Goal: Task Accomplishment & Management: Use online tool/utility

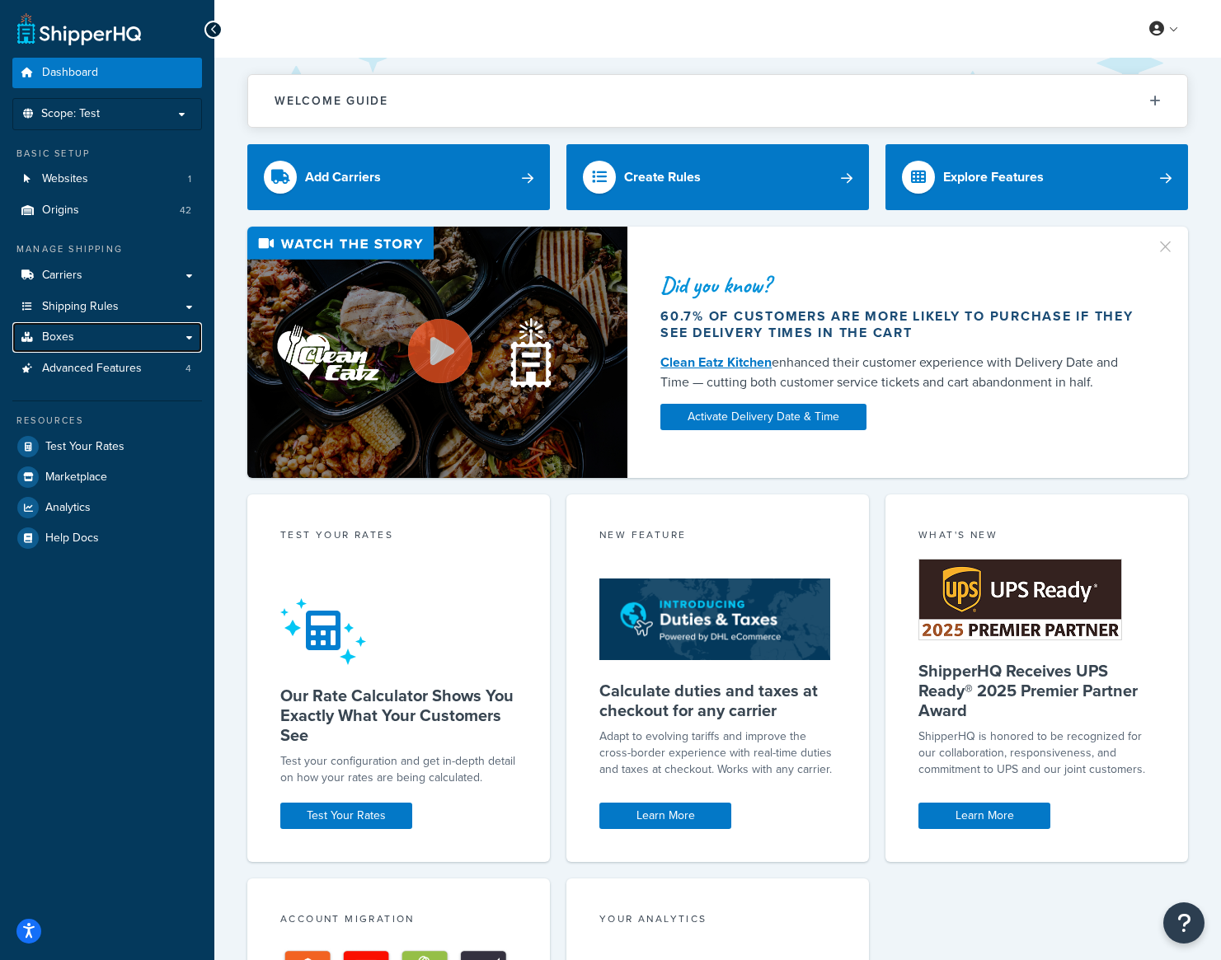
click at [106, 334] on link "Boxes" at bounding box center [107, 337] width 190 height 31
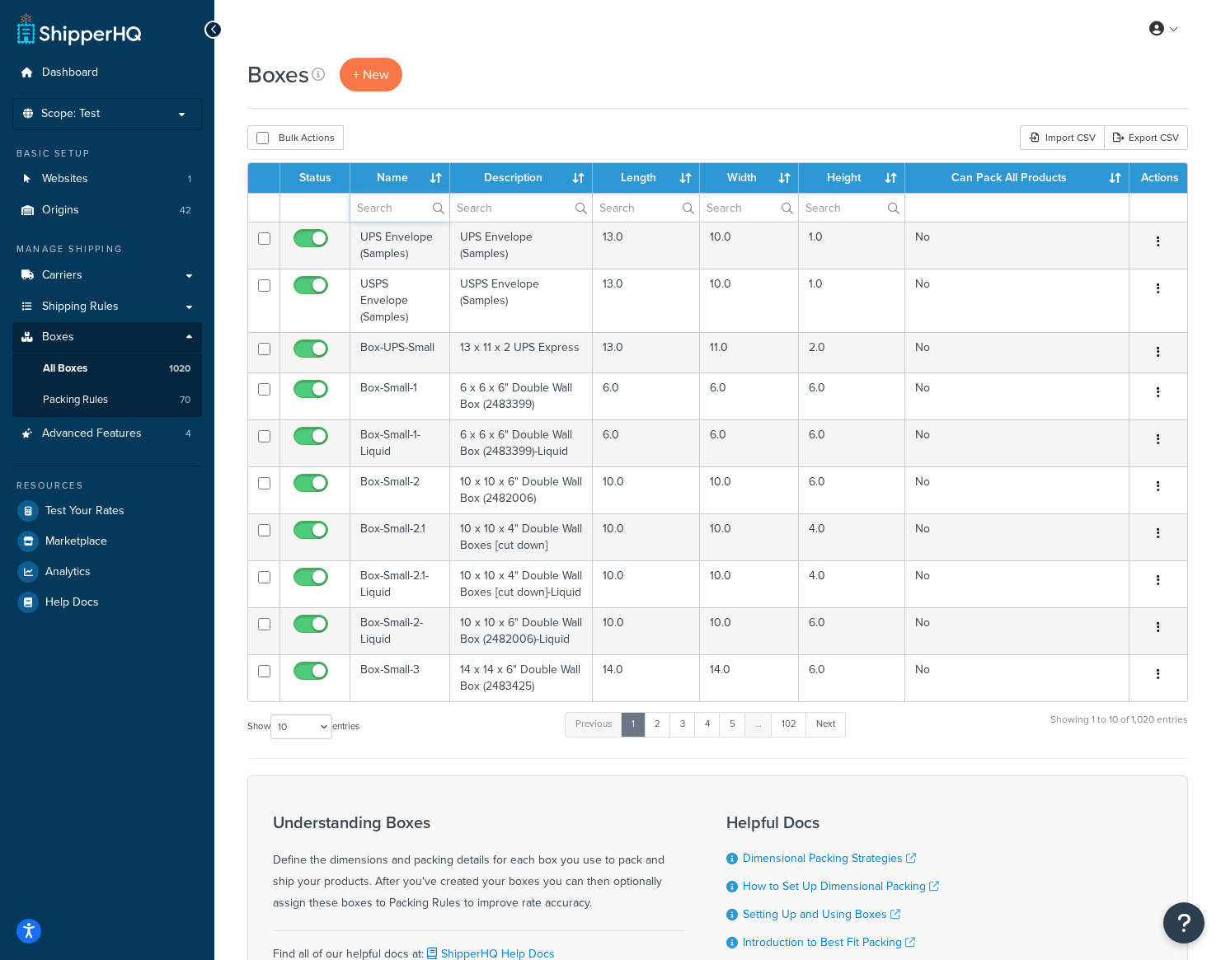
click at [390, 205] on input "text" at bounding box center [399, 208] width 99 height 28
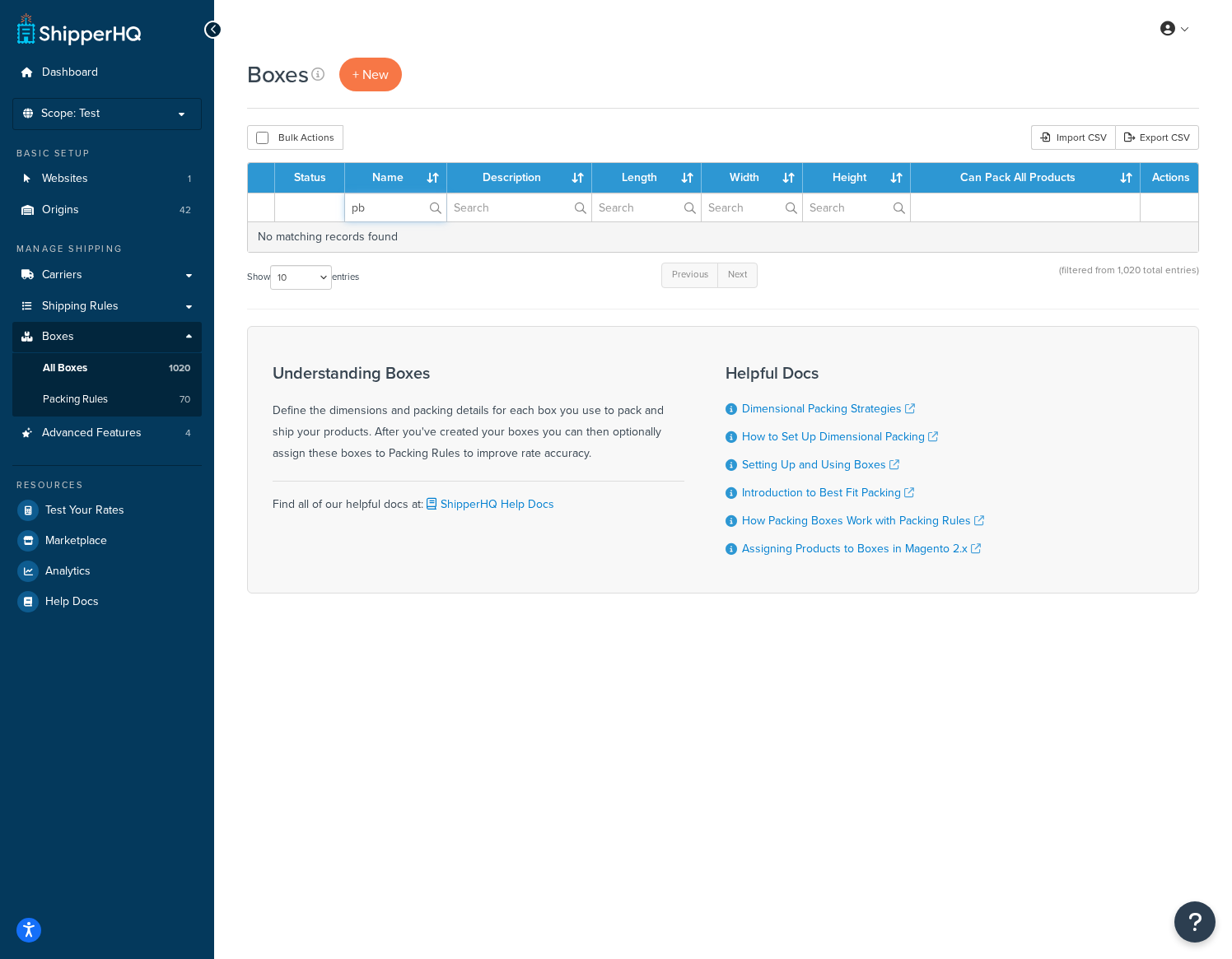
type input "pb"
click at [440, 209] on label "pb" at bounding box center [395, 208] width 101 height 28
click at [440, 209] on input "pb" at bounding box center [395, 208] width 101 height 28
drag, startPoint x: 377, startPoint y: 209, endPoint x: 284, endPoint y: 209, distance: 93.0
click at [284, 209] on tr "pb" at bounding box center [722, 207] width 950 height 29
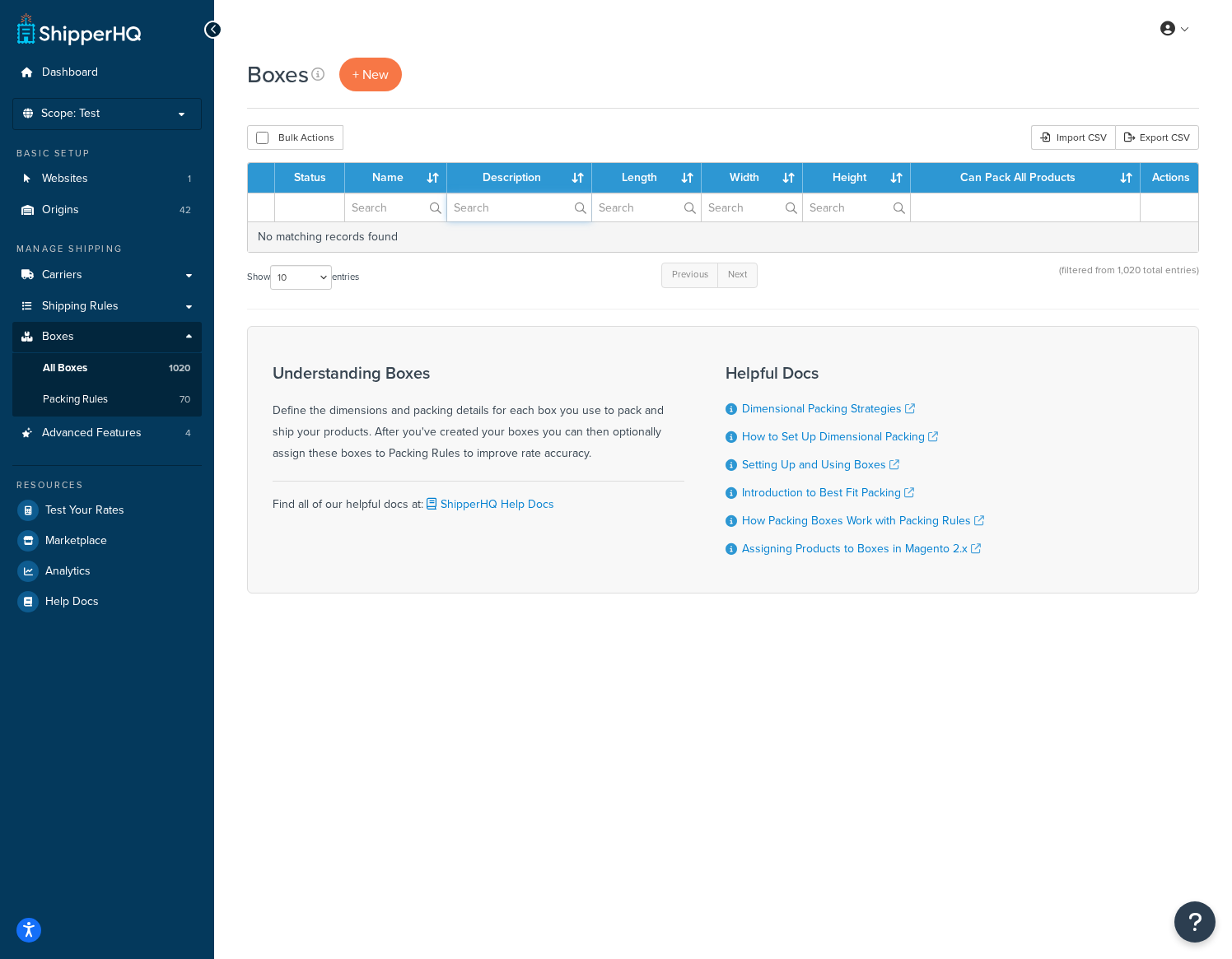
drag, startPoint x: 488, startPoint y: 215, endPoint x: 476, endPoint y: 214, distance: 12.0
click at [488, 215] on input "text" at bounding box center [520, 208] width 144 height 28
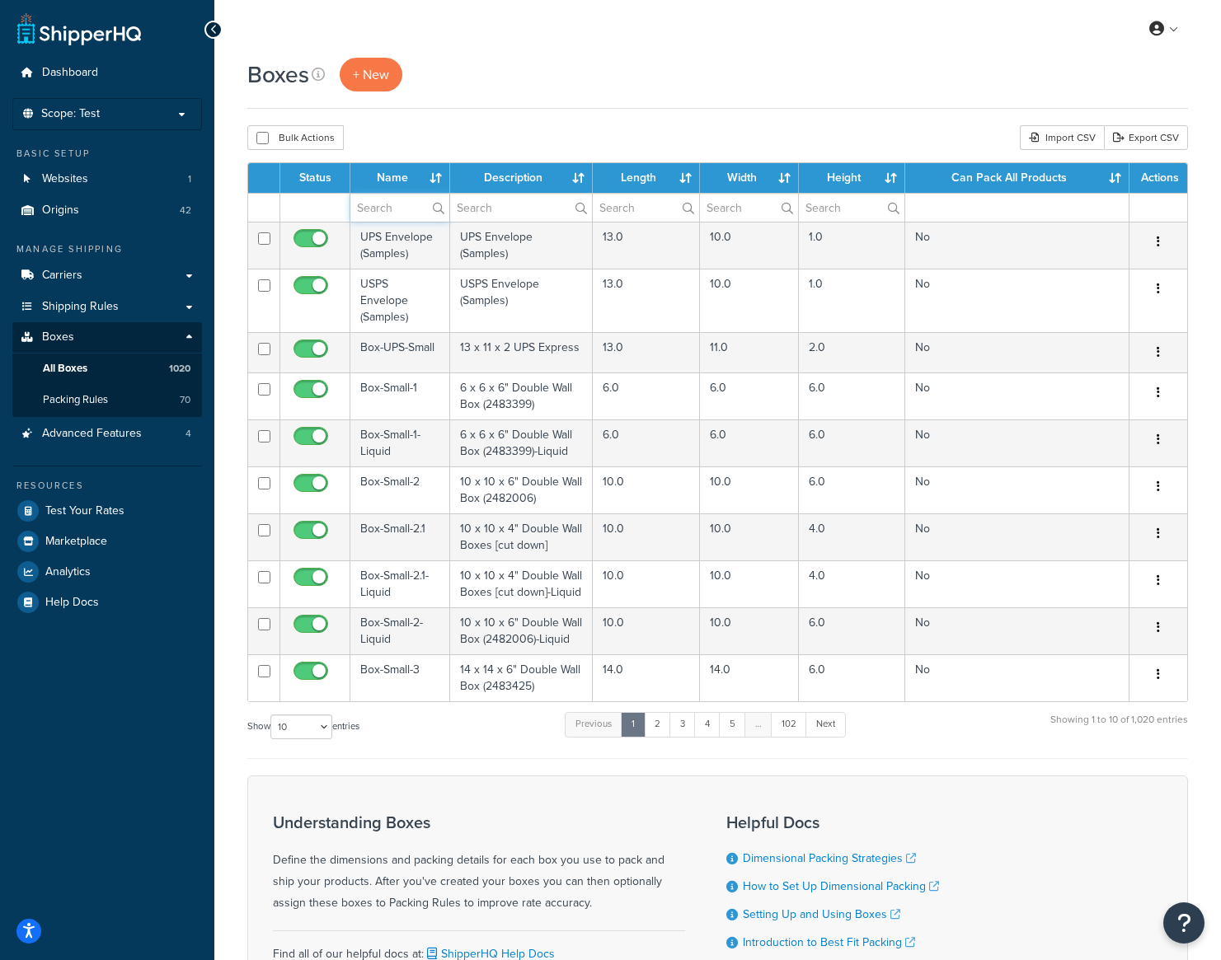
click at [396, 209] on input "text" at bounding box center [399, 208] width 99 height 28
click at [500, 206] on input "text" at bounding box center [521, 208] width 142 height 28
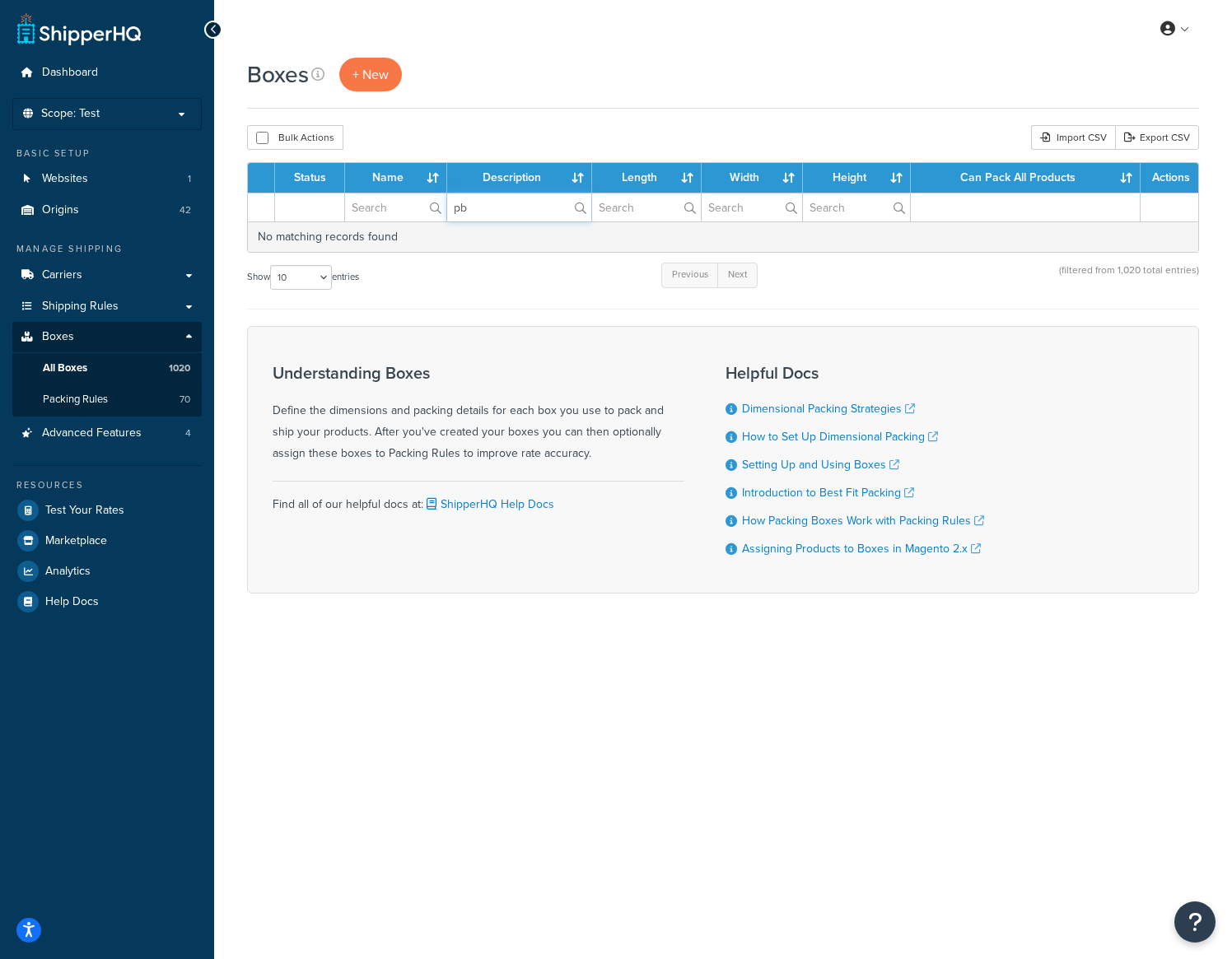
type input "p"
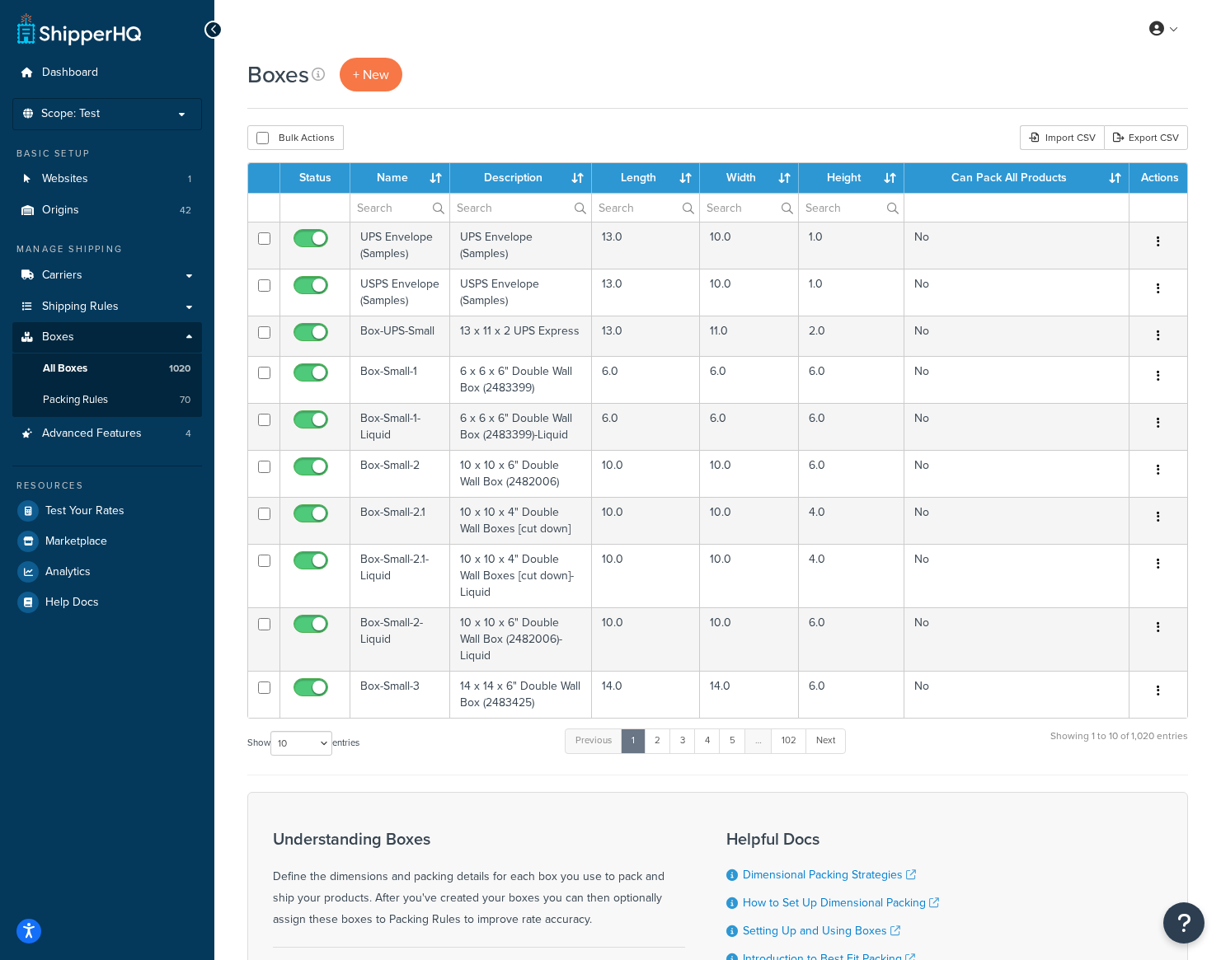
click at [439, 209] on label at bounding box center [399, 208] width 99 height 28
click at [439, 209] on input "text" at bounding box center [399, 208] width 99 height 28
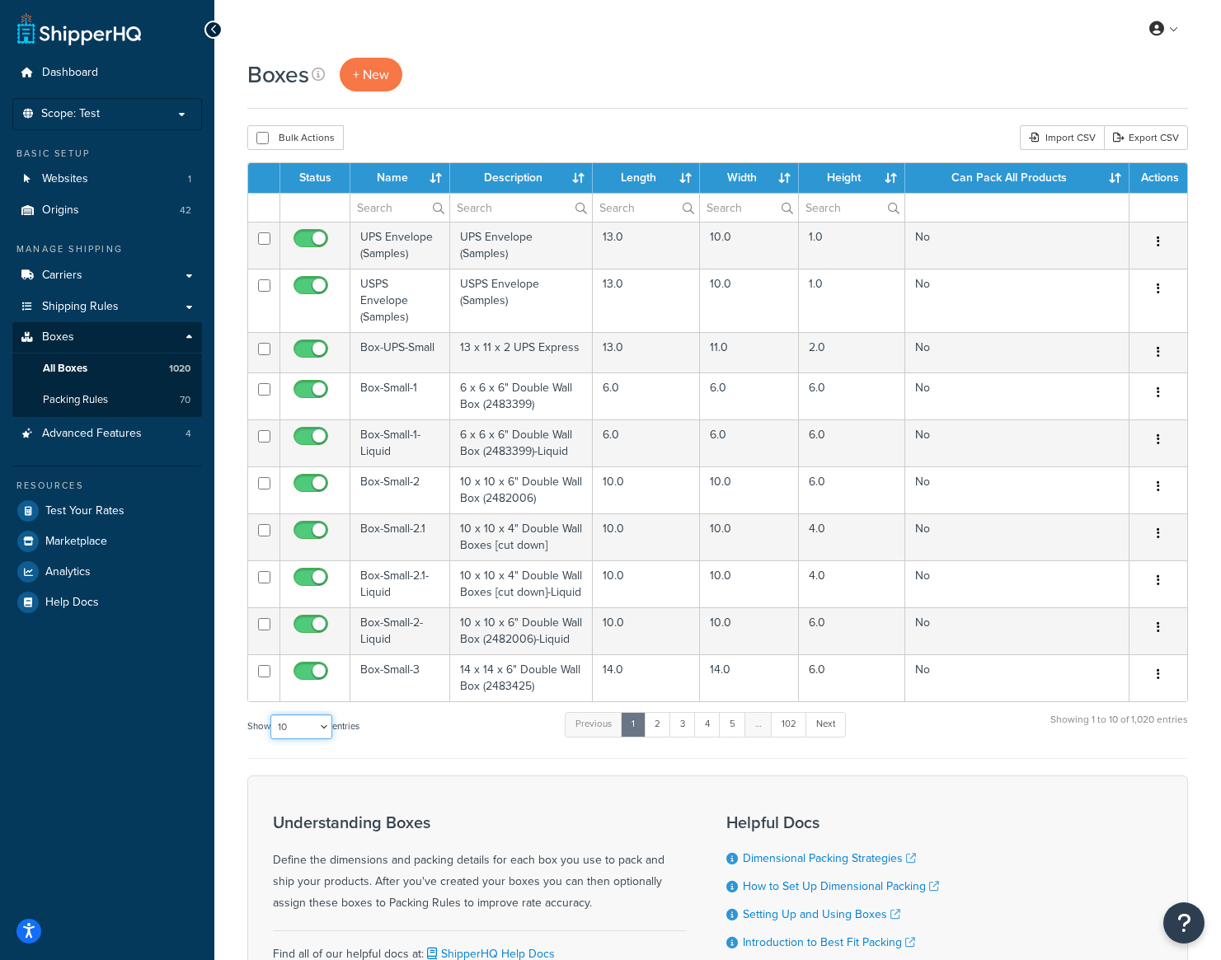
click at [330, 715] on select "10 15 25 50 100 1000" at bounding box center [301, 727] width 62 height 25
click at [289, 852] on div "Understanding Boxes Define the dimensions and packing details for each box you …" at bounding box center [479, 864] width 412 height 101
click at [403, 171] on th "Name" at bounding box center [400, 178] width 100 height 30
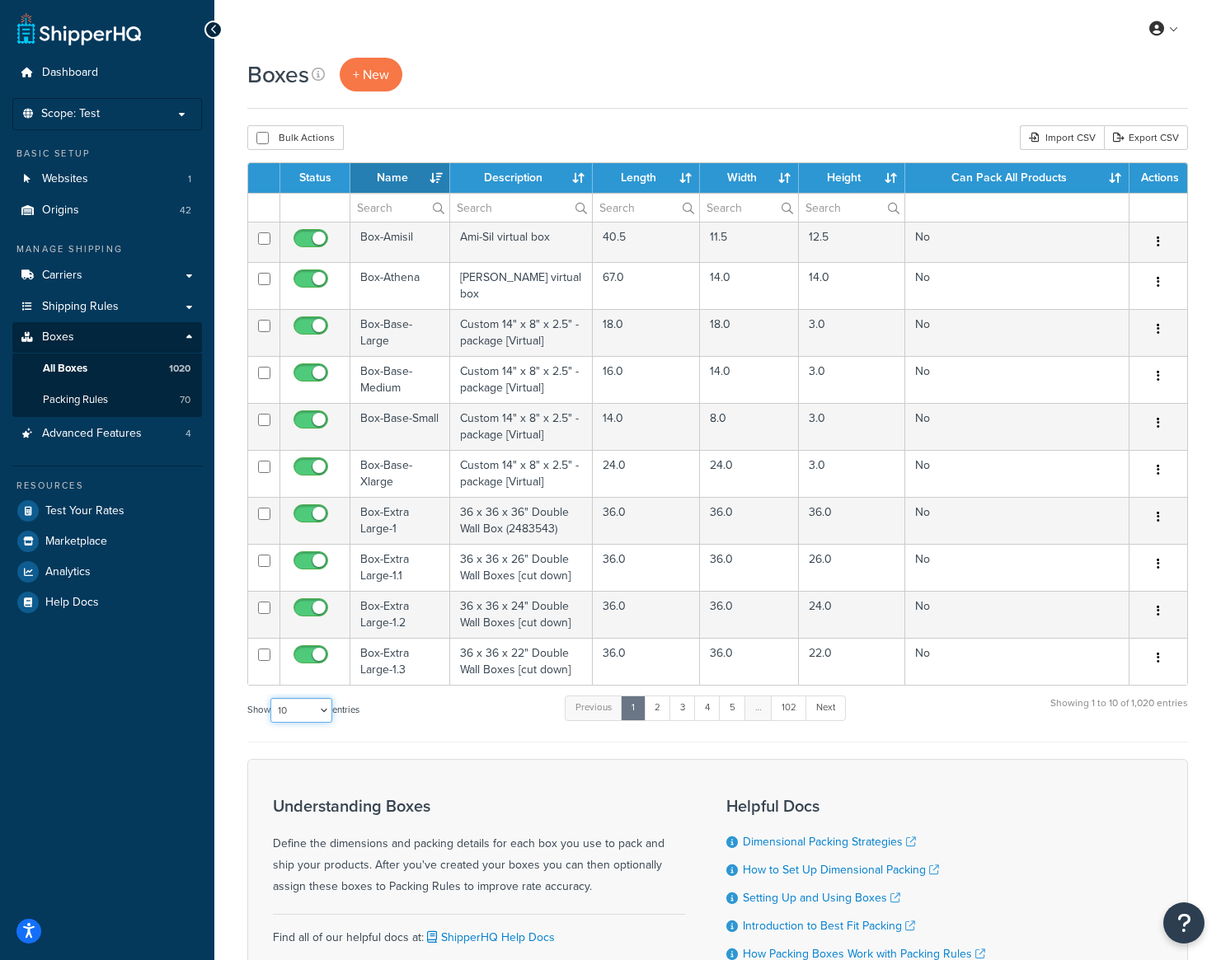
click at [320, 710] on select "10 15 25 50 100 1000" at bounding box center [301, 710] width 62 height 25
select select "1000"
click at [272, 699] on select "10 15 25 50 100 1000" at bounding box center [301, 710] width 62 height 25
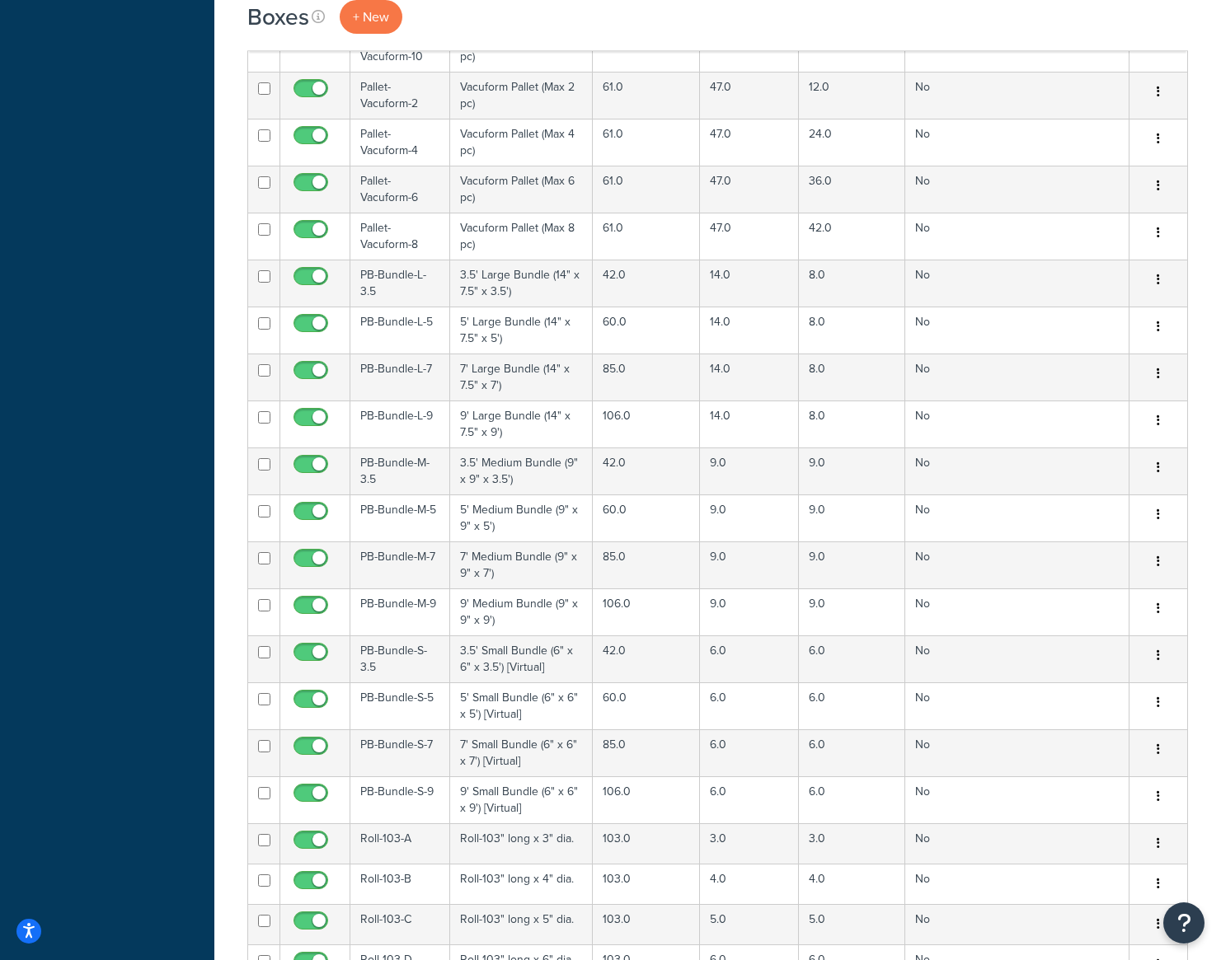
scroll to position [13108, 0]
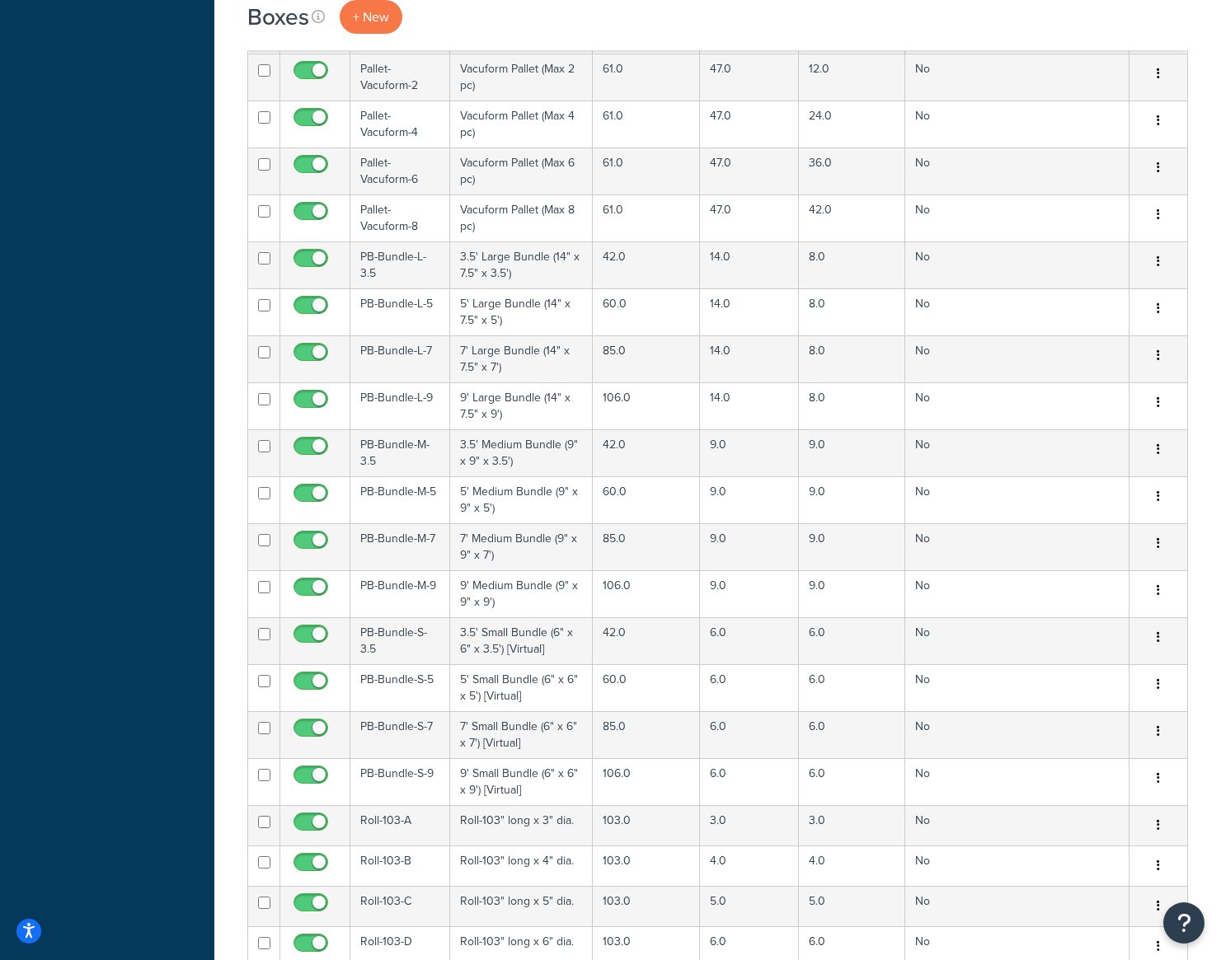
click at [420, 570] on td "PB-Bundle-M-9" at bounding box center [400, 593] width 100 height 47
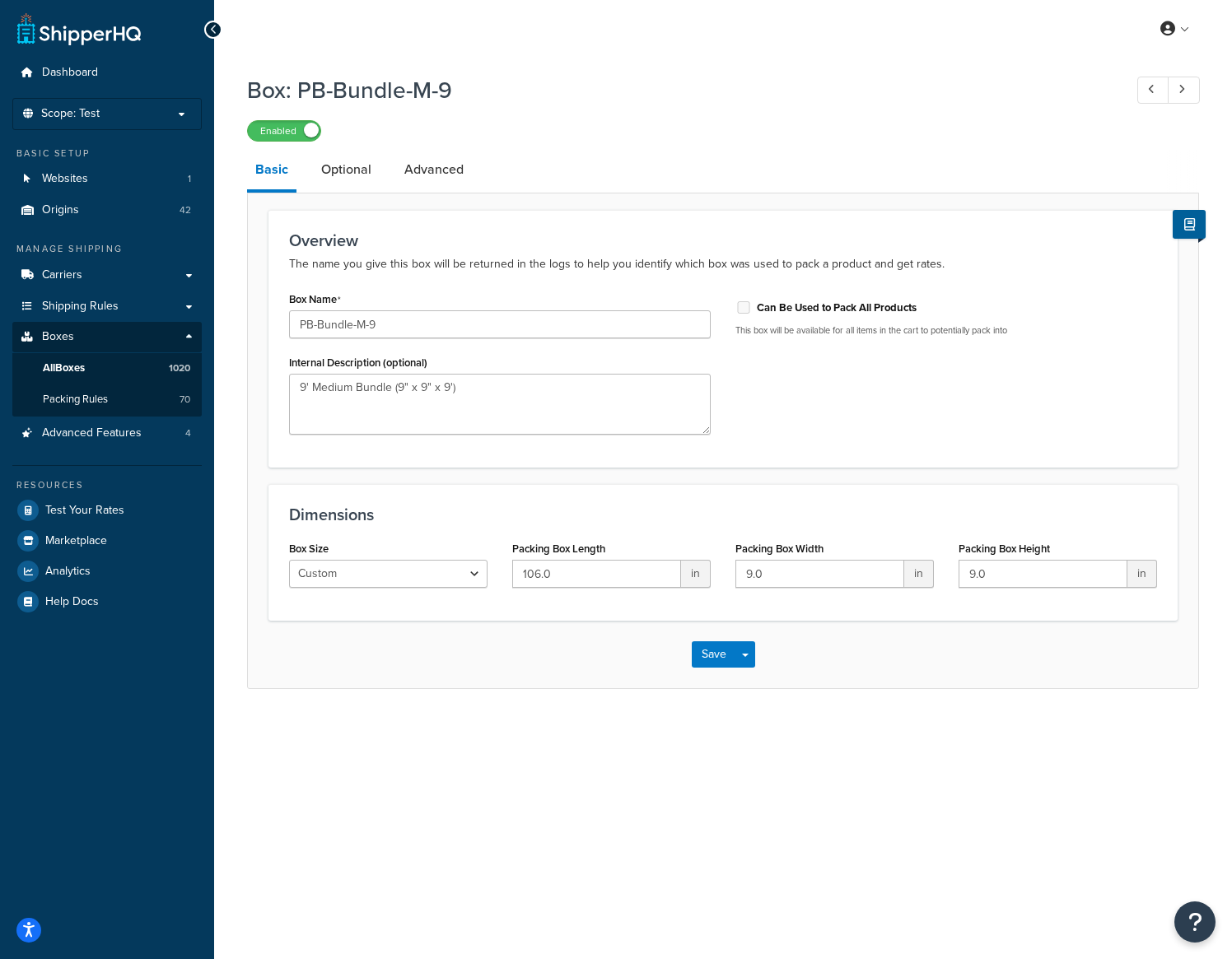
click at [329, 167] on link "Optional" at bounding box center [346, 170] width 67 height 40
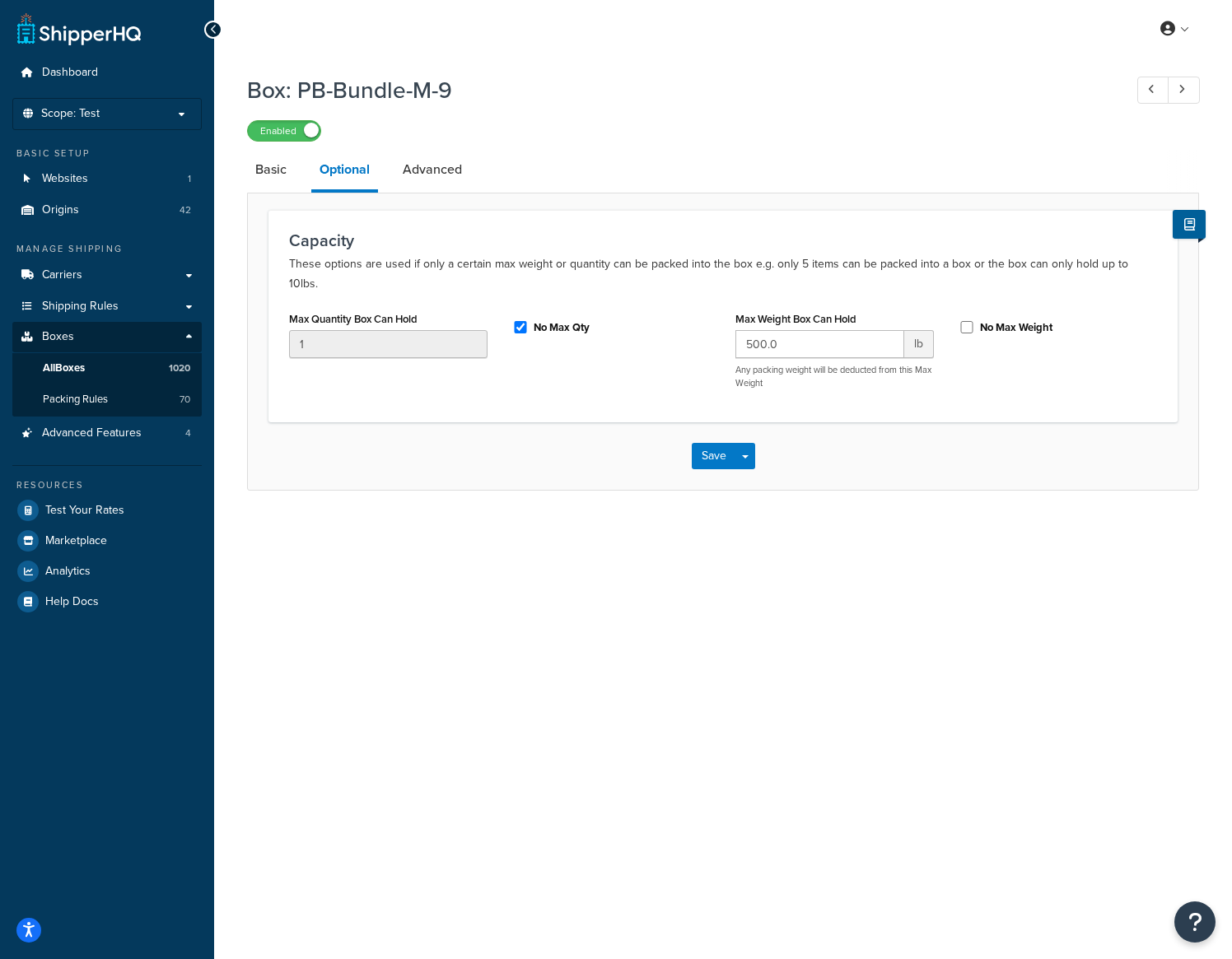
click at [278, 169] on link "Basic" at bounding box center [271, 170] width 48 height 40
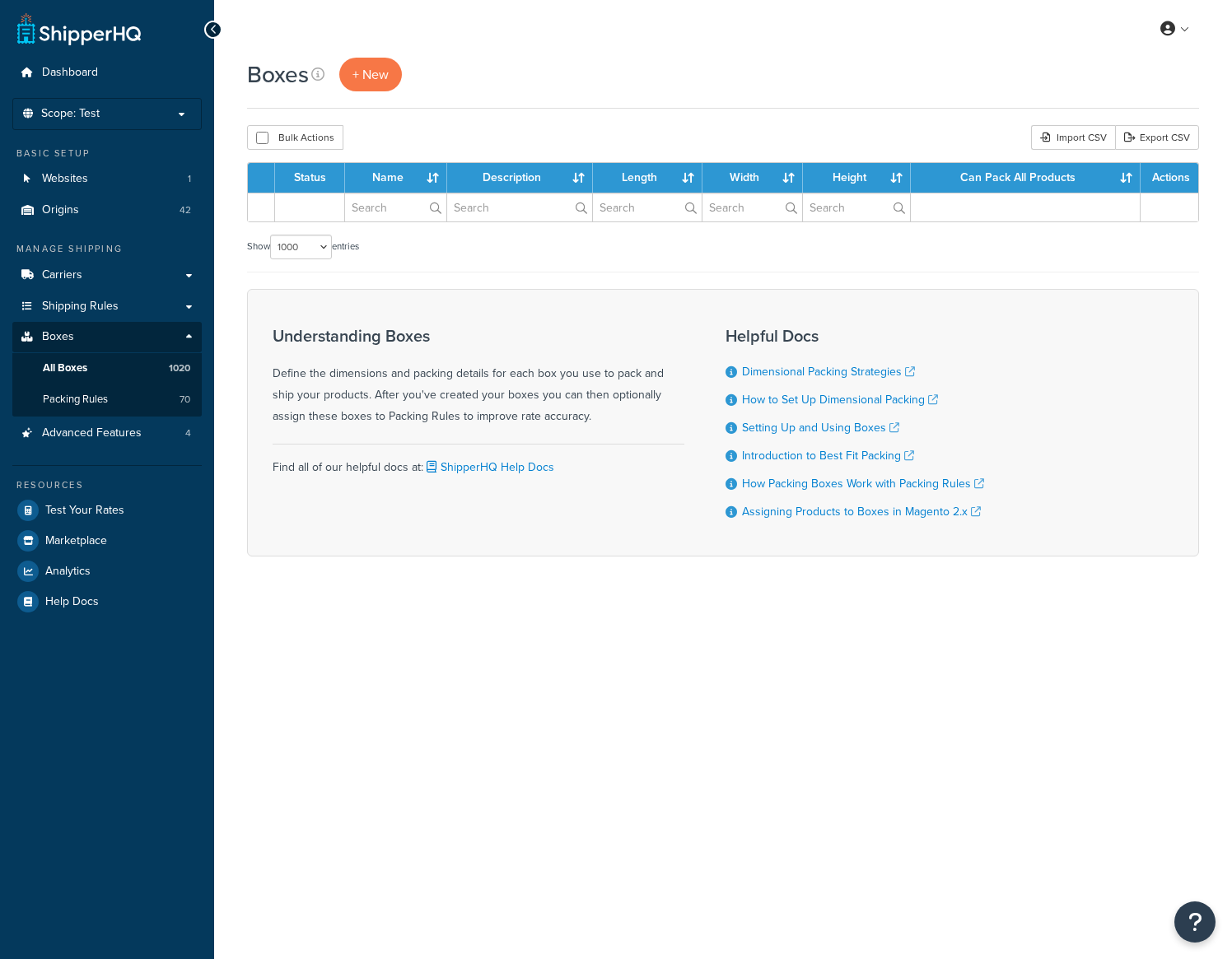
select select "1000"
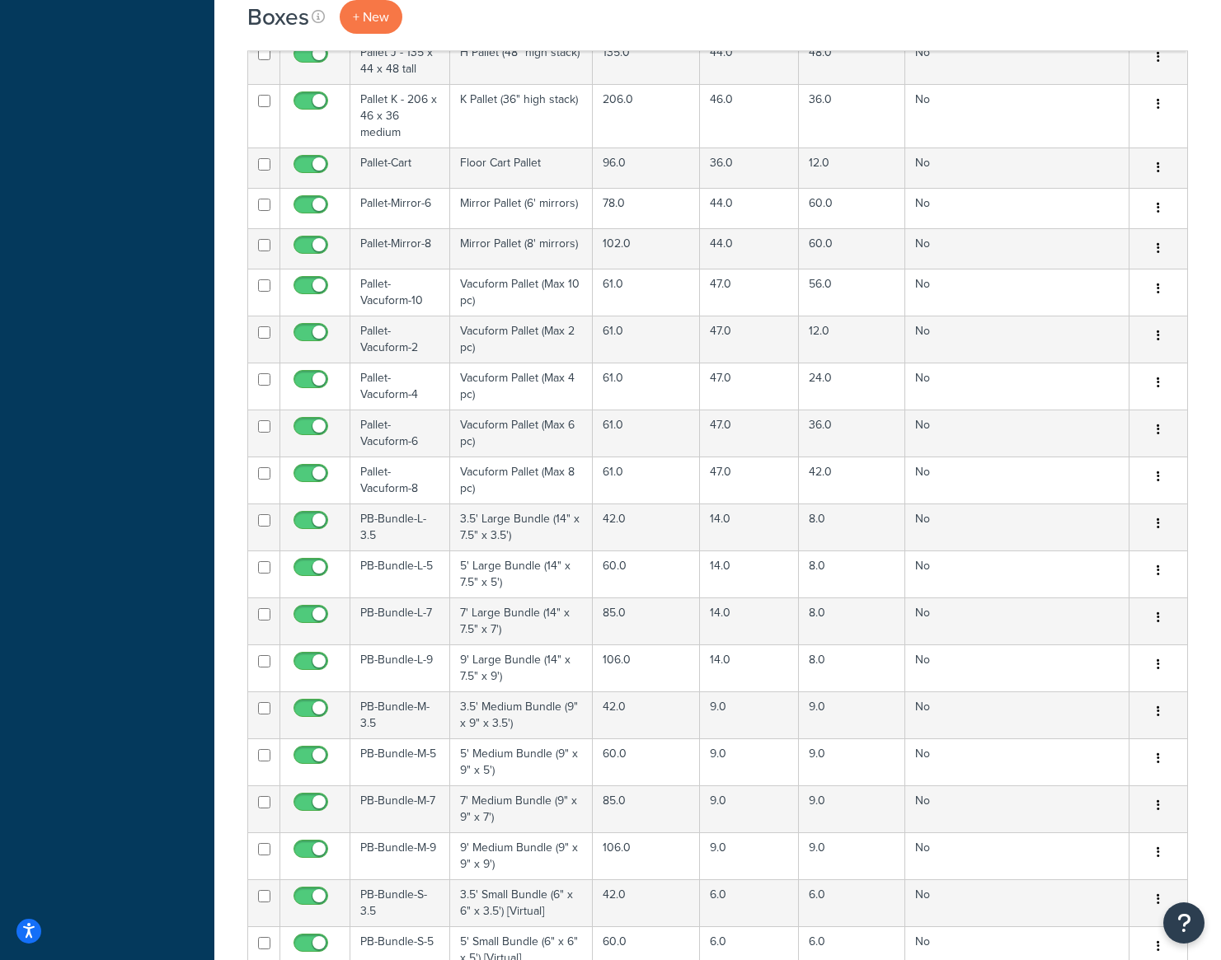
scroll to position [12860, 0]
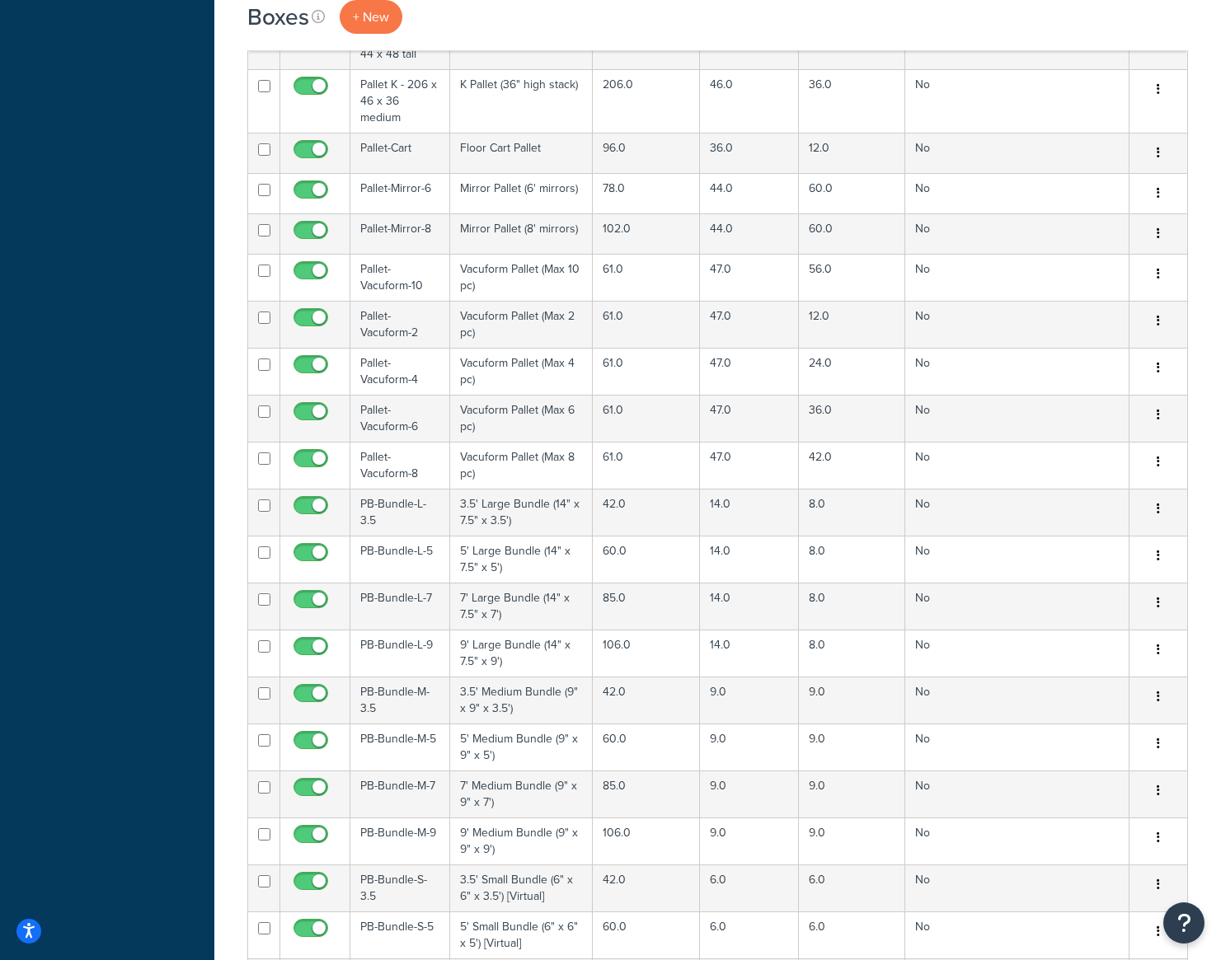
click at [402, 536] on td "PB-Bundle-L-5" at bounding box center [400, 559] width 100 height 47
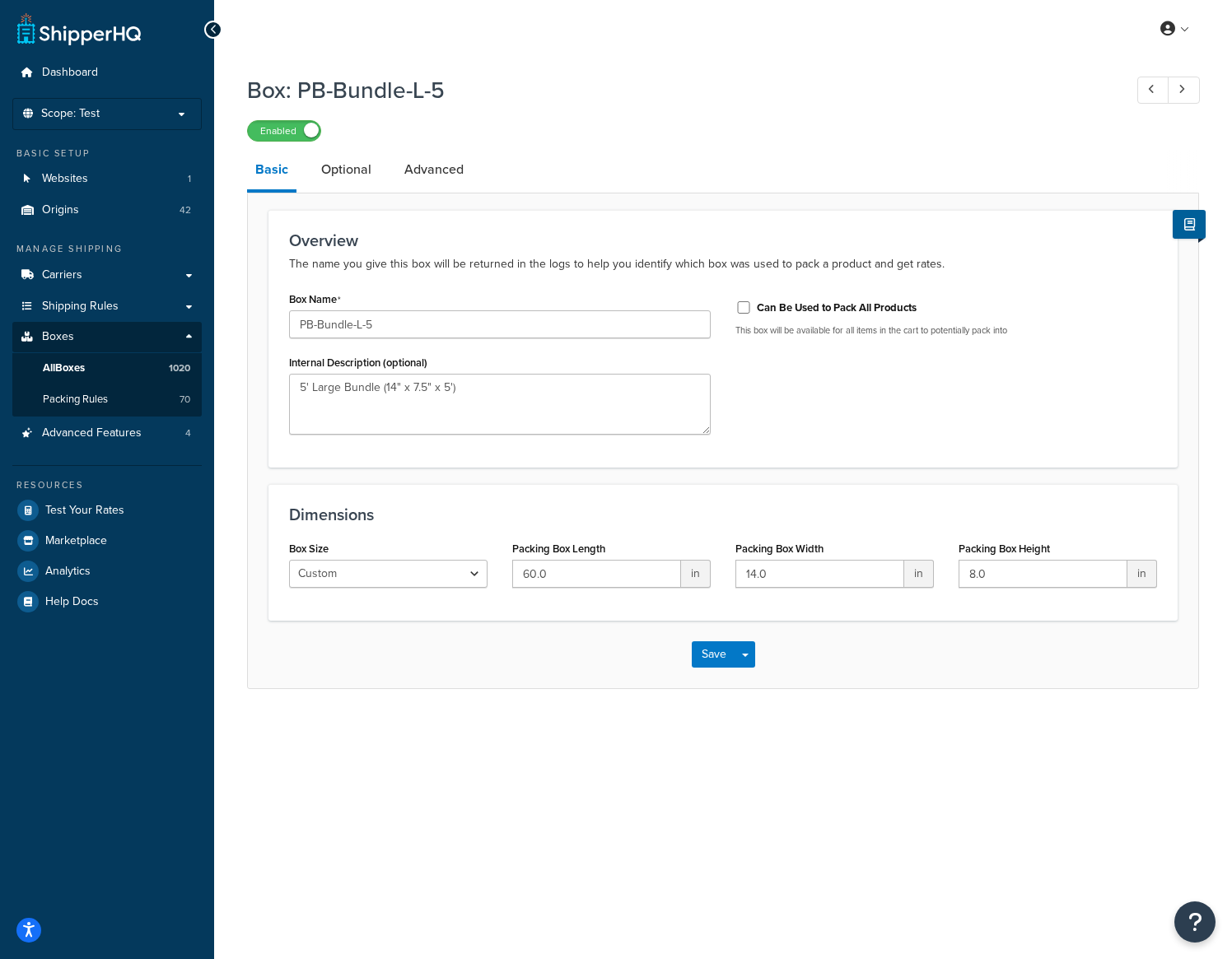
click at [342, 164] on link "Optional" at bounding box center [346, 170] width 67 height 40
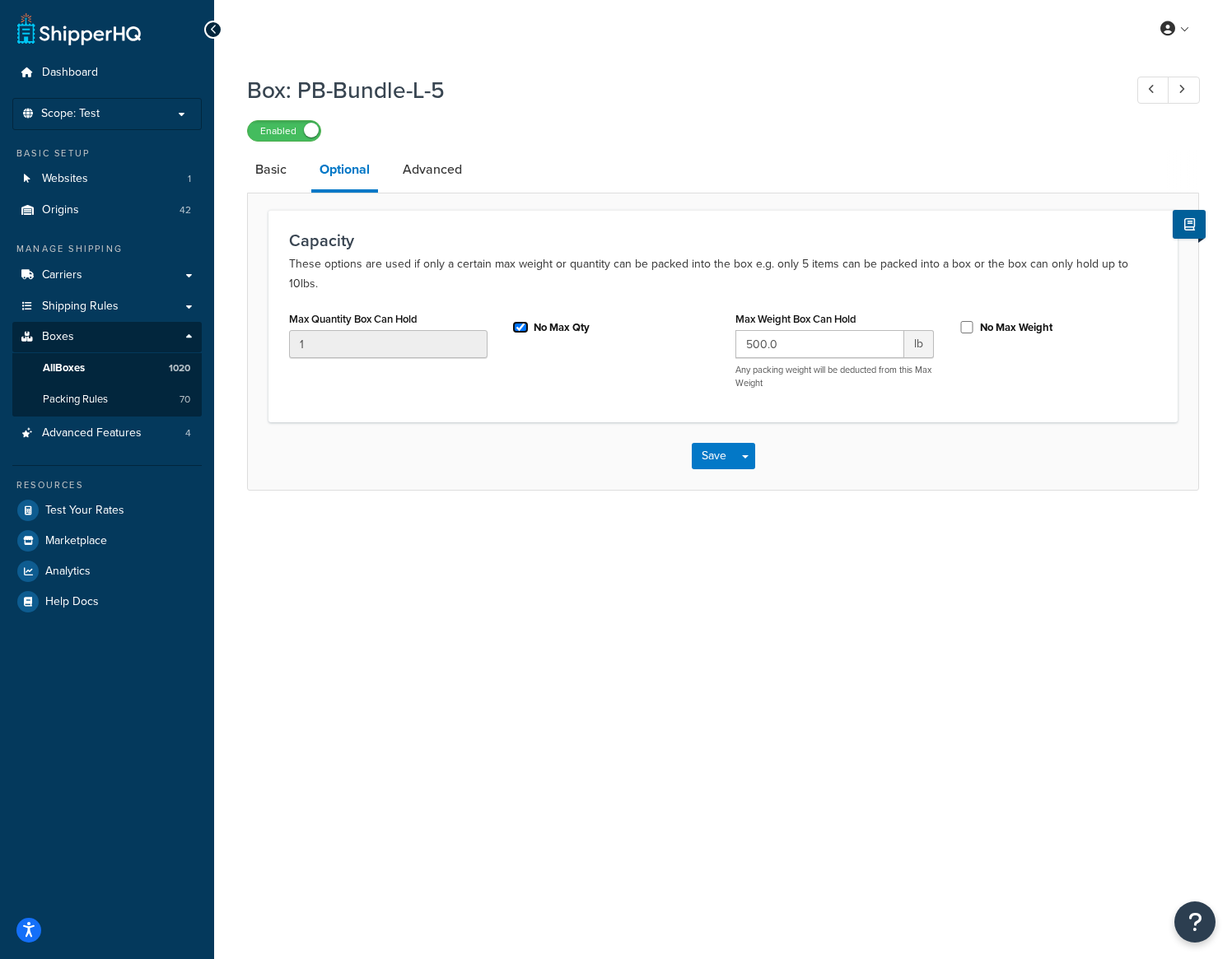
click at [517, 322] on input "No Max Qty" at bounding box center [521, 328] width 16 height 12
checkbox input "false"
click at [368, 309] on div "Max Quantity Box Can Hold 1" at bounding box center [388, 332] width 199 height 51
drag, startPoint x: 368, startPoint y: 309, endPoint x: 312, endPoint y: 322, distance: 57.5
click at [304, 331] on input "1" at bounding box center [388, 345] width 199 height 28
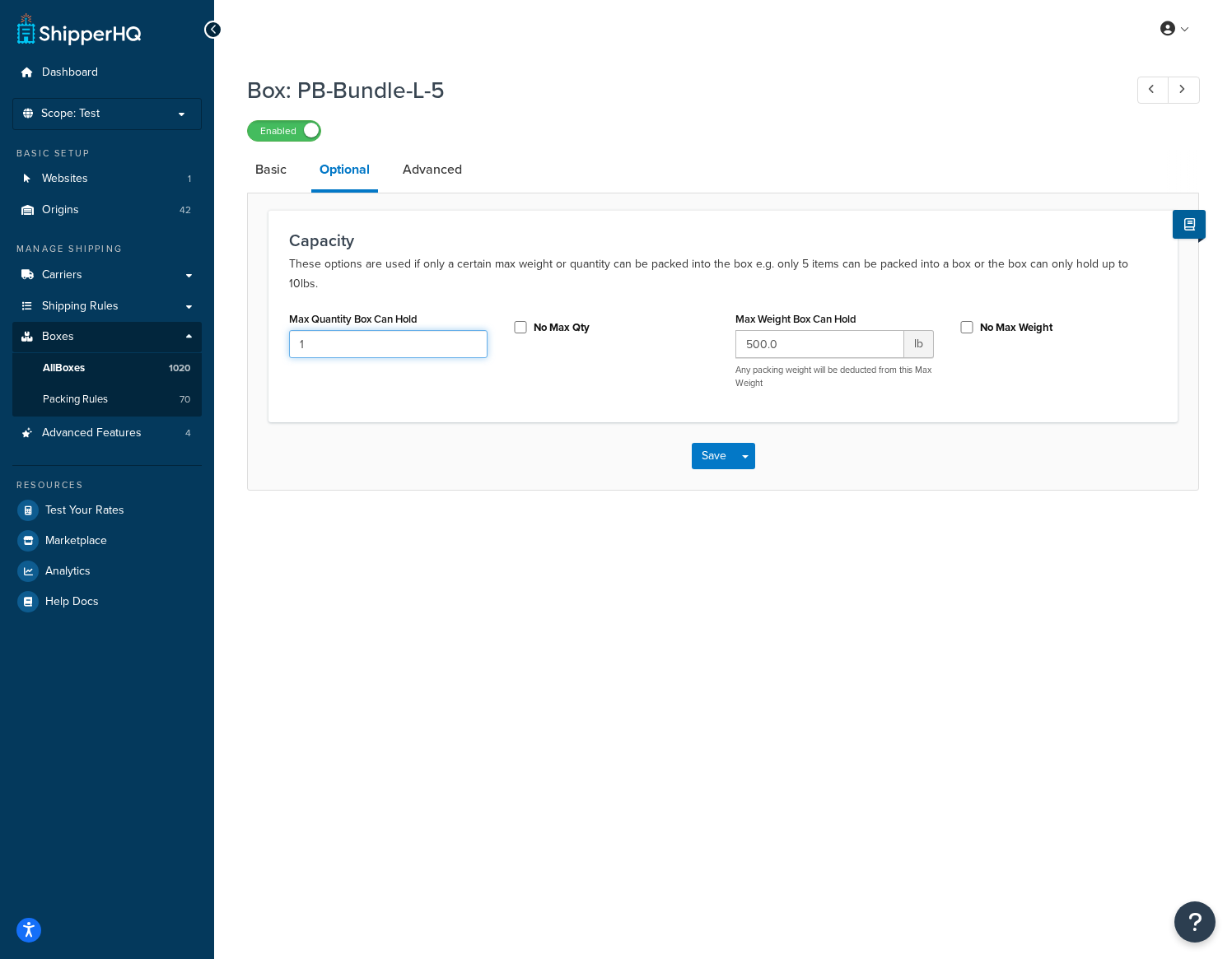
drag, startPoint x: 310, startPoint y: 327, endPoint x: 251, endPoint y: 321, distance: 59.3
click at [251, 321] on form "Capacity These options are used if only a certain max weight or quantity can be…" at bounding box center [722, 350] width 950 height 280
drag, startPoint x: 322, startPoint y: 328, endPoint x: 307, endPoint y: 330, distance: 15.1
click at [307, 331] on input "10" at bounding box center [388, 345] width 199 height 28
type input "15"
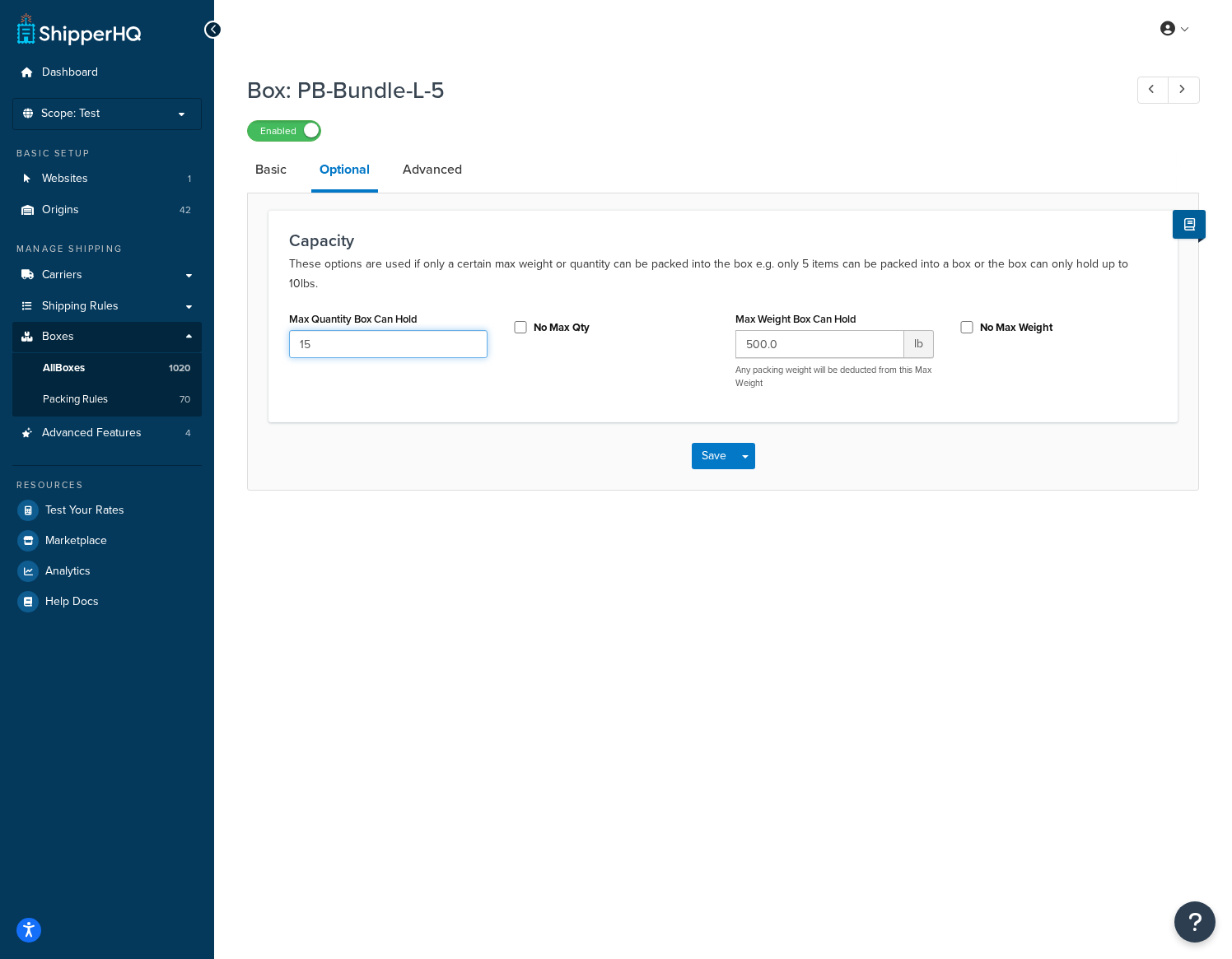
drag, startPoint x: 337, startPoint y: 328, endPoint x: 257, endPoint y: 320, distance: 80.4
click at [257, 320] on form "Capacity These options are used if only a certain max weight or quantity can be…" at bounding box center [722, 350] width 950 height 280
click at [707, 444] on button "Save" at bounding box center [713, 457] width 45 height 26
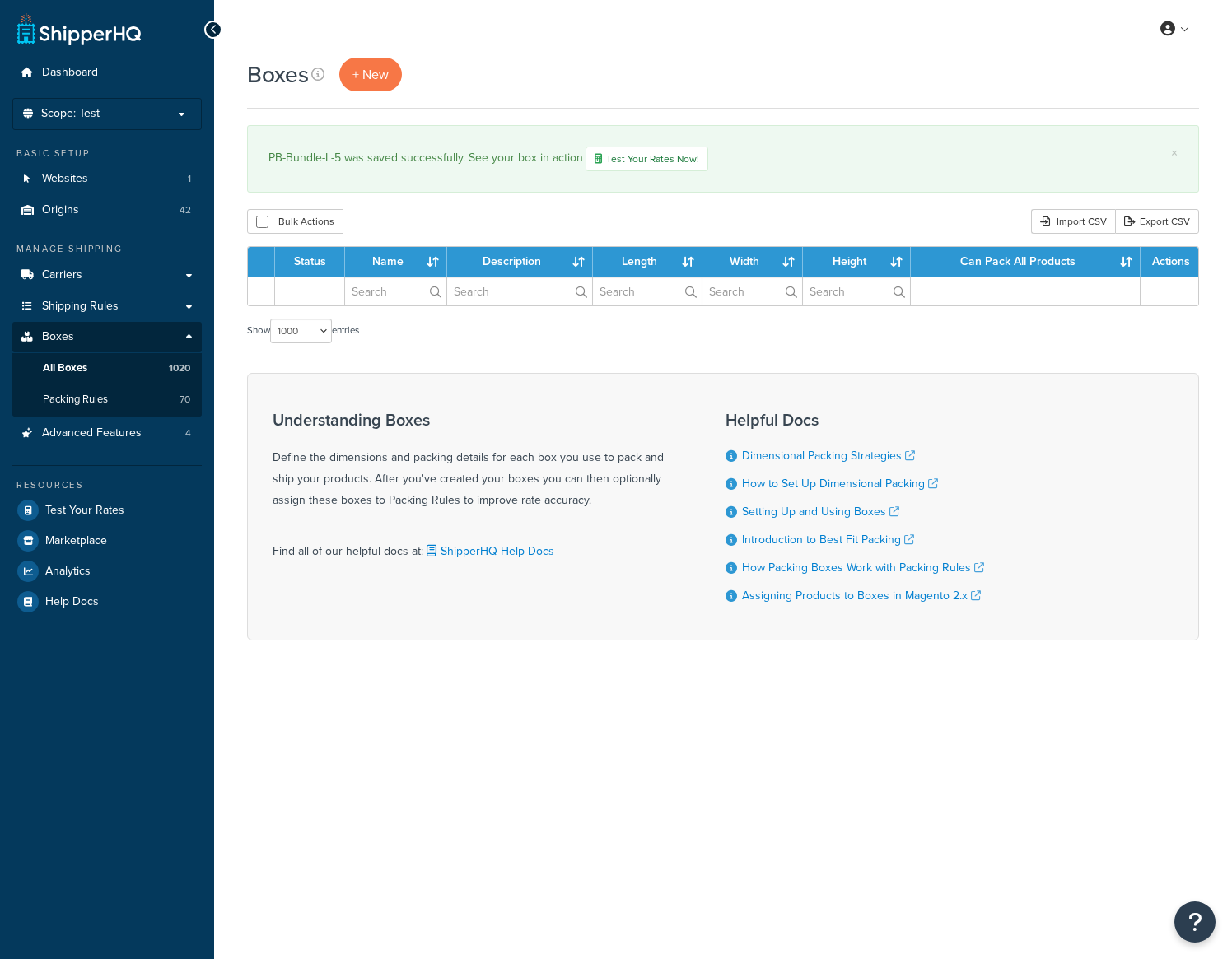
select select "1000"
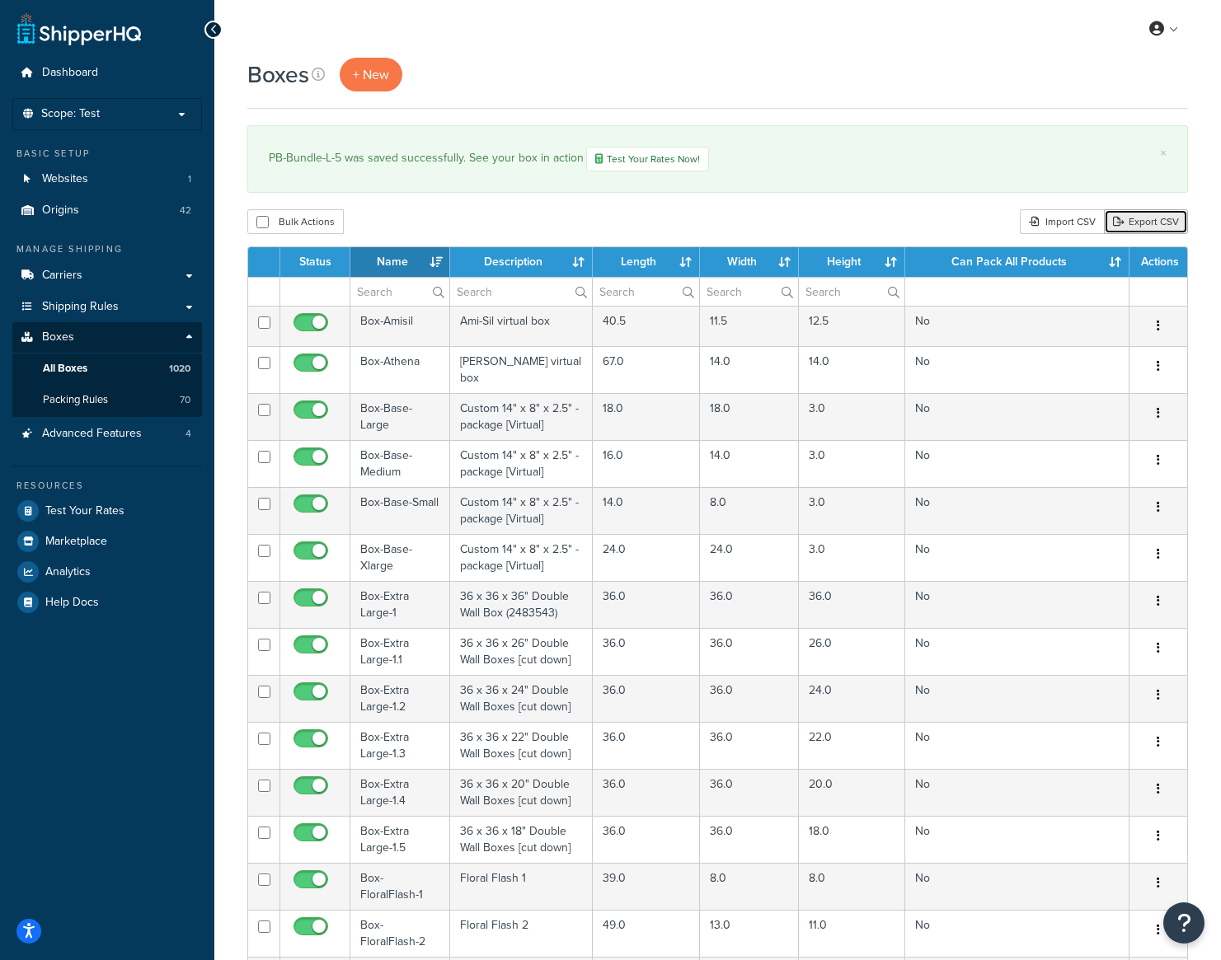
click at [1141, 222] on link "Export CSV" at bounding box center [1146, 221] width 84 height 25
click at [1044, 216] on div "Import CSV" at bounding box center [1062, 221] width 84 height 25
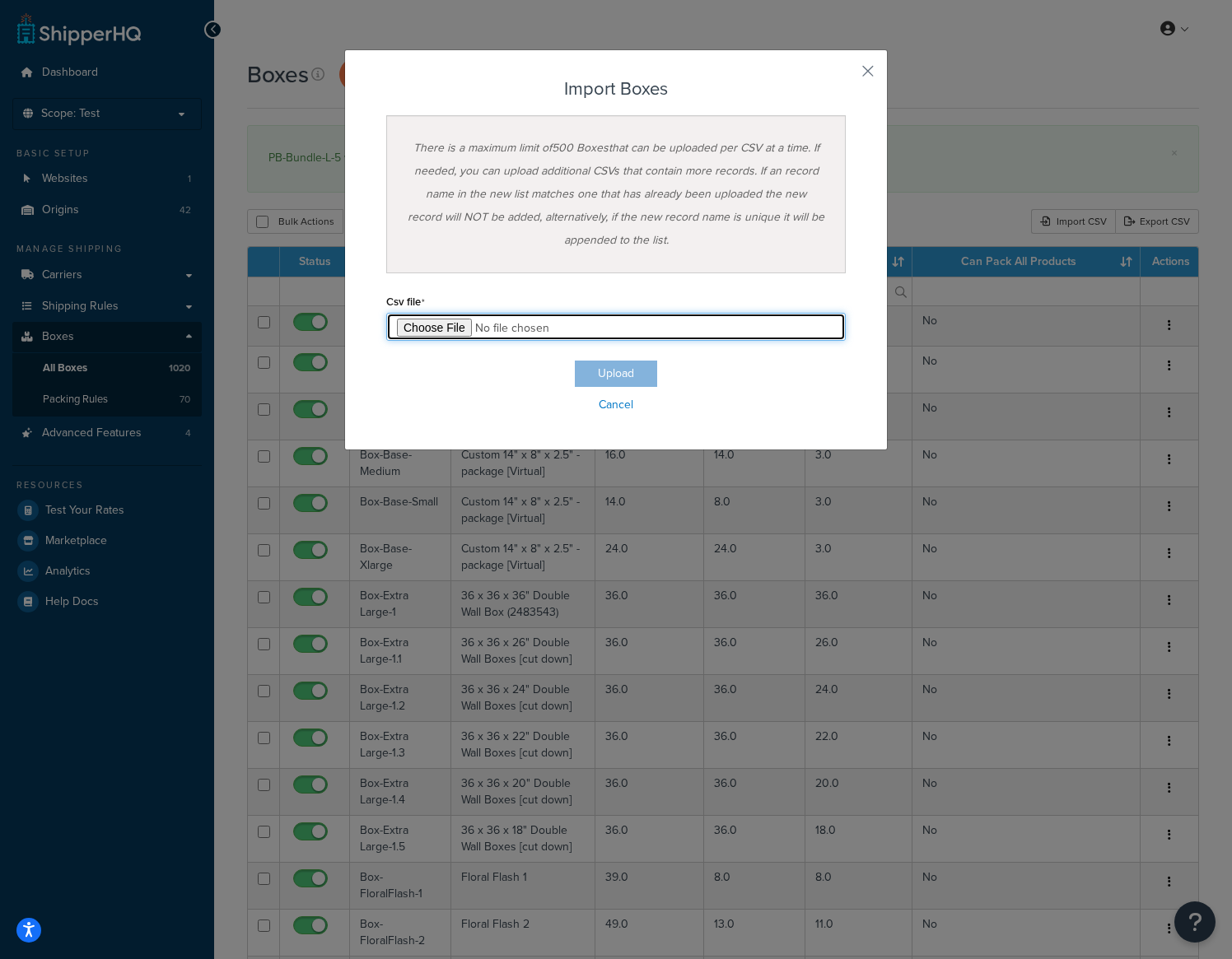
click at [437, 326] on input "file" at bounding box center [616, 327] width 460 height 28
type input "C:\fakepath\Box Export-2025-09-25 0500.csv"
click at [453, 331] on input "file" at bounding box center [616, 327] width 460 height 28
click at [609, 373] on button "Upload" at bounding box center [616, 374] width 82 height 26
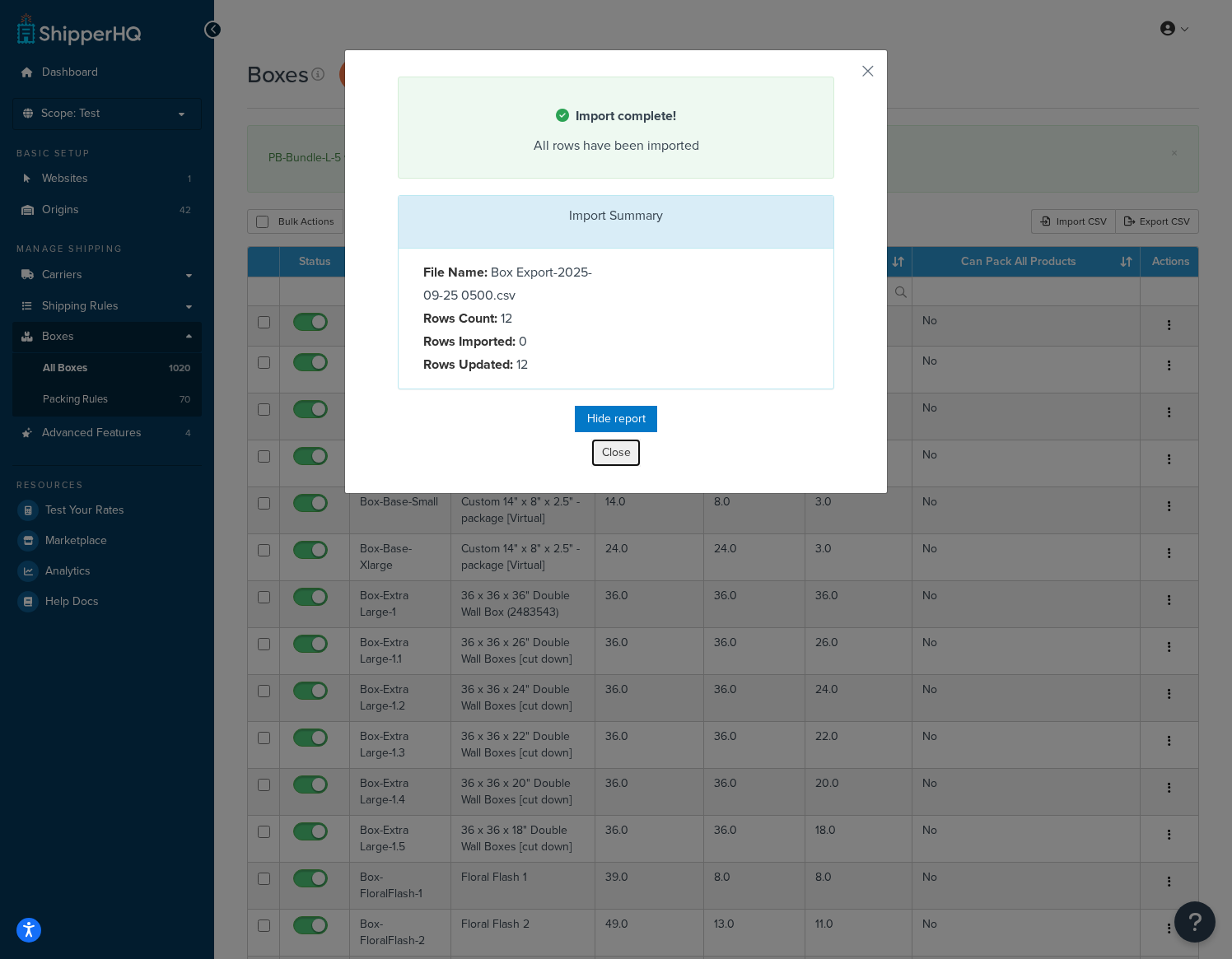
click at [606, 454] on button "Close" at bounding box center [616, 453] width 49 height 28
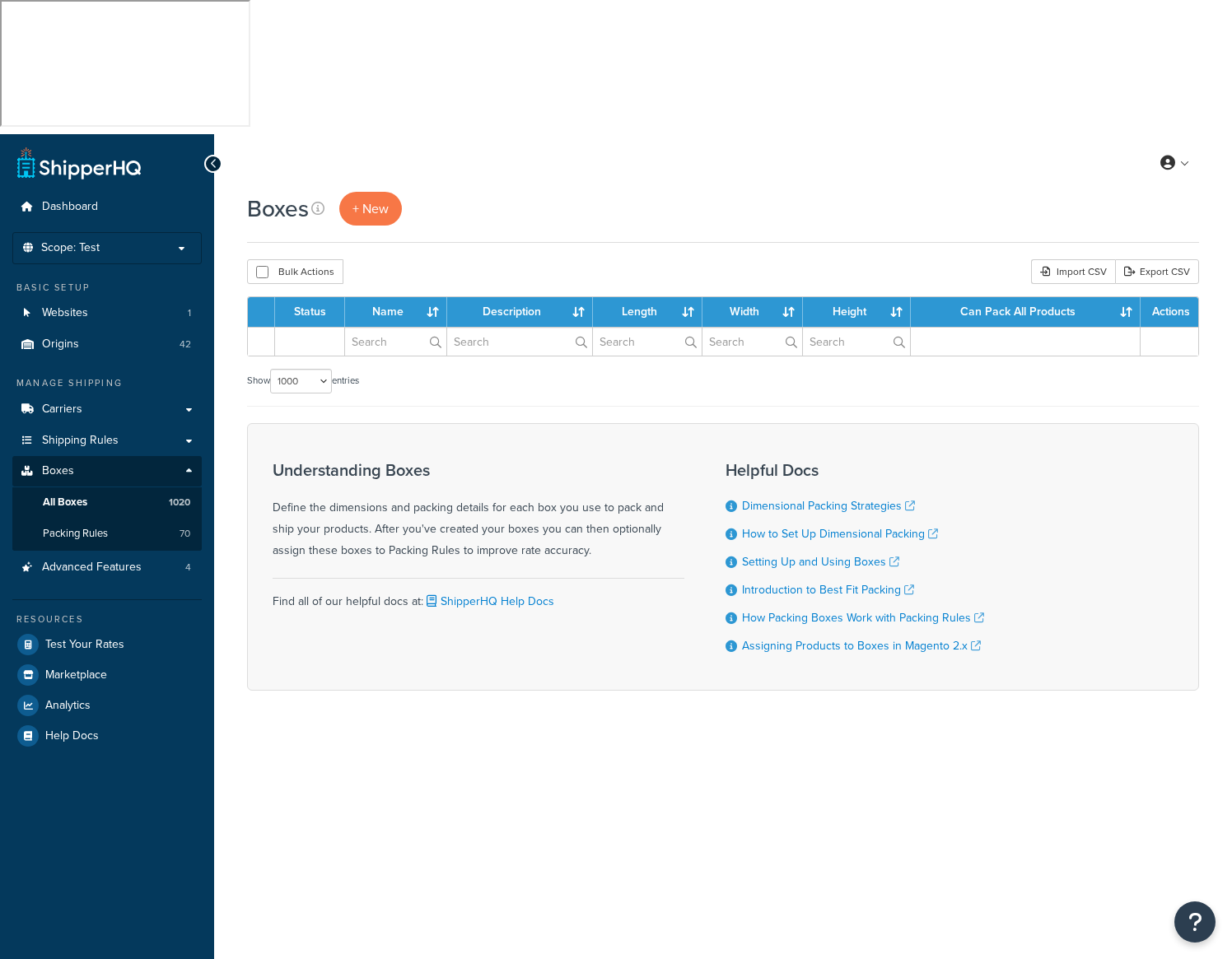
select select "1000"
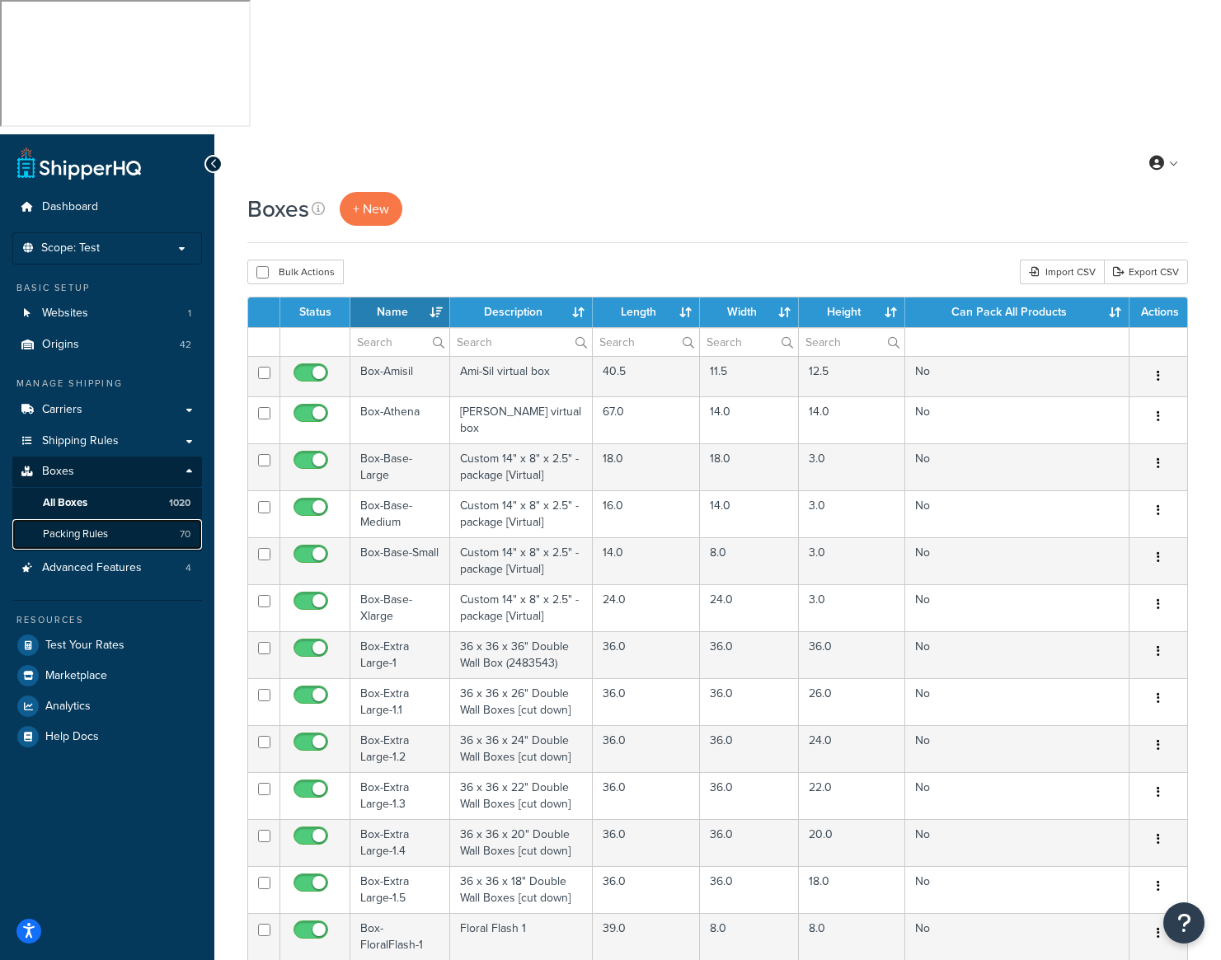
click at [91, 528] on span "Packing Rules" at bounding box center [75, 535] width 65 height 14
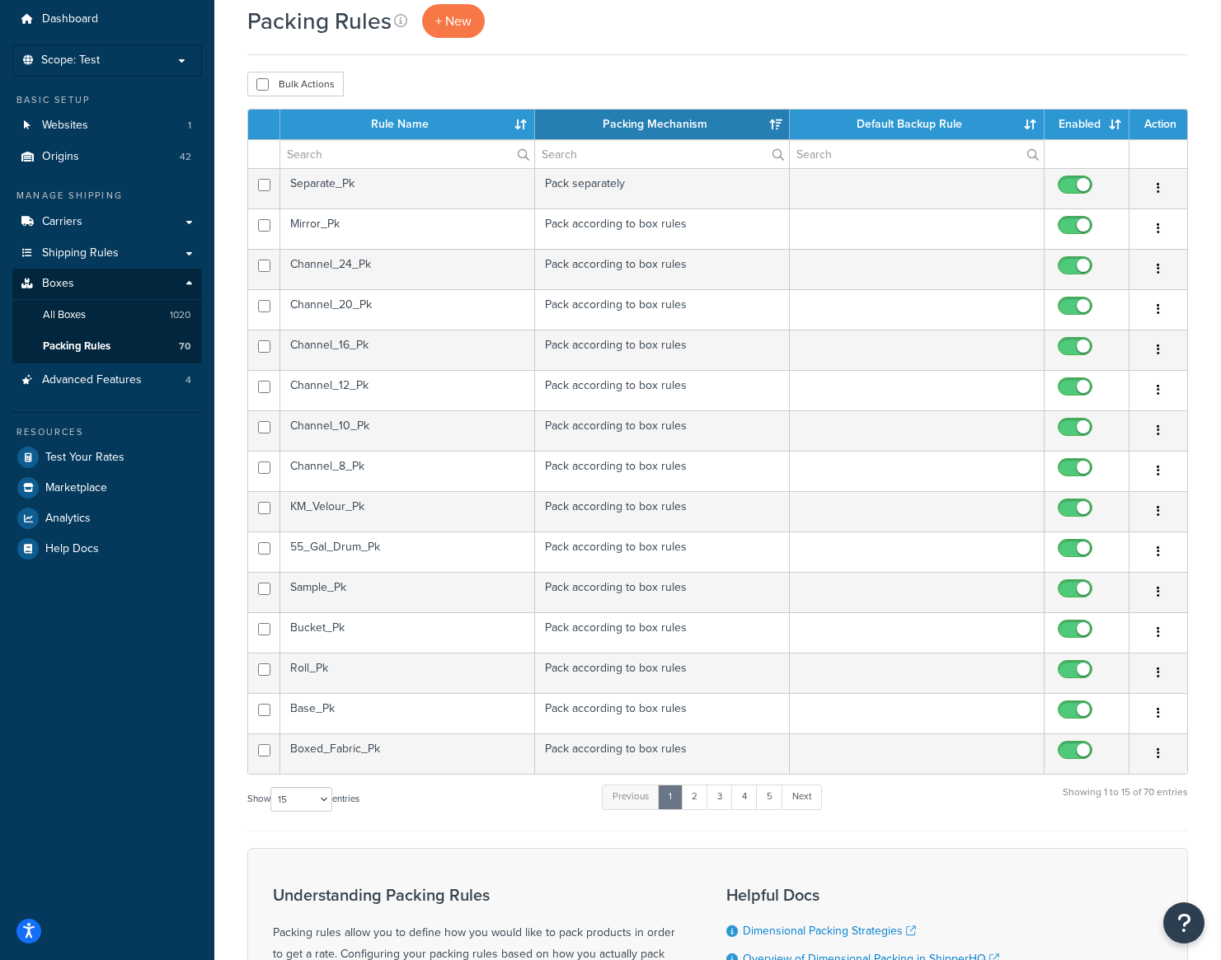
scroll to position [82, 0]
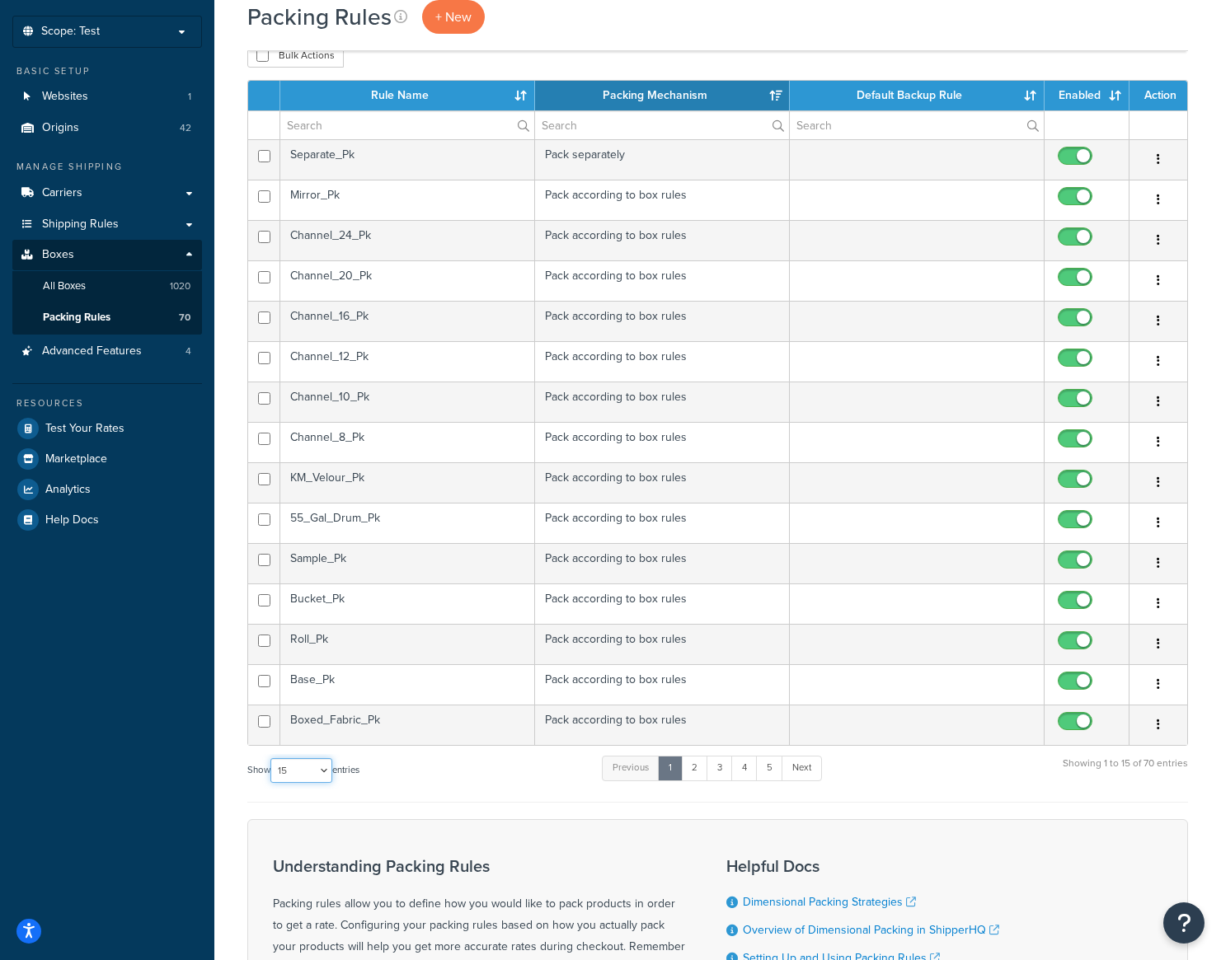
click at [331, 768] on select "10 15 25 50 100" at bounding box center [301, 770] width 62 height 25
select select "100"
click at [272, 783] on select "10 15 25 50 100" at bounding box center [301, 770] width 62 height 25
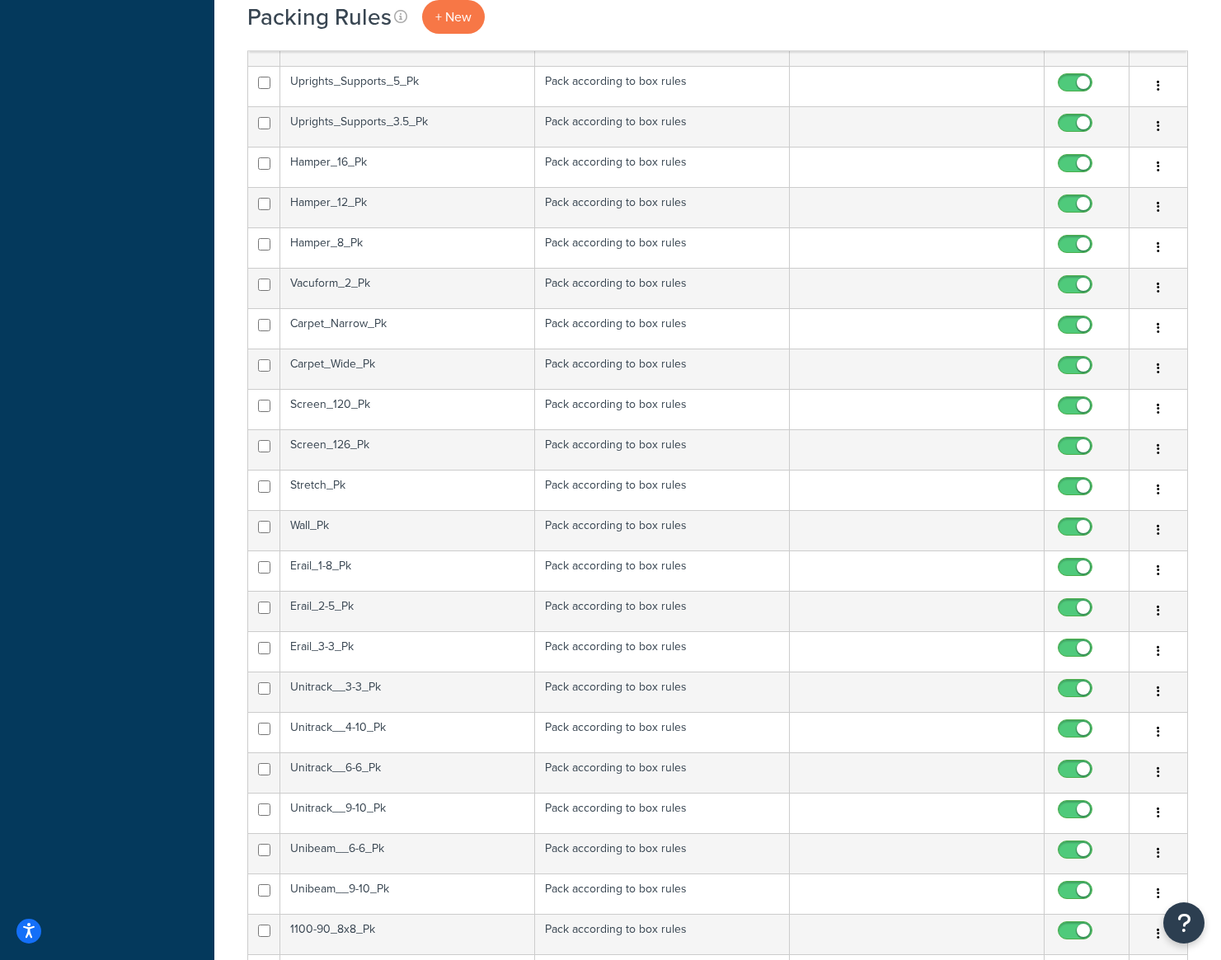
scroll to position [979, 0]
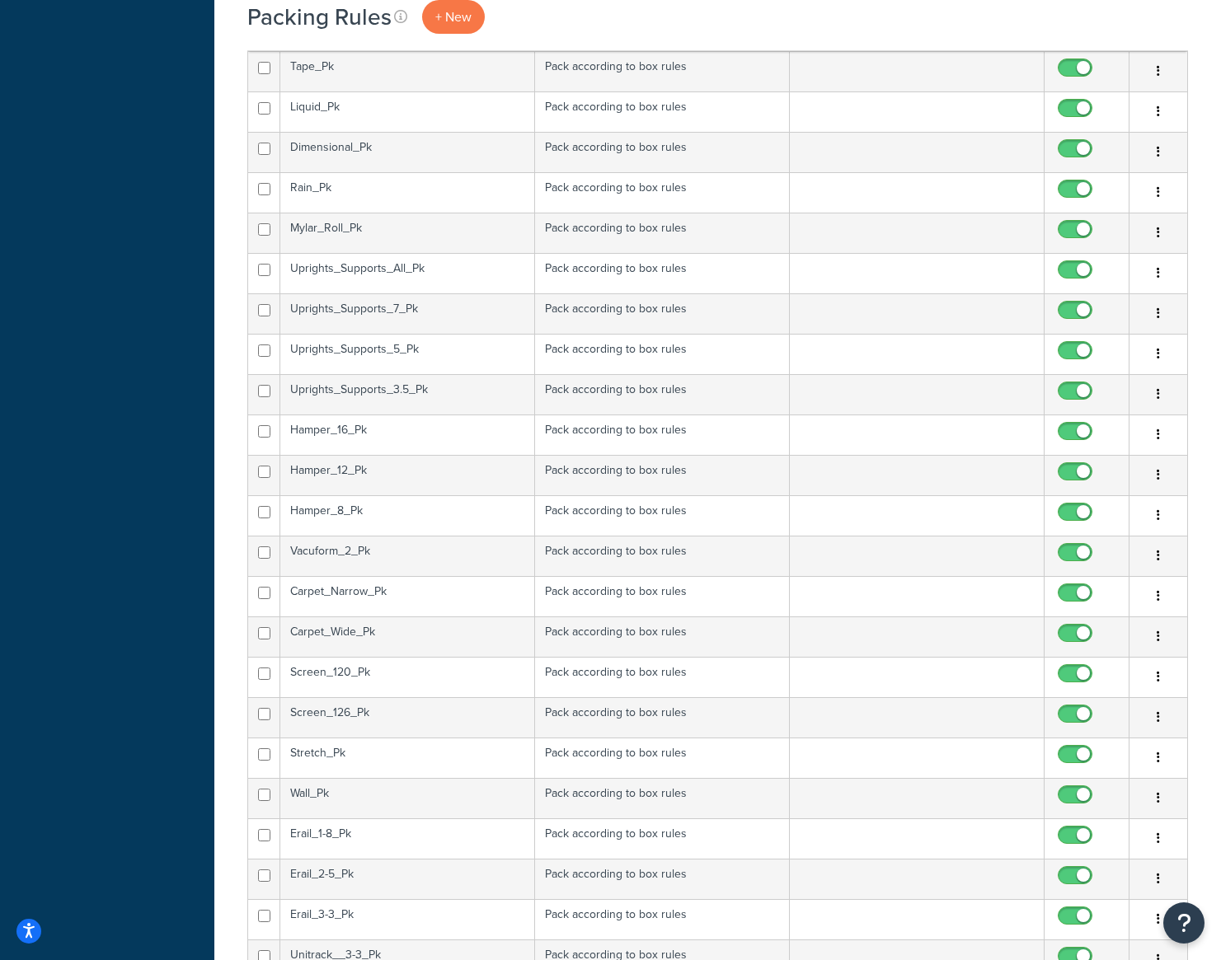
click at [387, 265] on td "Uprights_Supports_All_Pk" at bounding box center [407, 273] width 255 height 40
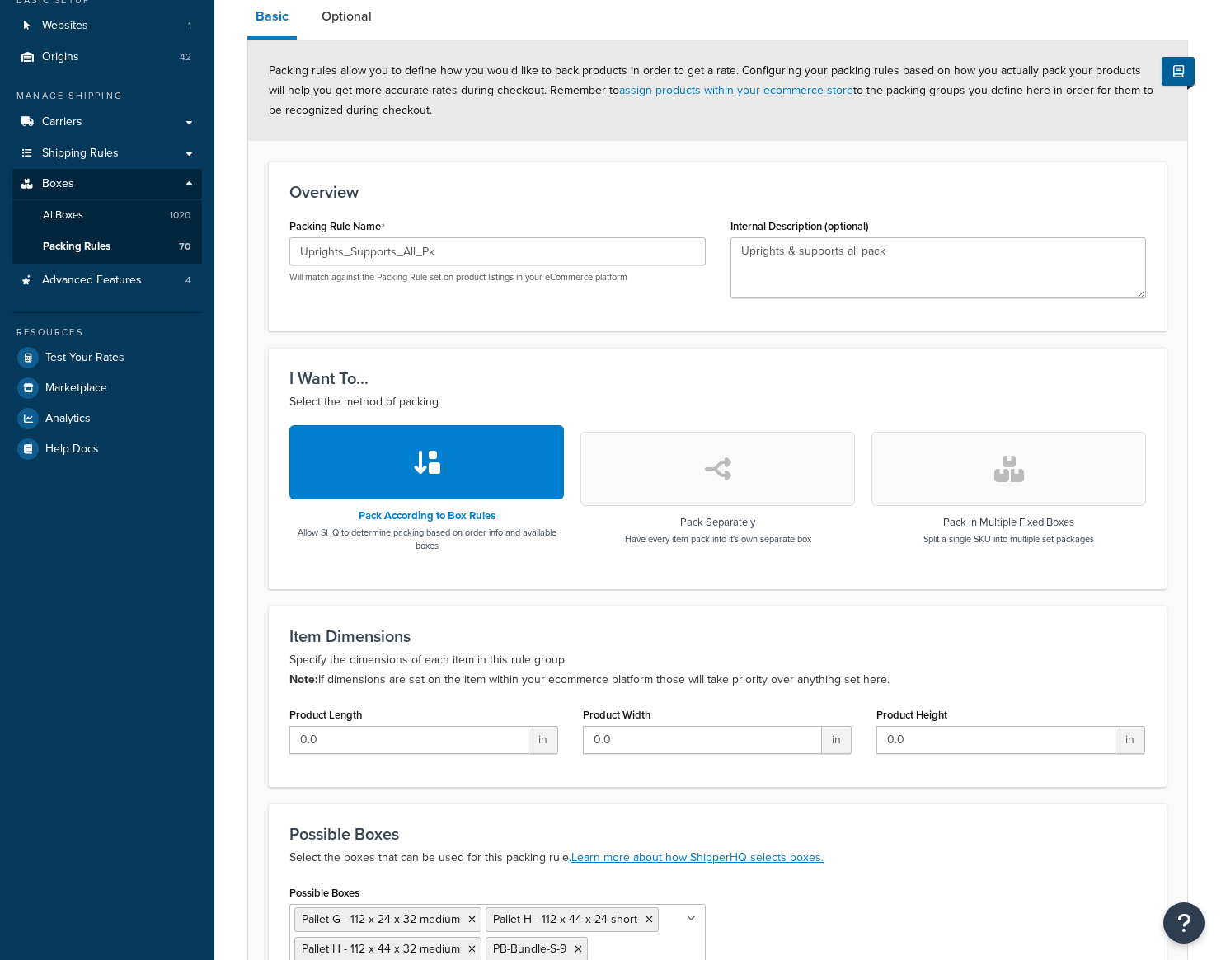
scroll to position [373, 0]
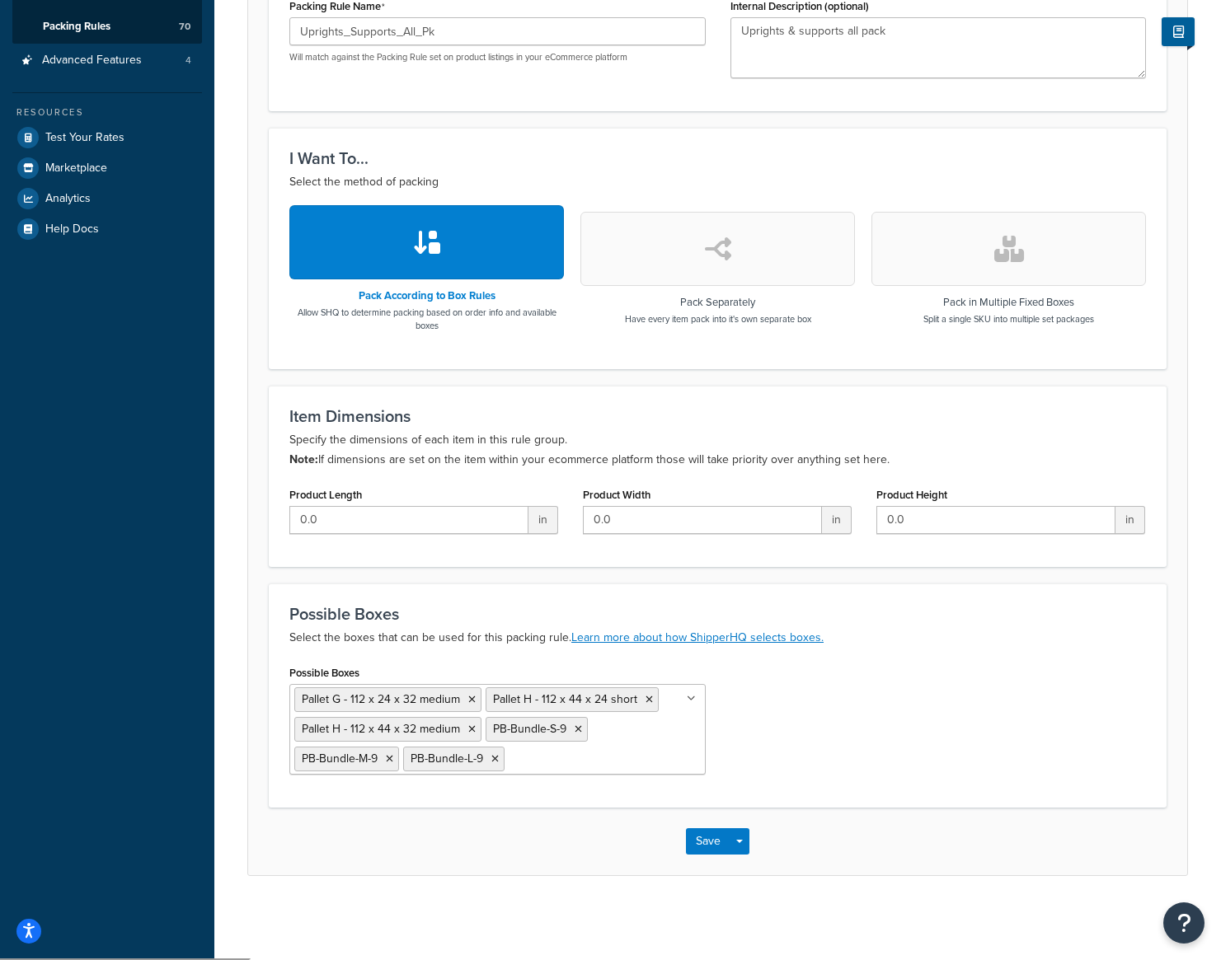
click at [602, 730] on ul "Pallet G - 112 x 24 x 32 medium Pallet H - 112 x 44 x 24 short Pallet H - 112 x…" at bounding box center [497, 729] width 416 height 91
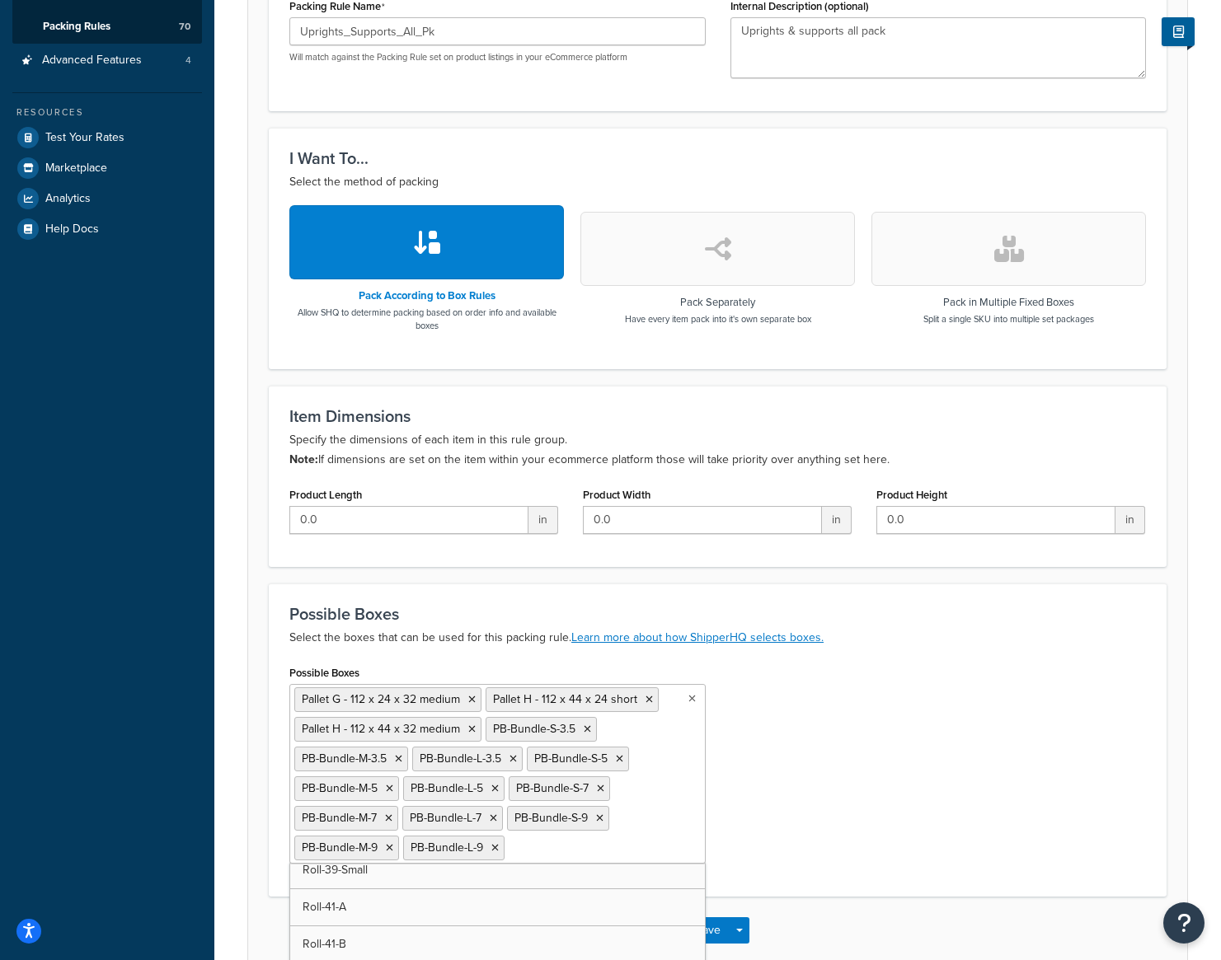
scroll to position [9285, 0]
click at [720, 931] on button "Save" at bounding box center [708, 931] width 45 height 26
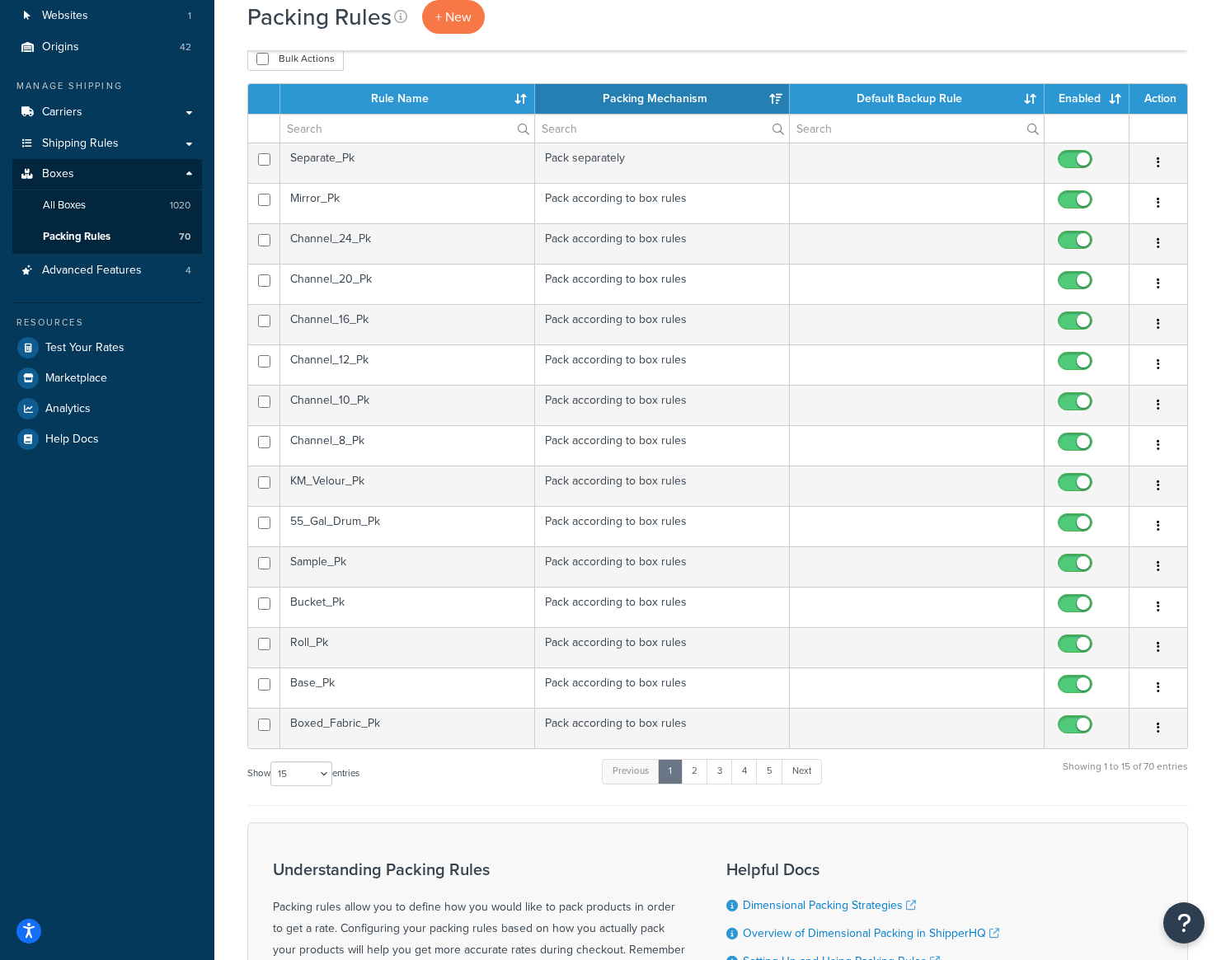
scroll to position [247, 0]
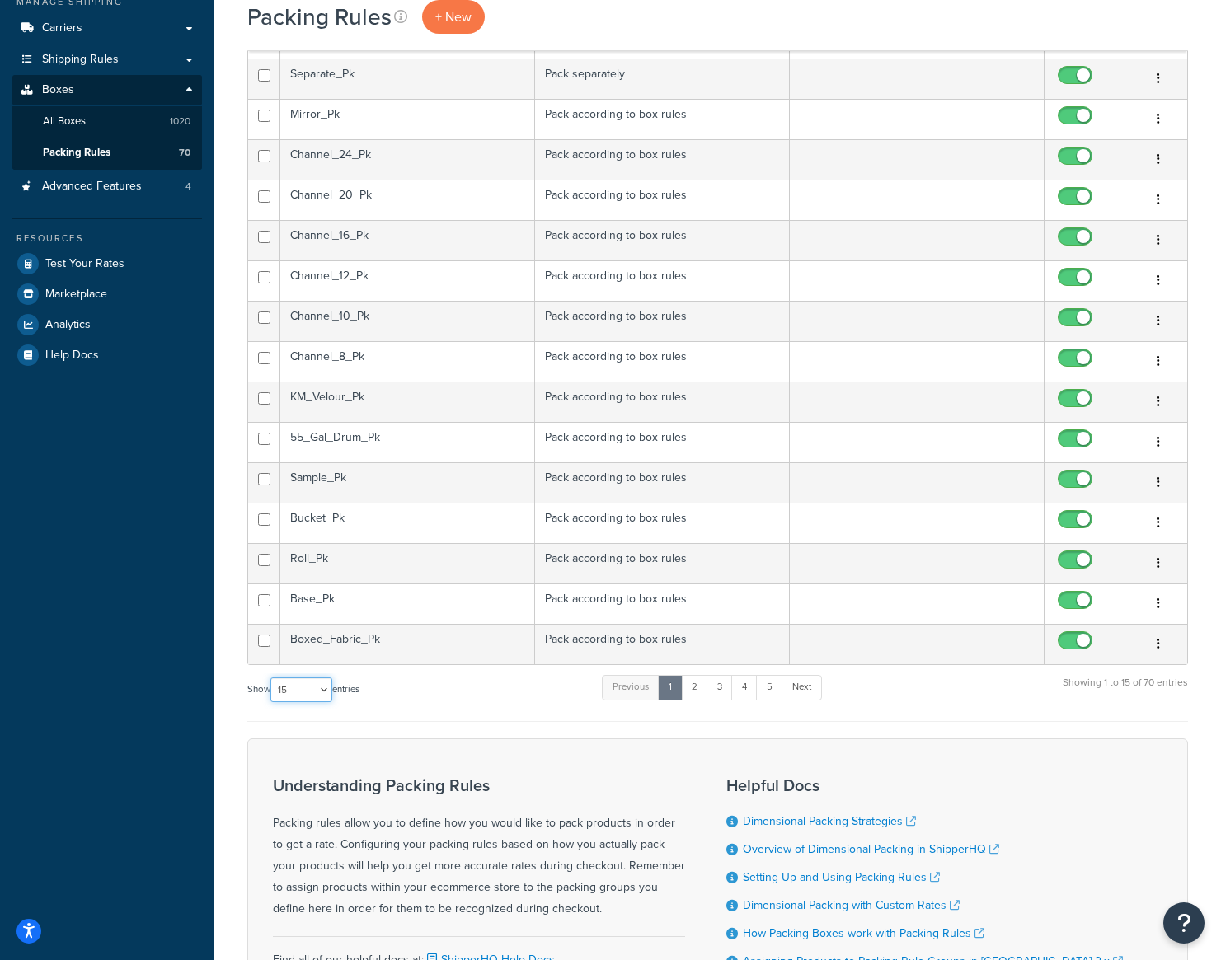
click at [326, 691] on select "10 15 25 50 100" at bounding box center [301, 690] width 62 height 25
select select "100"
click at [272, 702] on select "10 15 25 50 100" at bounding box center [301, 690] width 62 height 25
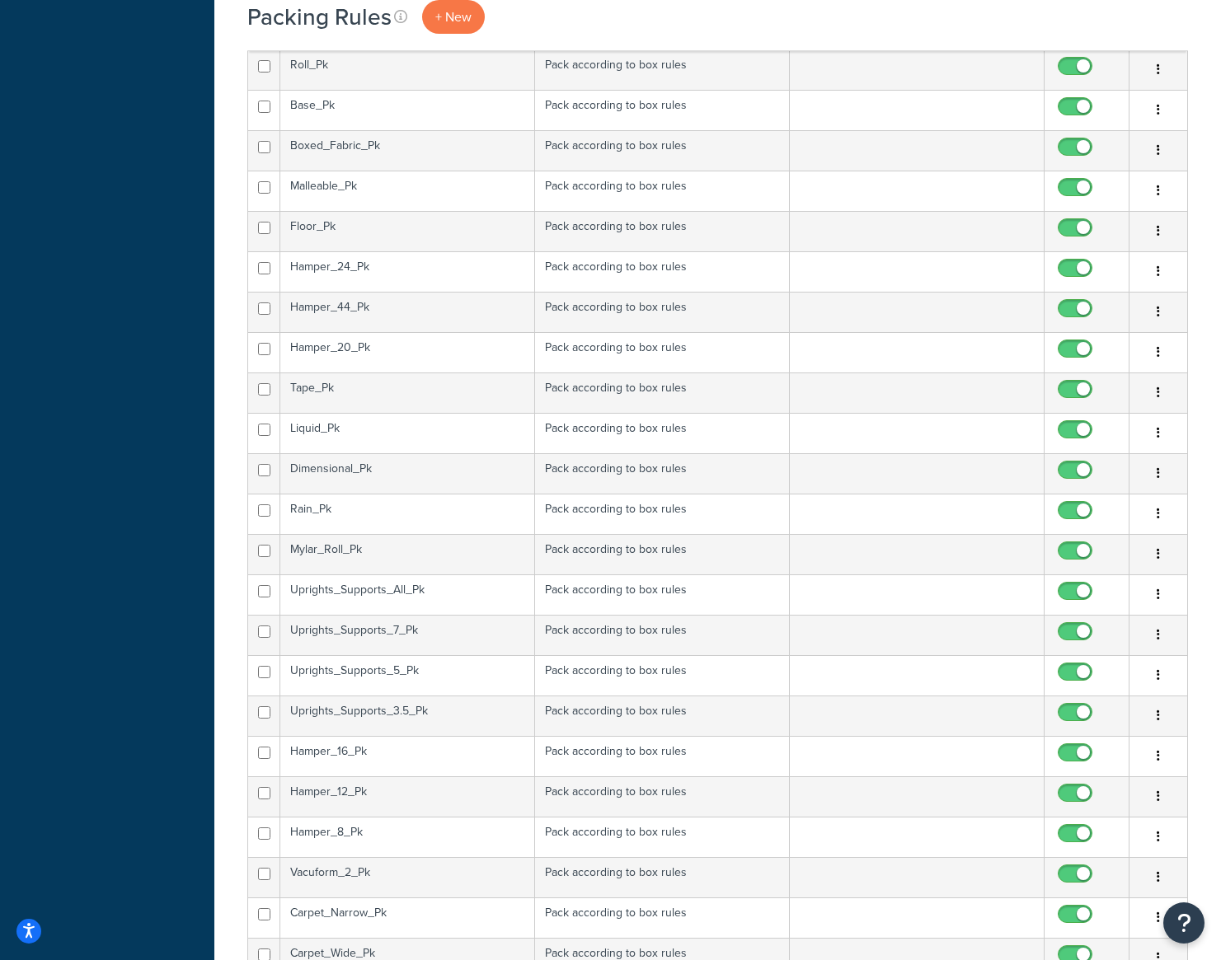
scroll to position [824, 0]
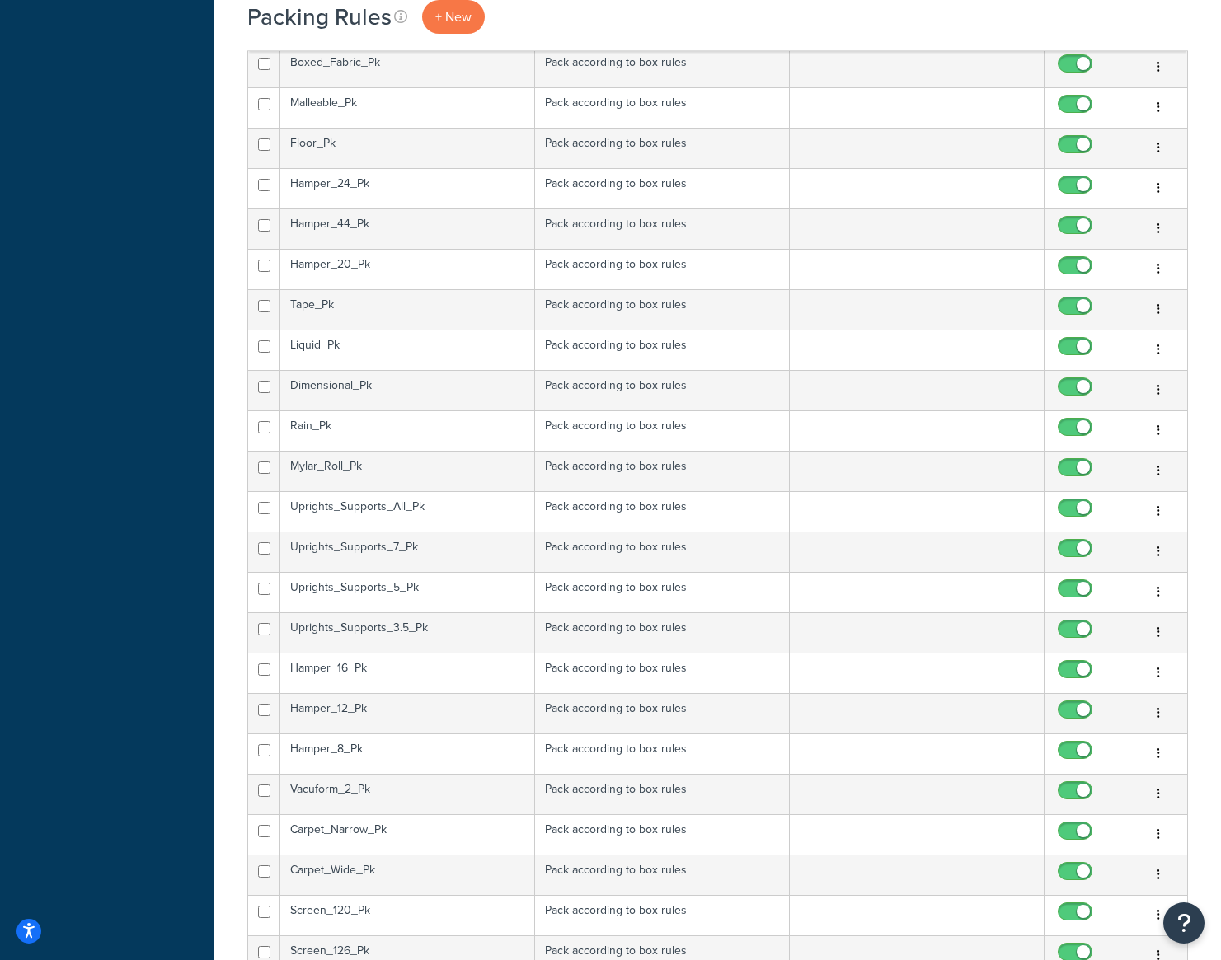
drag, startPoint x: 394, startPoint y: 550, endPoint x: 415, endPoint y: 545, distance: 22.0
click at [394, 550] on td "Uprights_Supports_7_Pk" at bounding box center [407, 552] width 255 height 40
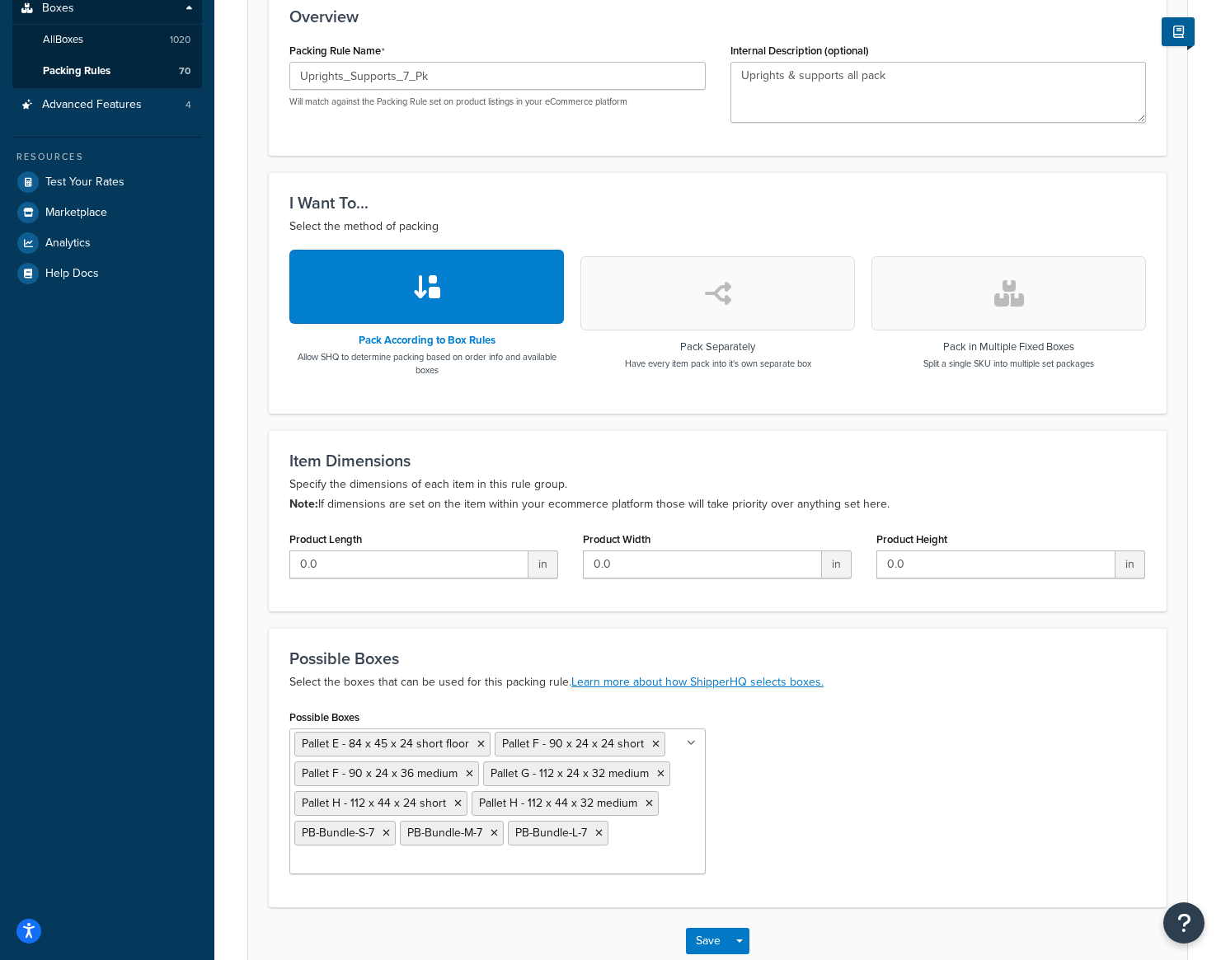
scroll to position [429, 0]
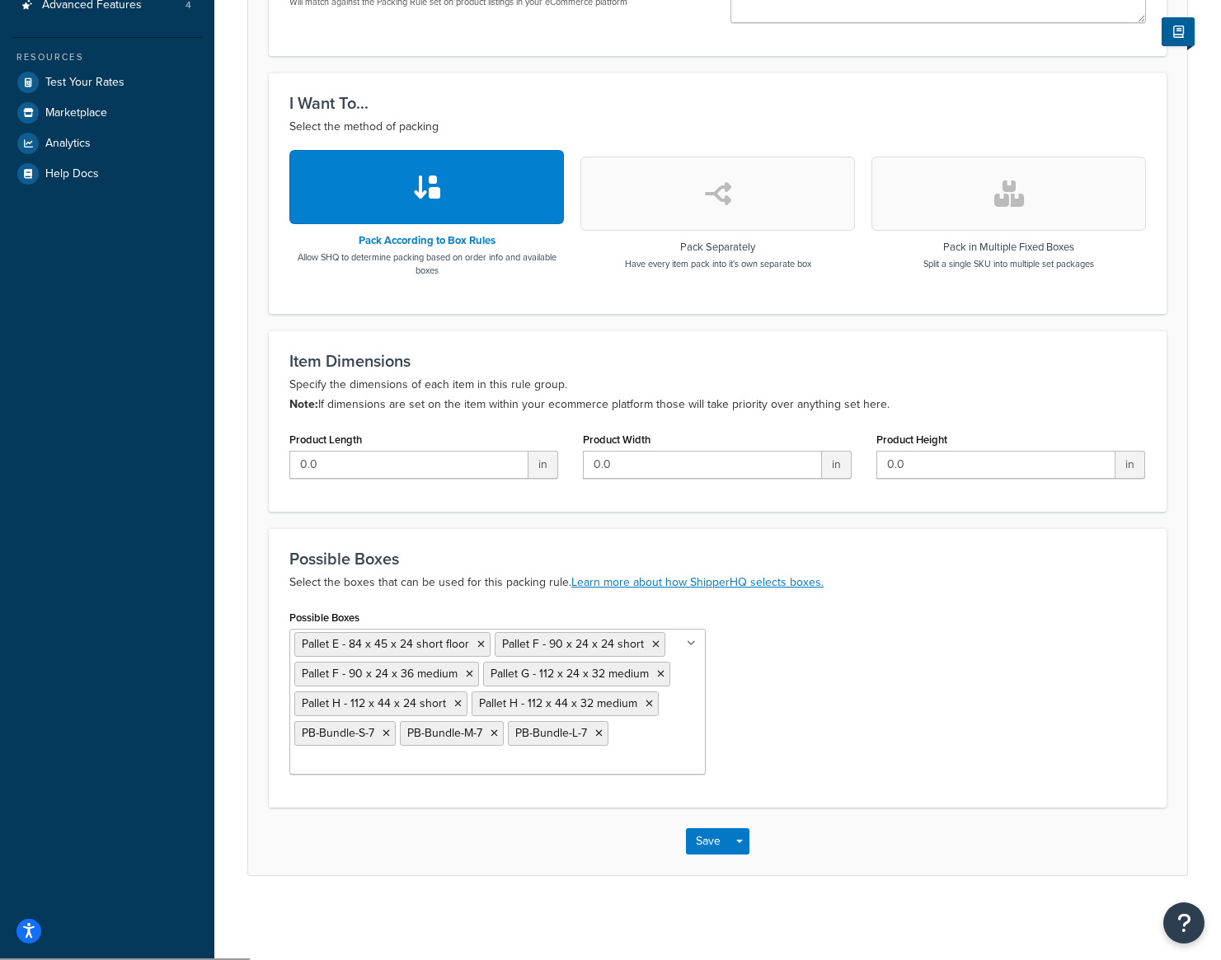
click at [640, 748] on ul "Pallet E - 84 x 45 x 24 short floor Pallet F - 90 x 24 x 24 short Pallet F - 90…" at bounding box center [497, 702] width 416 height 146
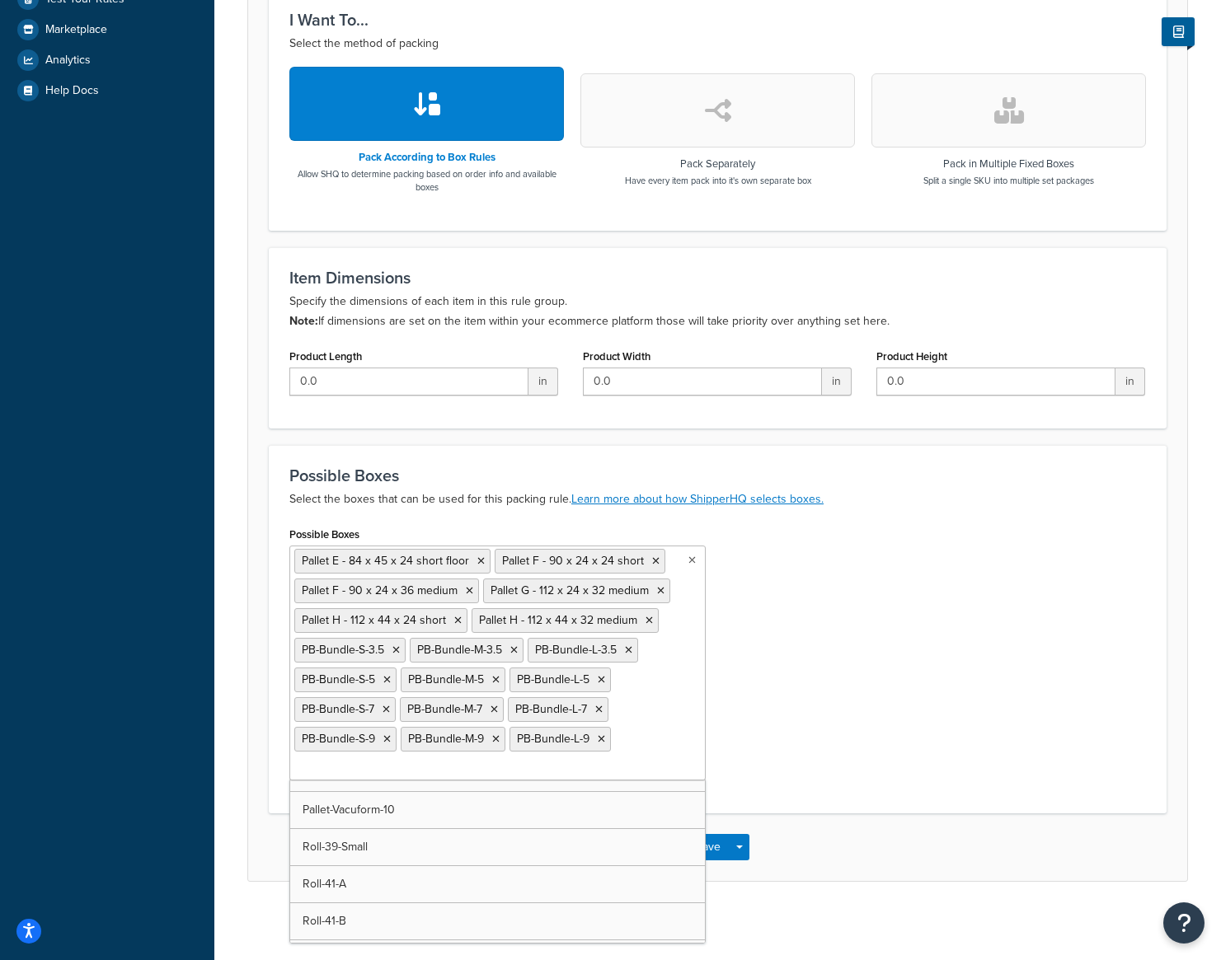
scroll to position [518, 0]
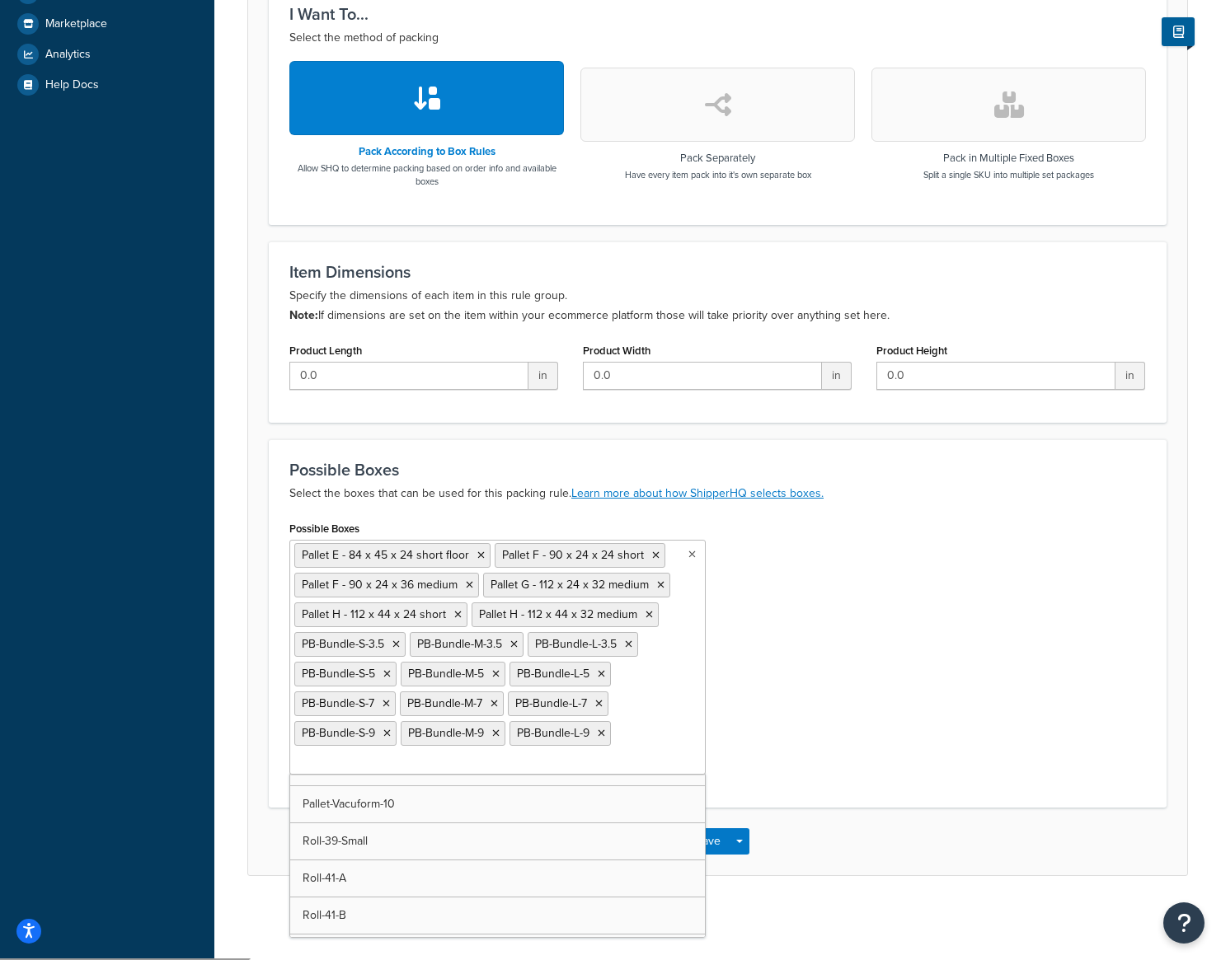
click at [797, 678] on div "Possible Boxes Pallet E - 84 x 45 x 24 short floor Pallet F - 90 x 24 x 24 shor…" at bounding box center [717, 652] width 881 height 270
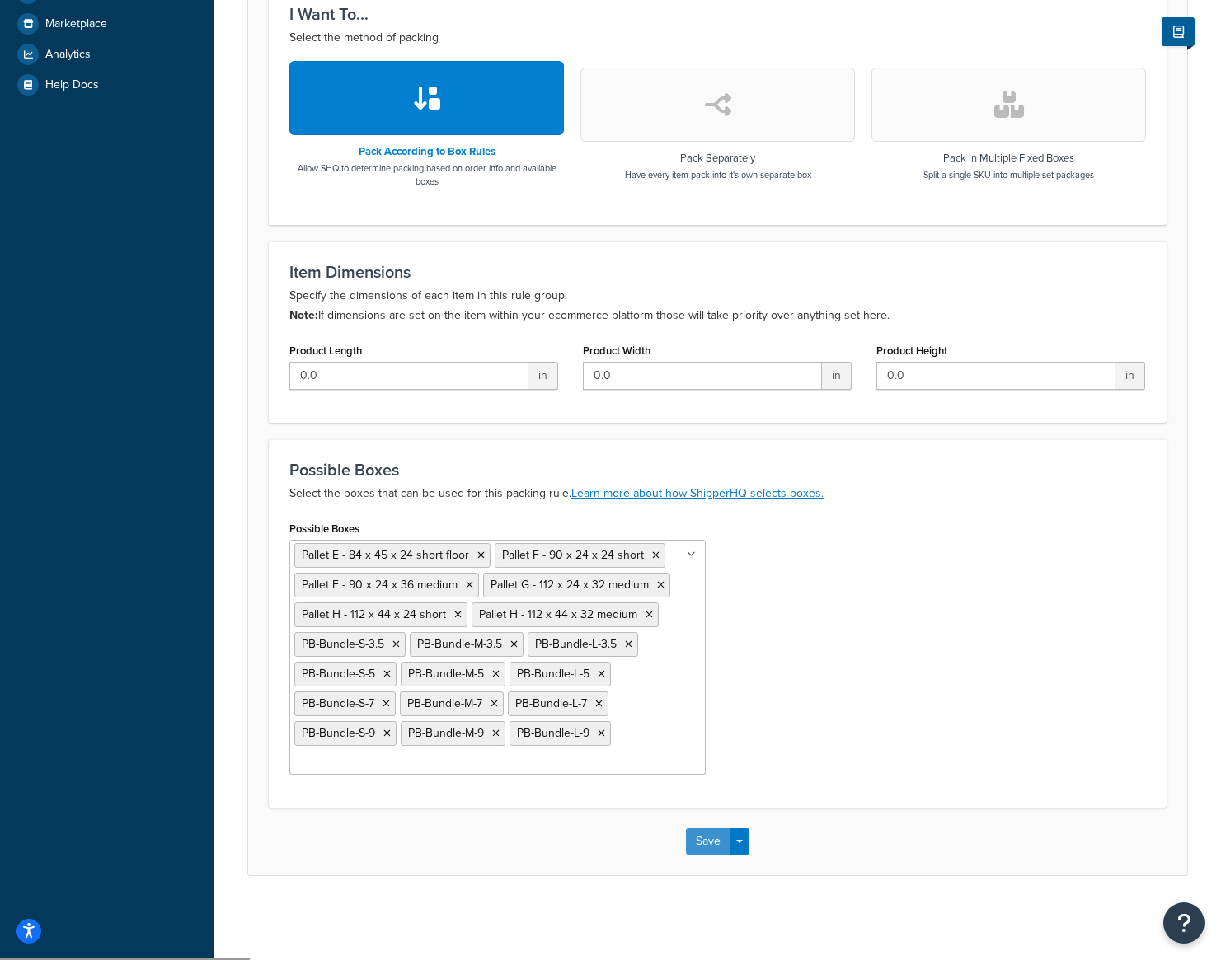
click at [717, 851] on button "Save" at bounding box center [708, 841] width 45 height 26
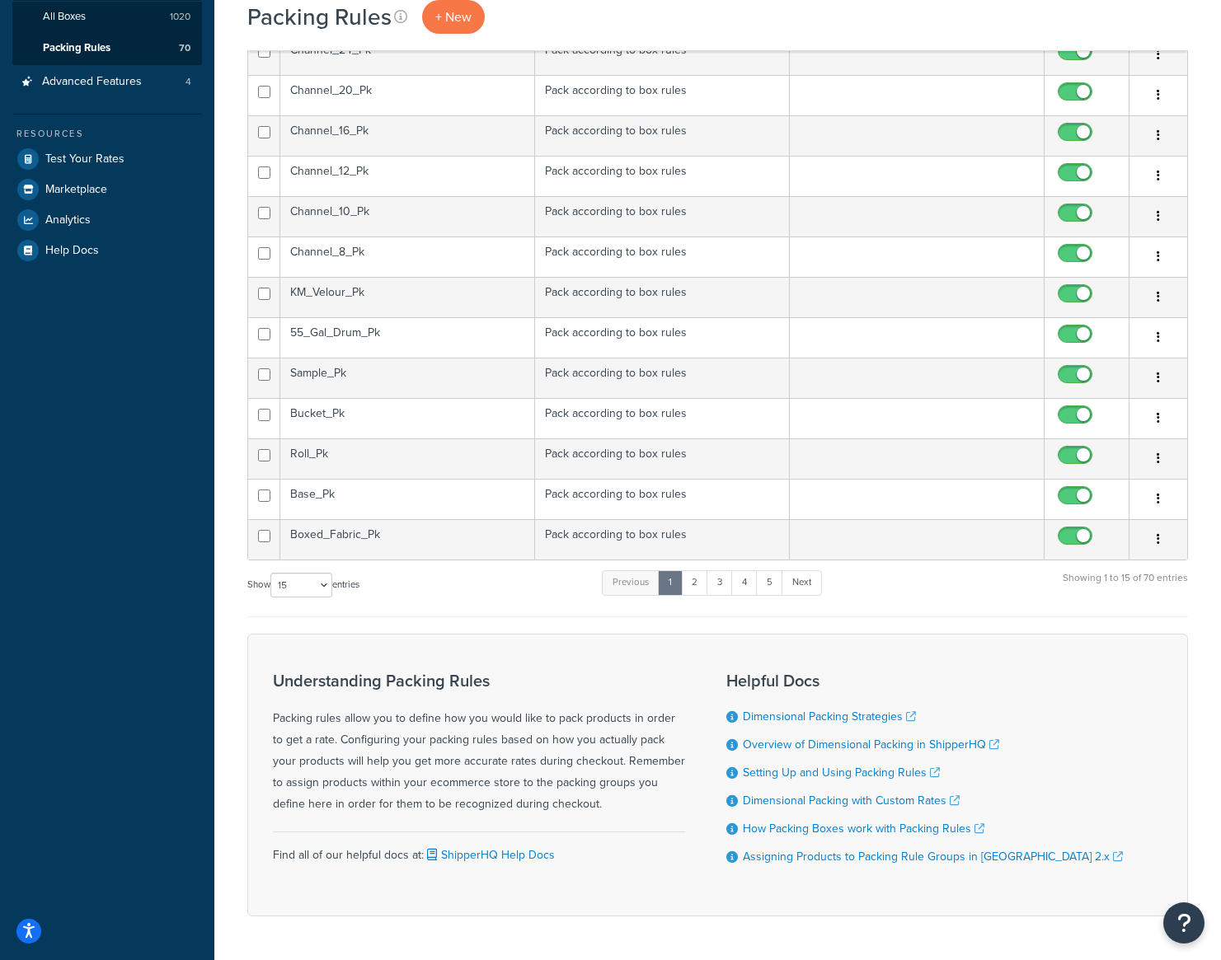
scroll to position [408, 0]
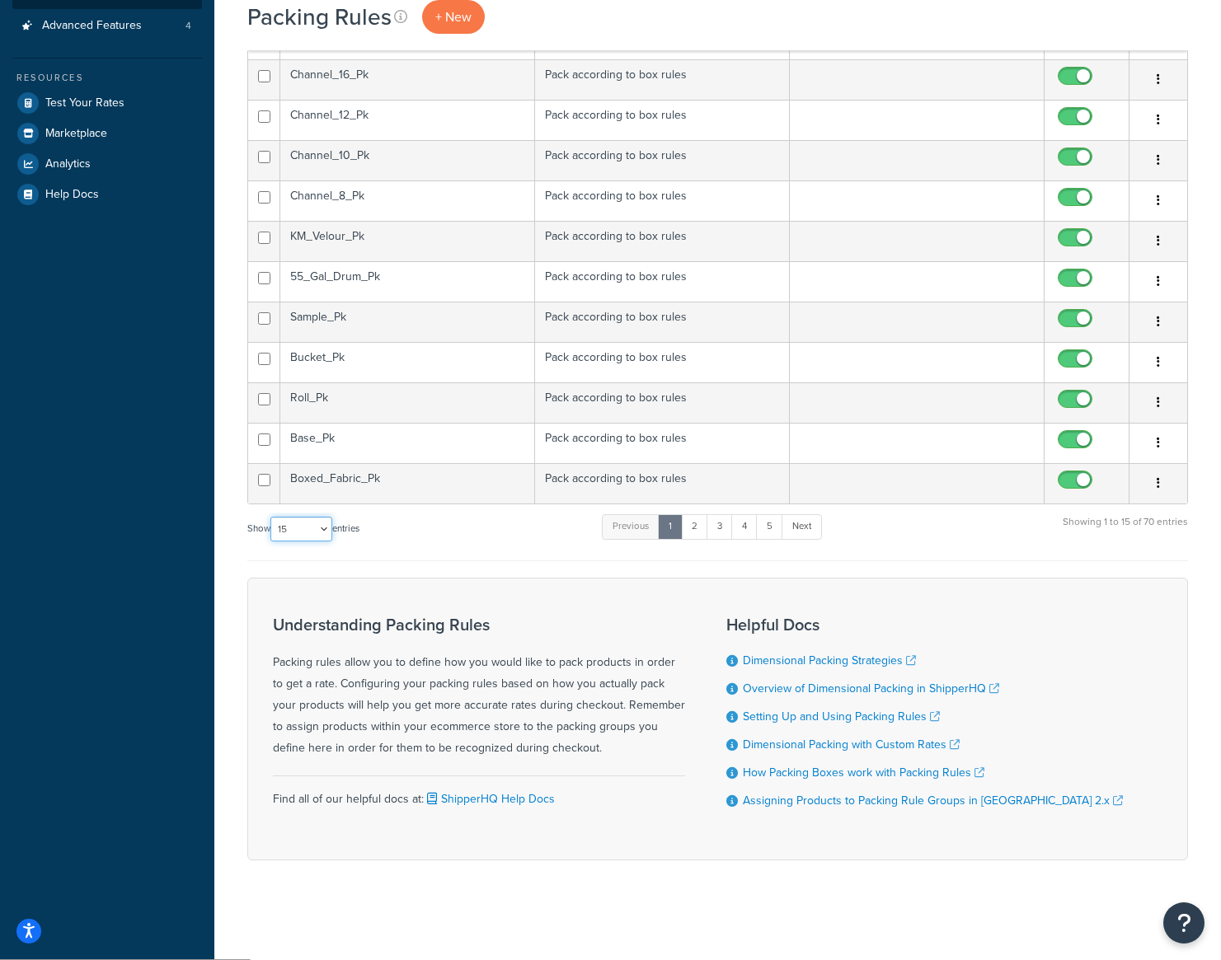
click at [326, 537] on select "10 15 25 50 100" at bounding box center [301, 529] width 62 height 25
select select "100"
click at [272, 542] on select "10 15 25 50 100" at bounding box center [301, 529] width 62 height 25
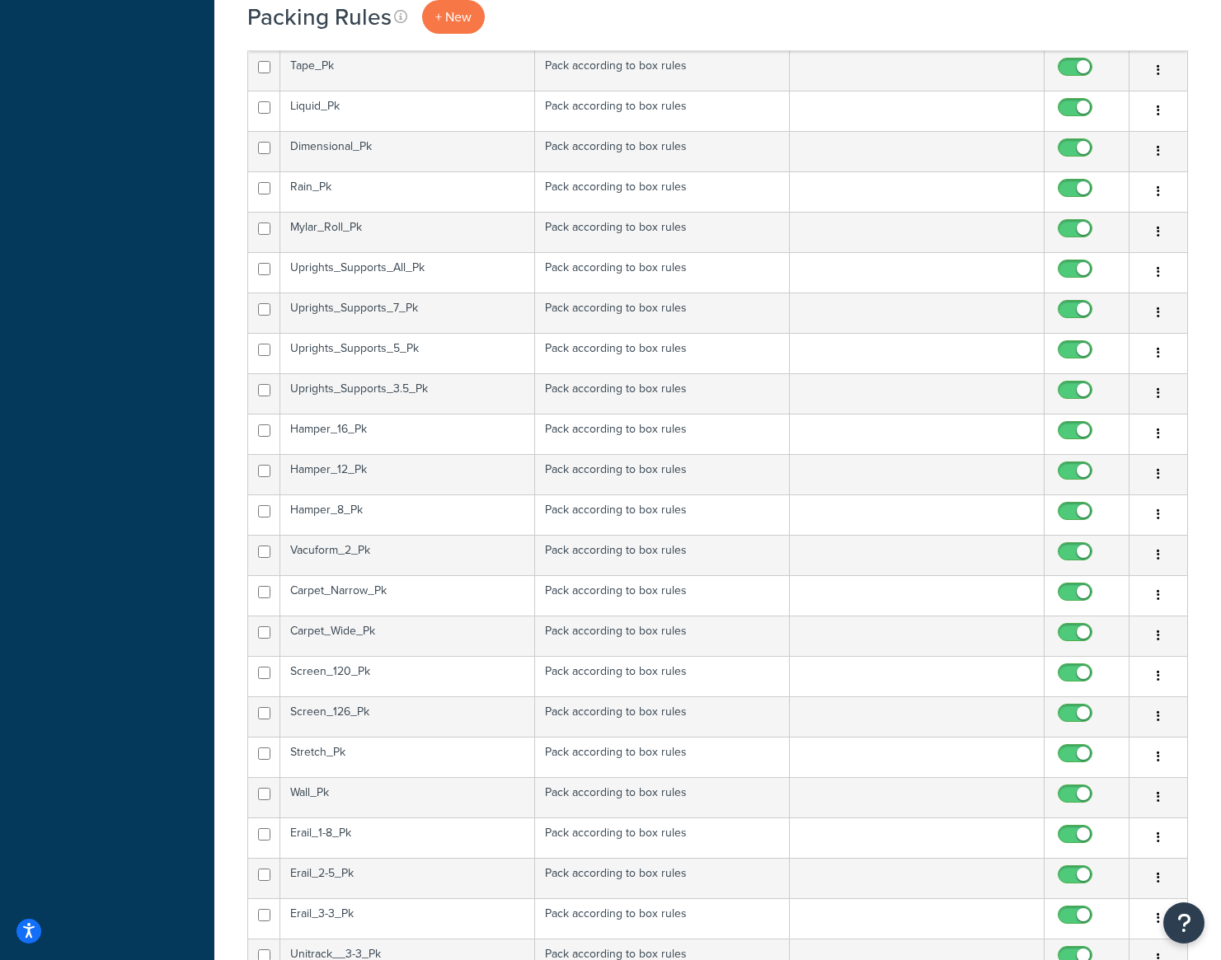
scroll to position [1068, 0]
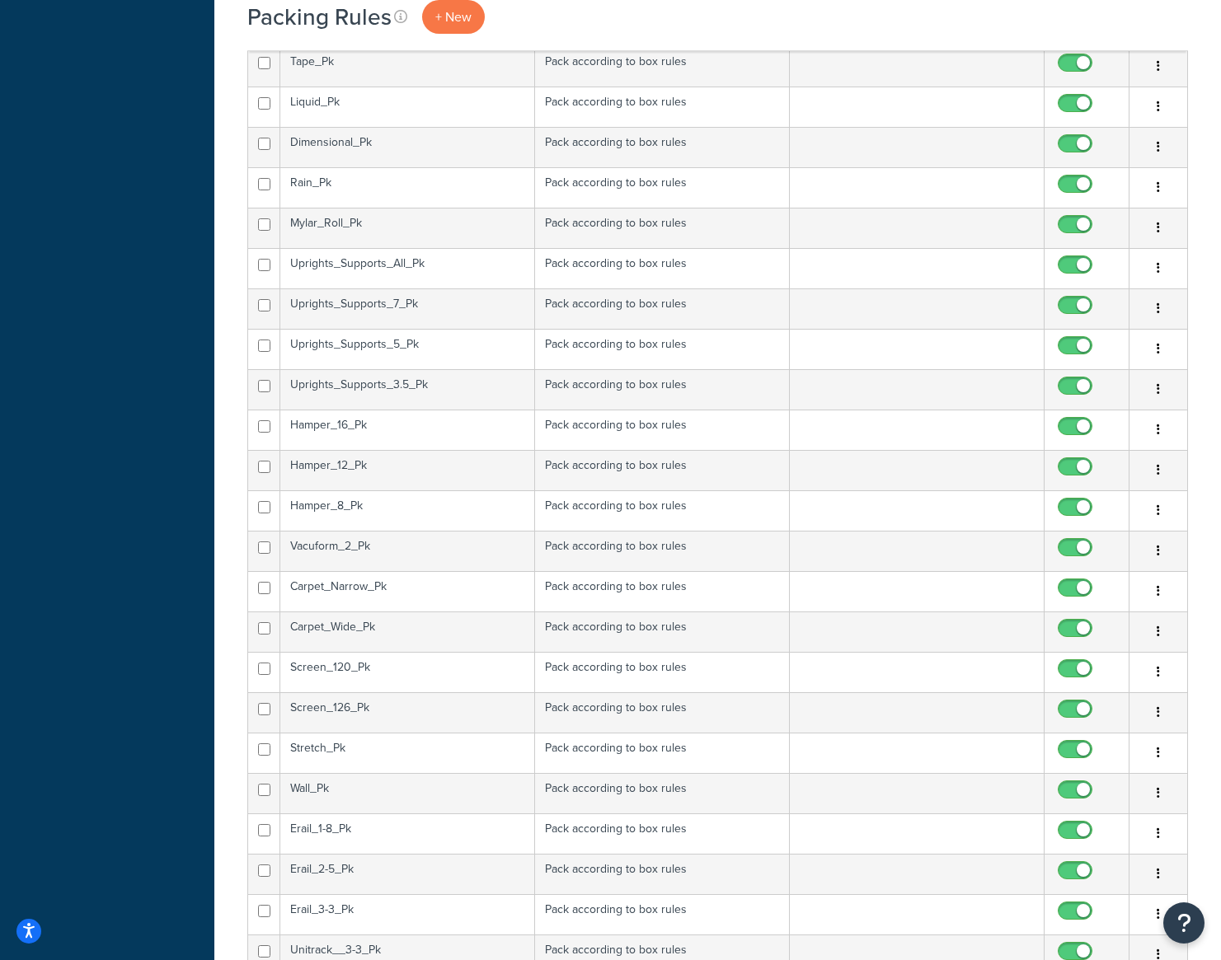
click at [443, 340] on td "Uprights_Supports_5_Pk" at bounding box center [407, 349] width 255 height 40
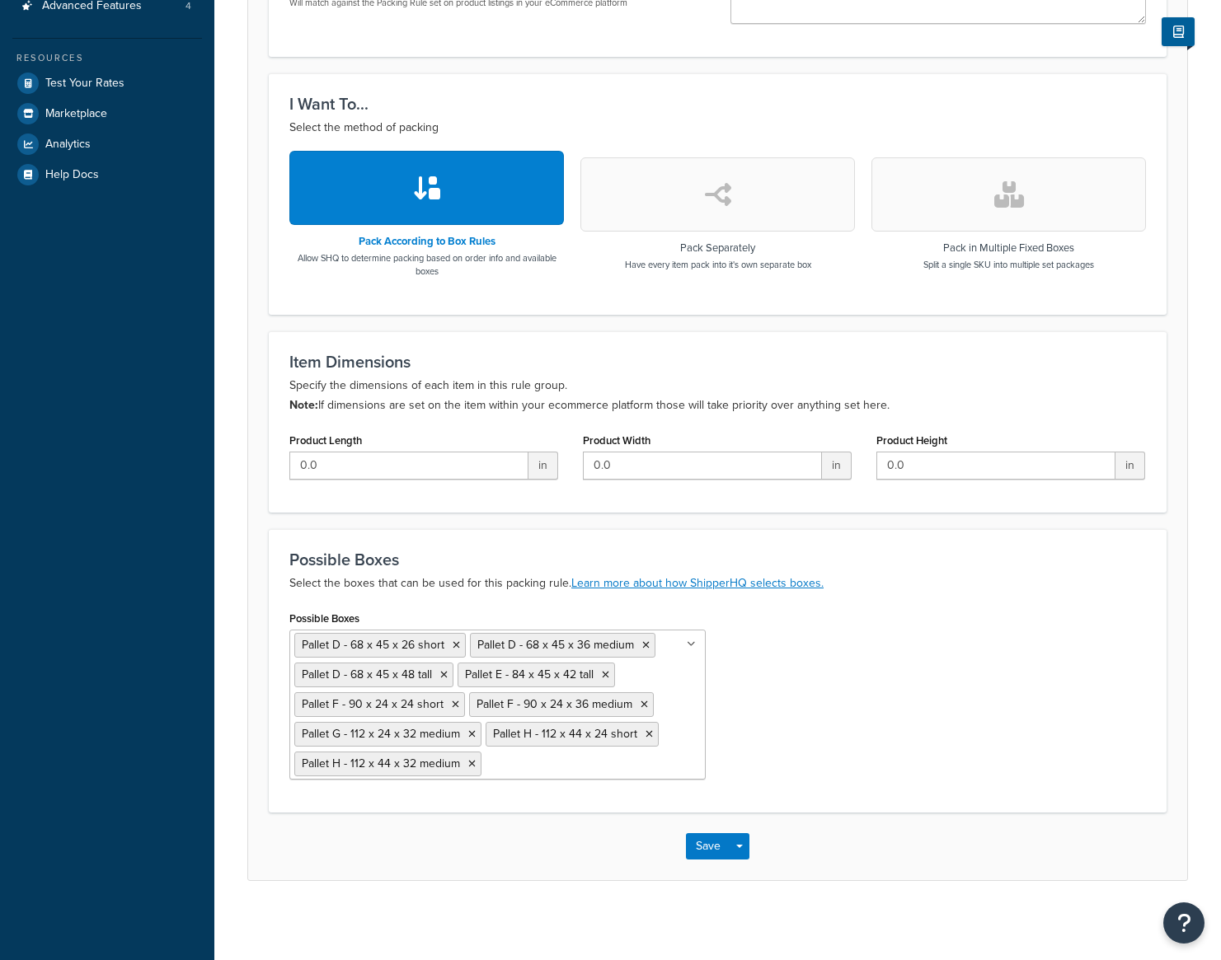
scroll to position [433, 0]
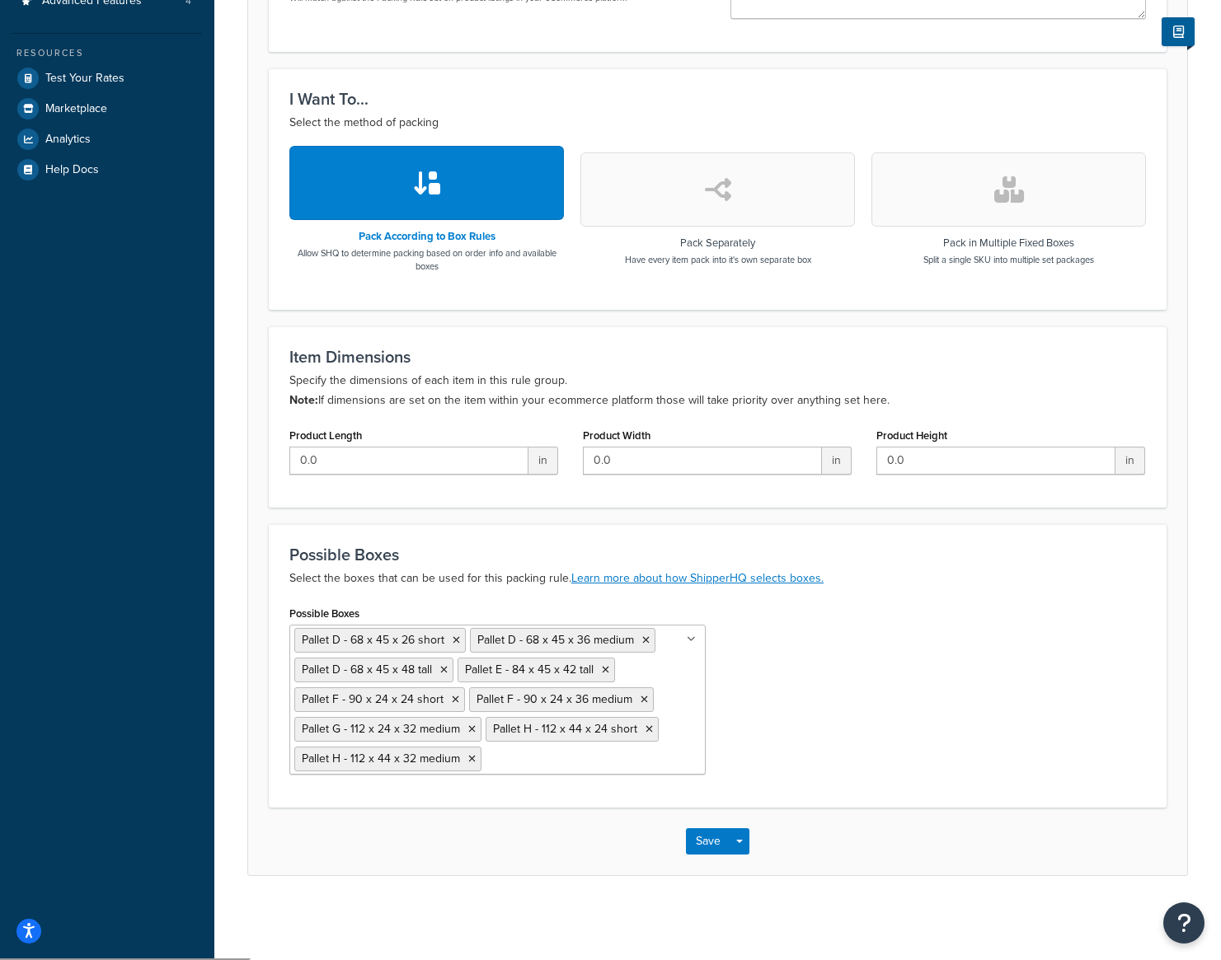
click at [506, 767] on input "Possible Boxes" at bounding box center [559, 758] width 146 height 18
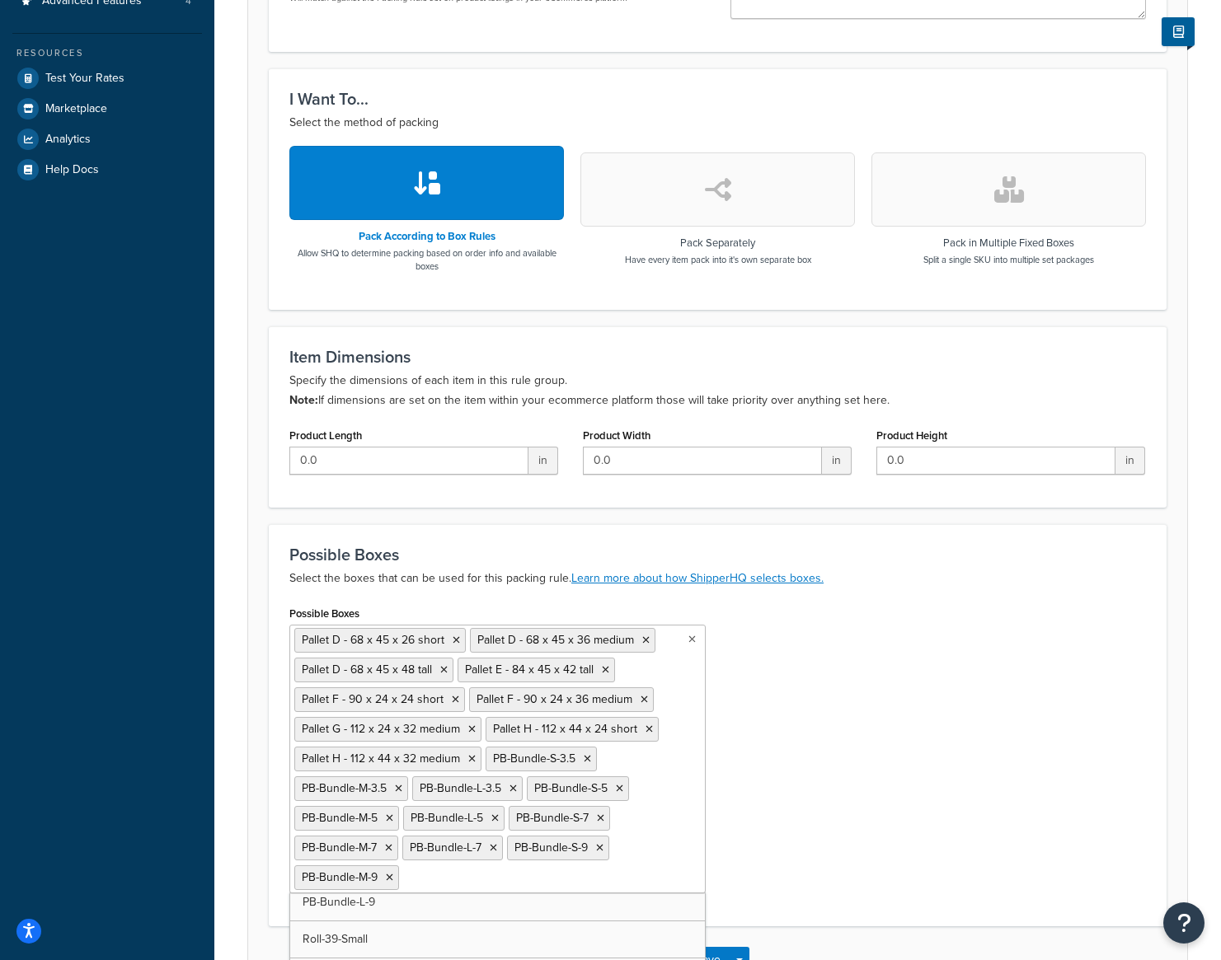
scroll to position [9068, 0]
drag, startPoint x: 479, startPoint y: 930, endPoint x: 497, endPoint y: 928, distance: 18.2
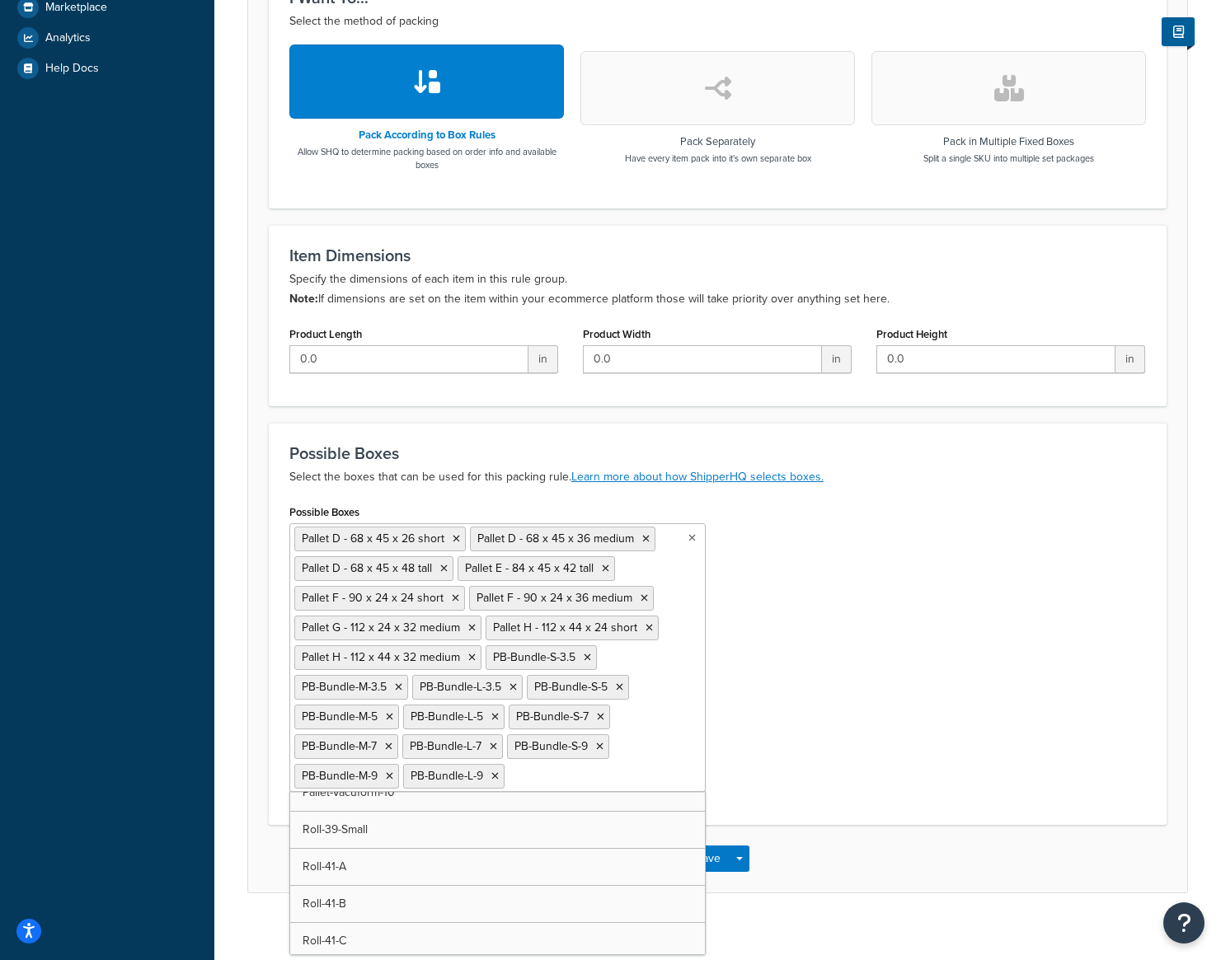
scroll to position [552, 0]
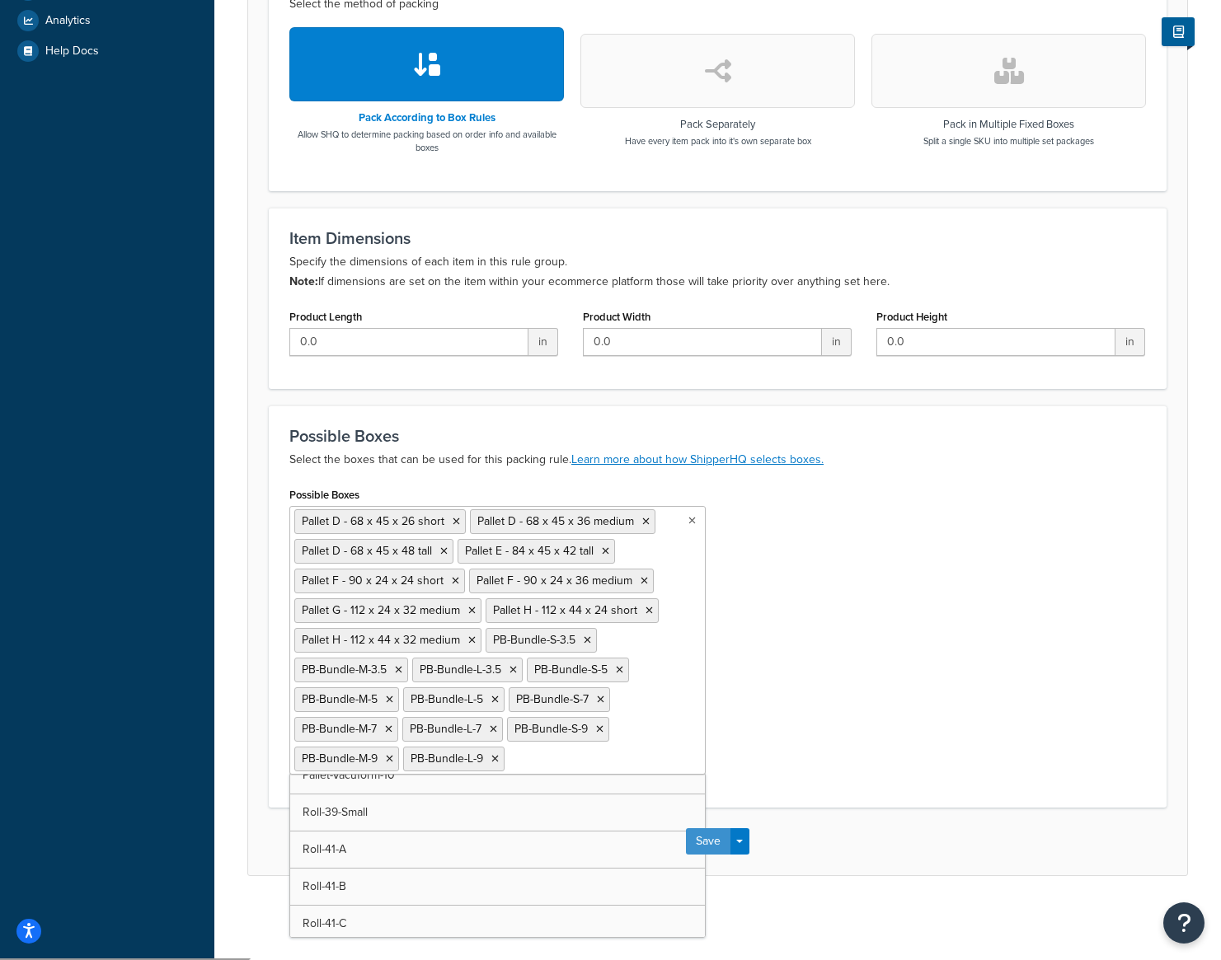
click at [724, 838] on button "Save" at bounding box center [708, 841] width 45 height 26
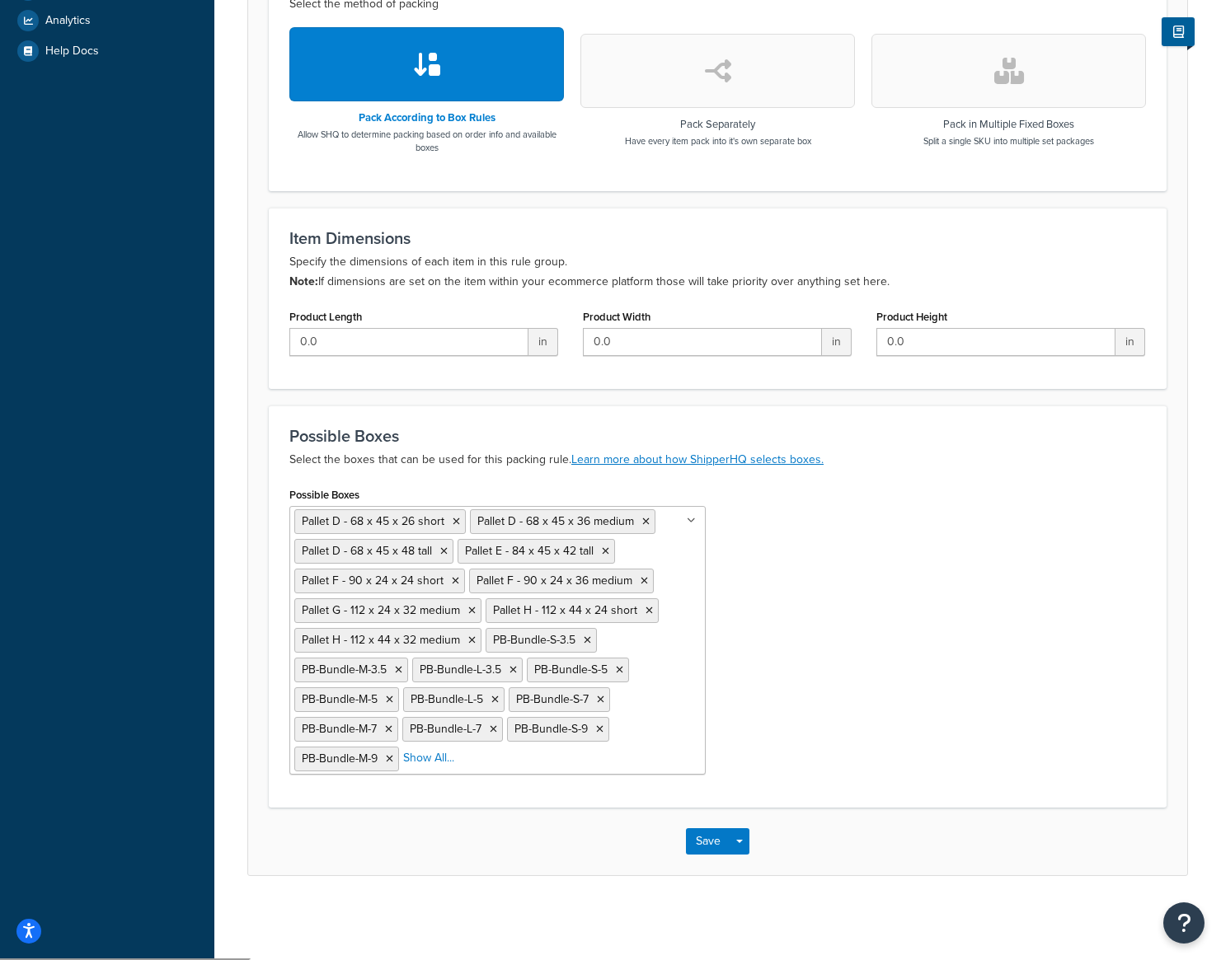
scroll to position [0, 0]
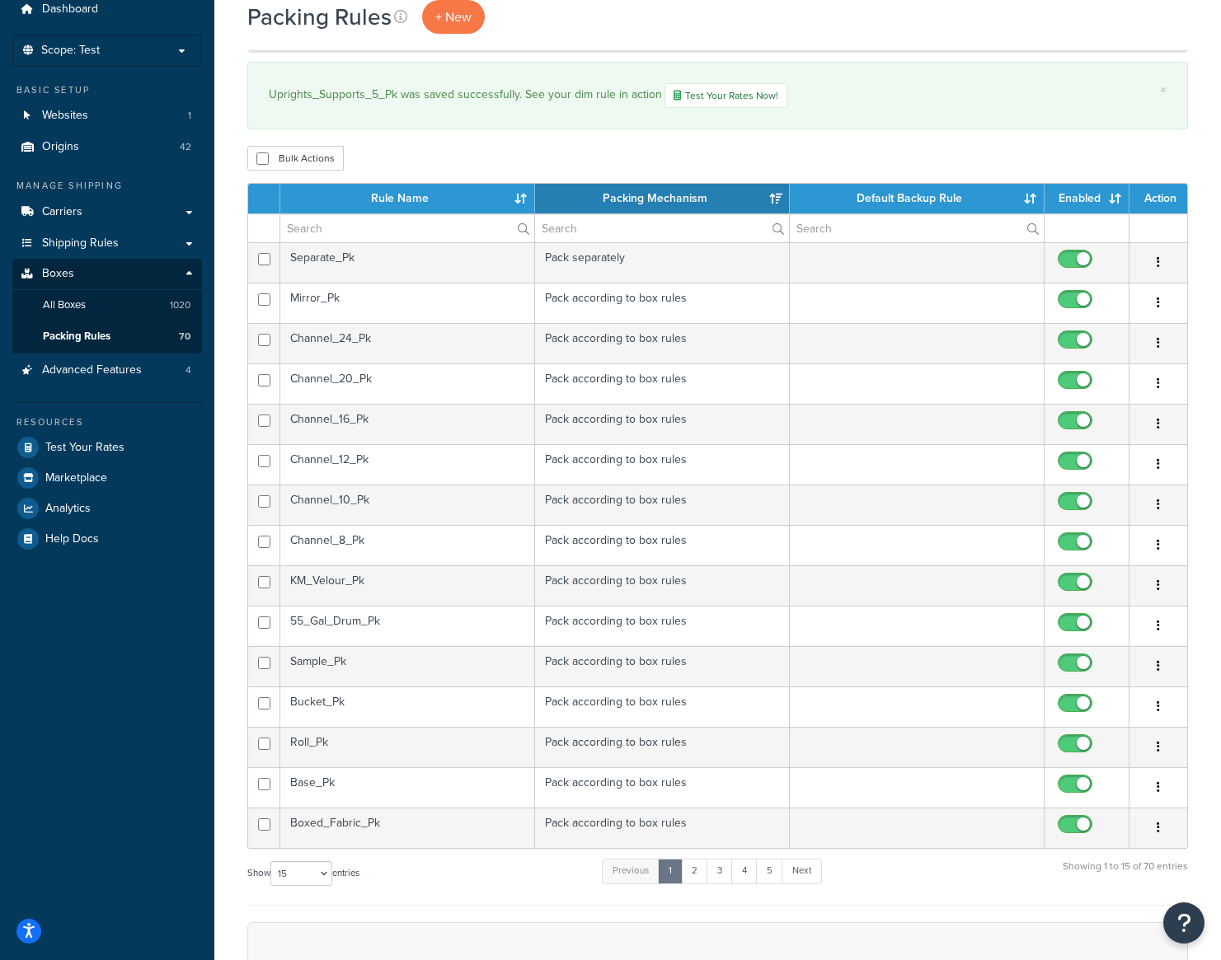
scroll to position [82, 0]
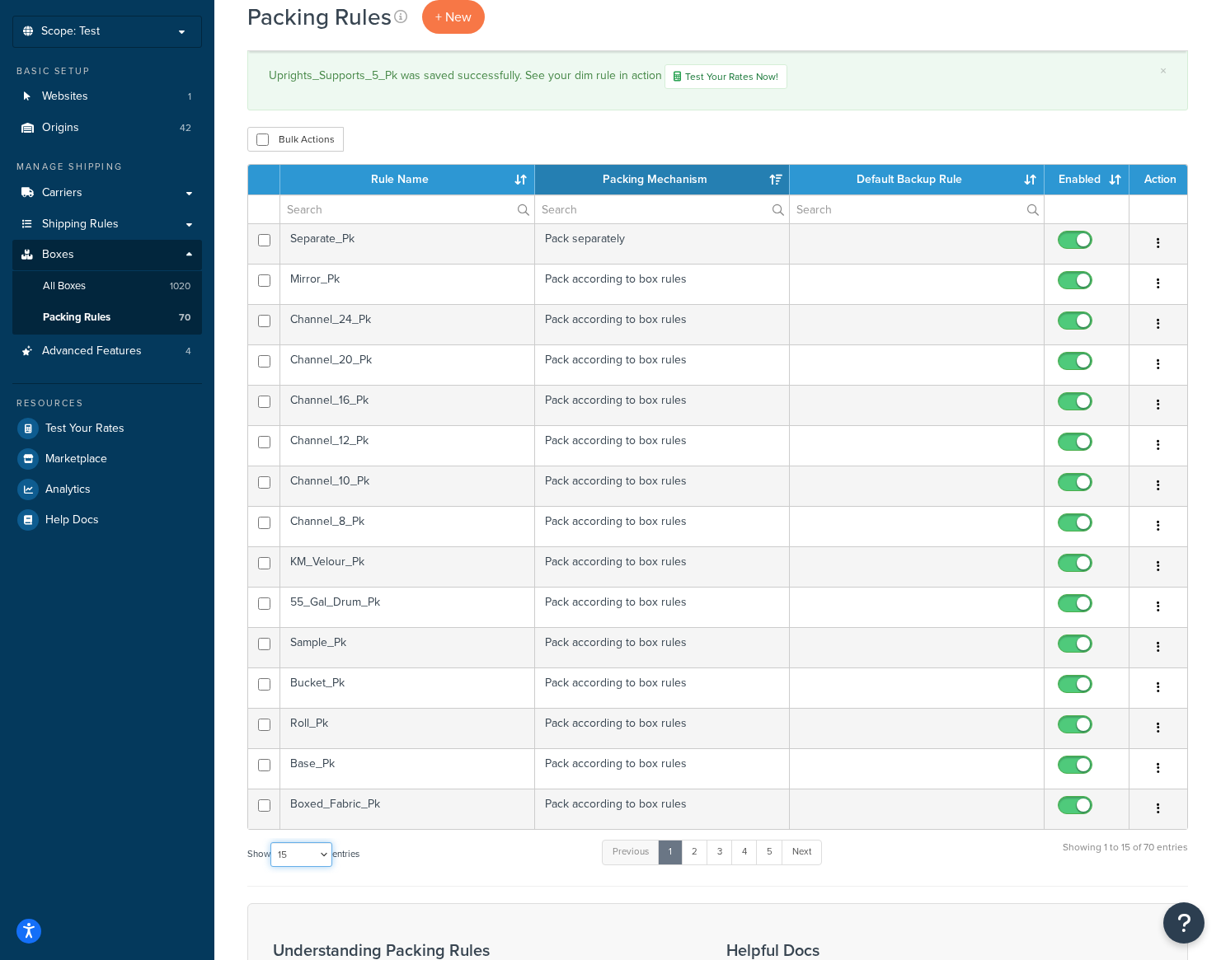
click at [324, 857] on select "10 15 25 50 100" at bounding box center [301, 855] width 62 height 25
select select "100"
click at [272, 867] on select "10 15 25 50 100" at bounding box center [301, 855] width 62 height 25
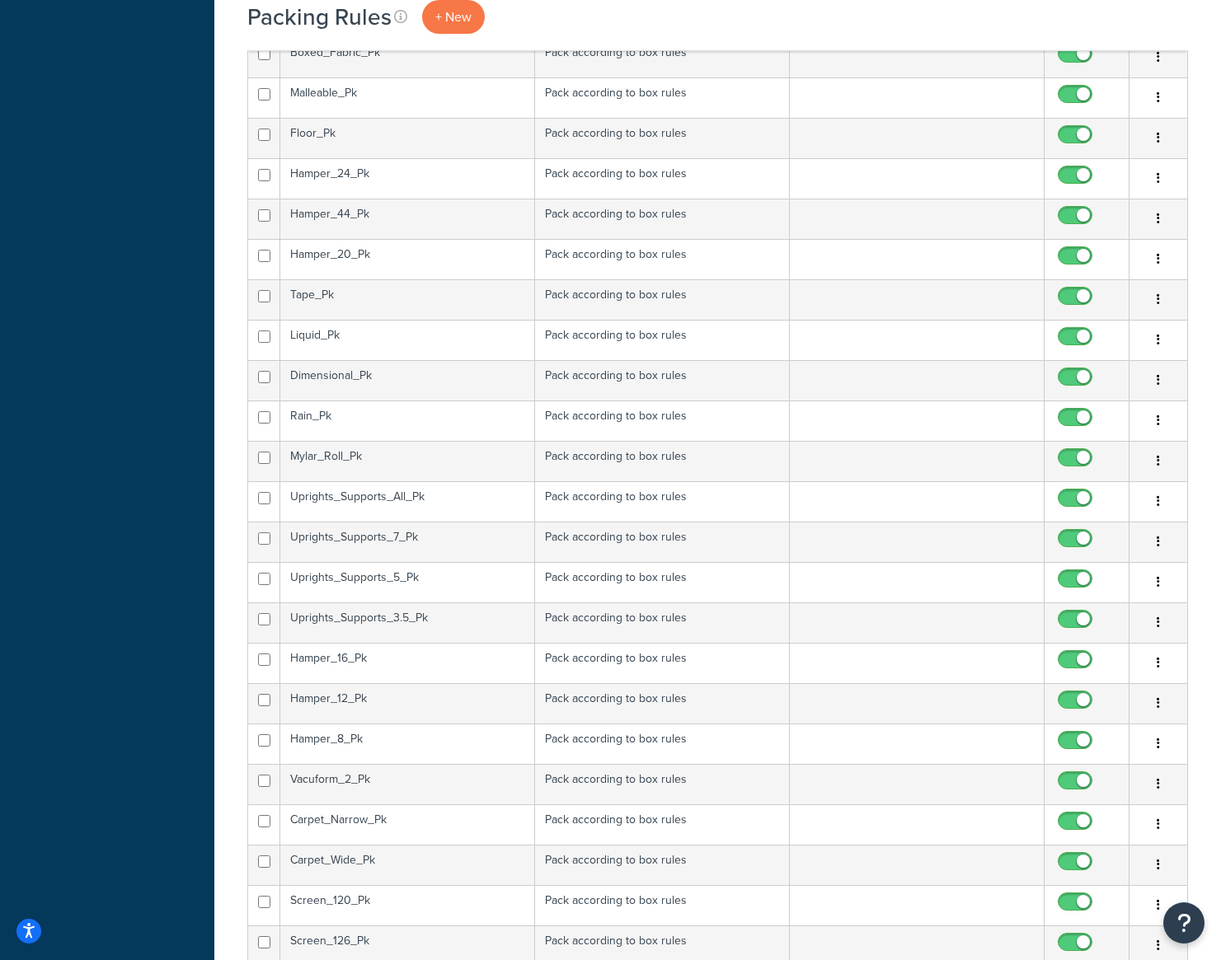
scroll to position [907, 0]
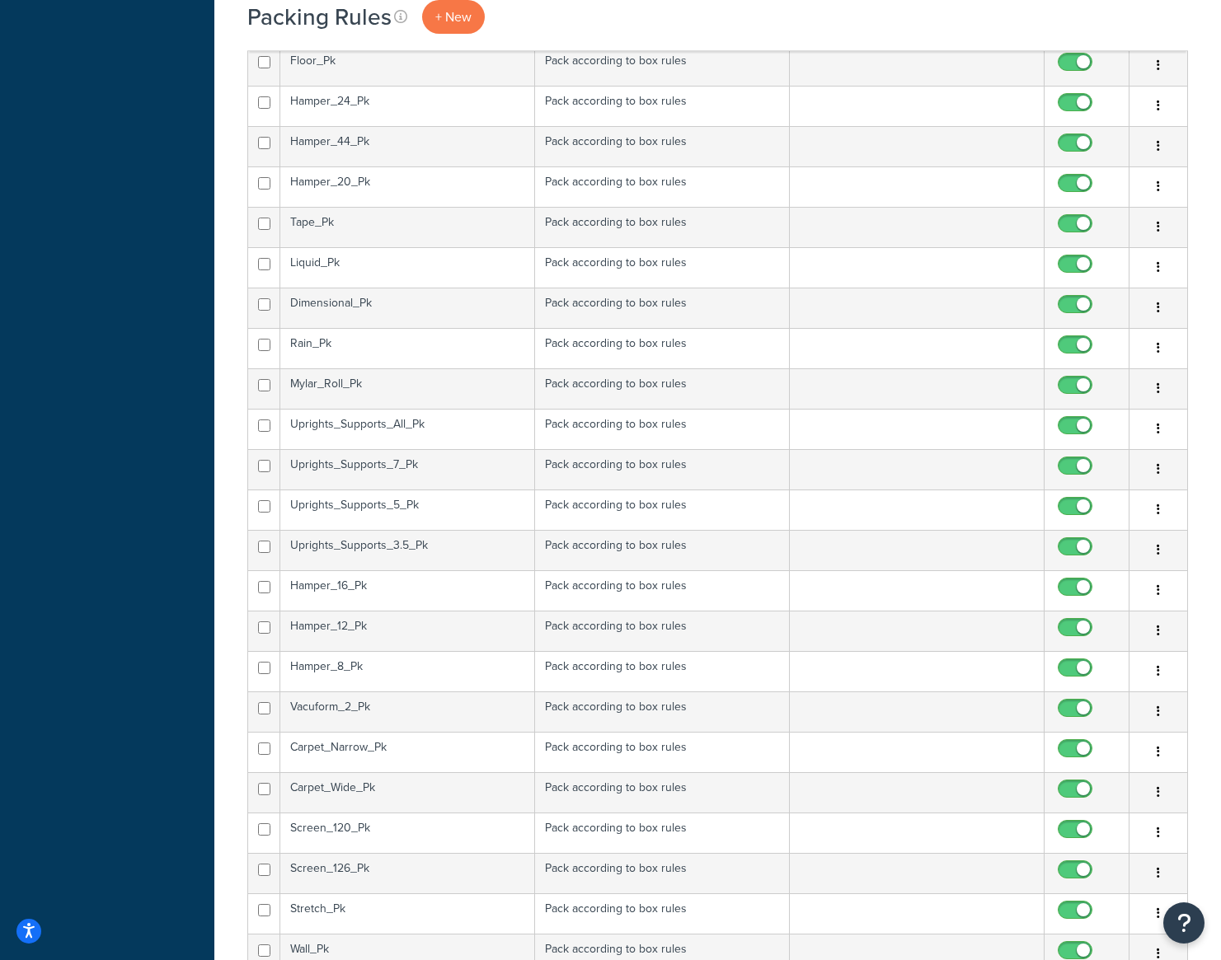
click at [413, 543] on td "Uprights_Supports_3.5_Pk" at bounding box center [407, 550] width 255 height 40
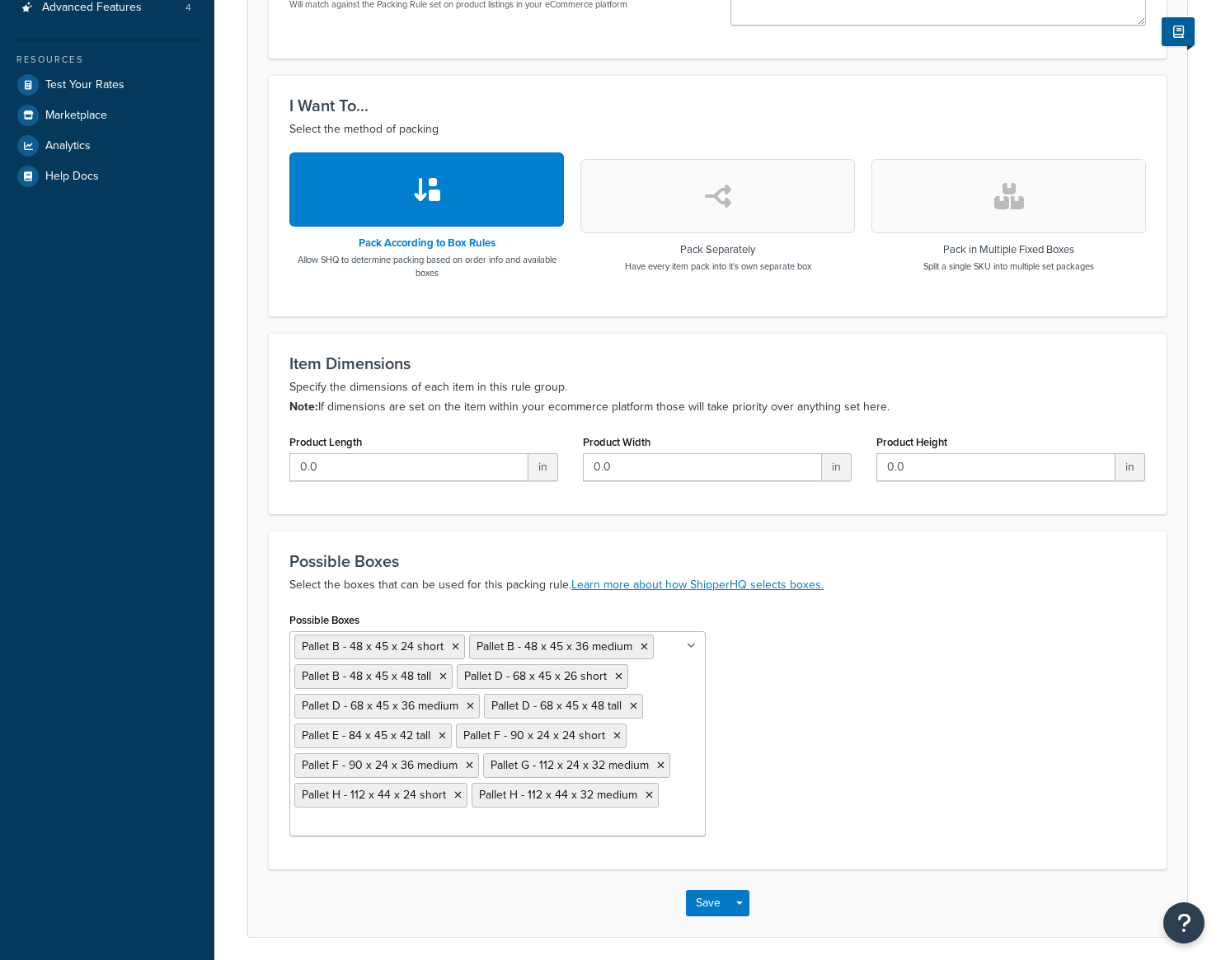
scroll to position [488, 0]
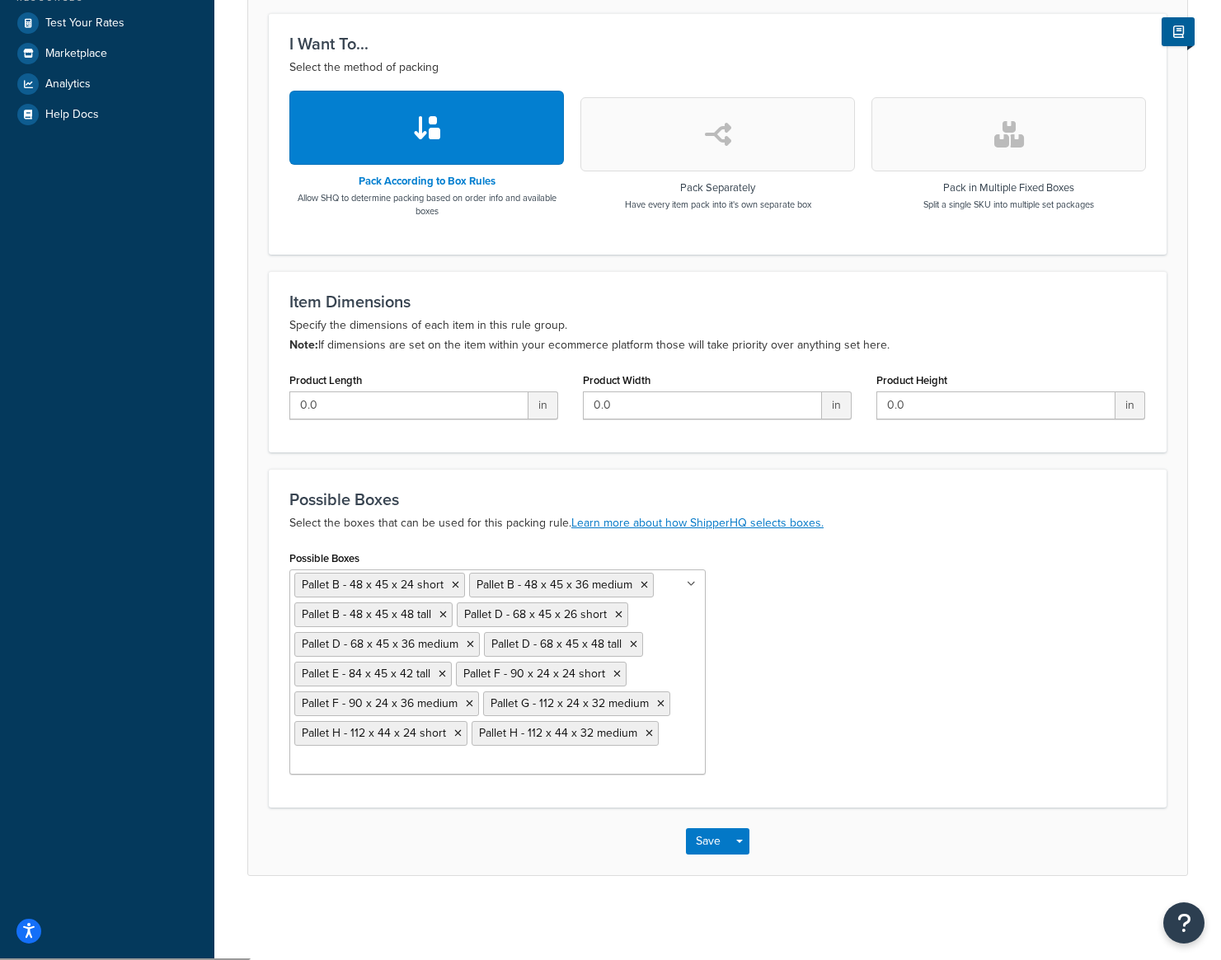
click at [659, 758] on ul "Pallet B - 48 x 45 x 24 short Pallet B - 48 x 45 x 36 medium Pallet B - 48 x 45…" at bounding box center [497, 672] width 416 height 205
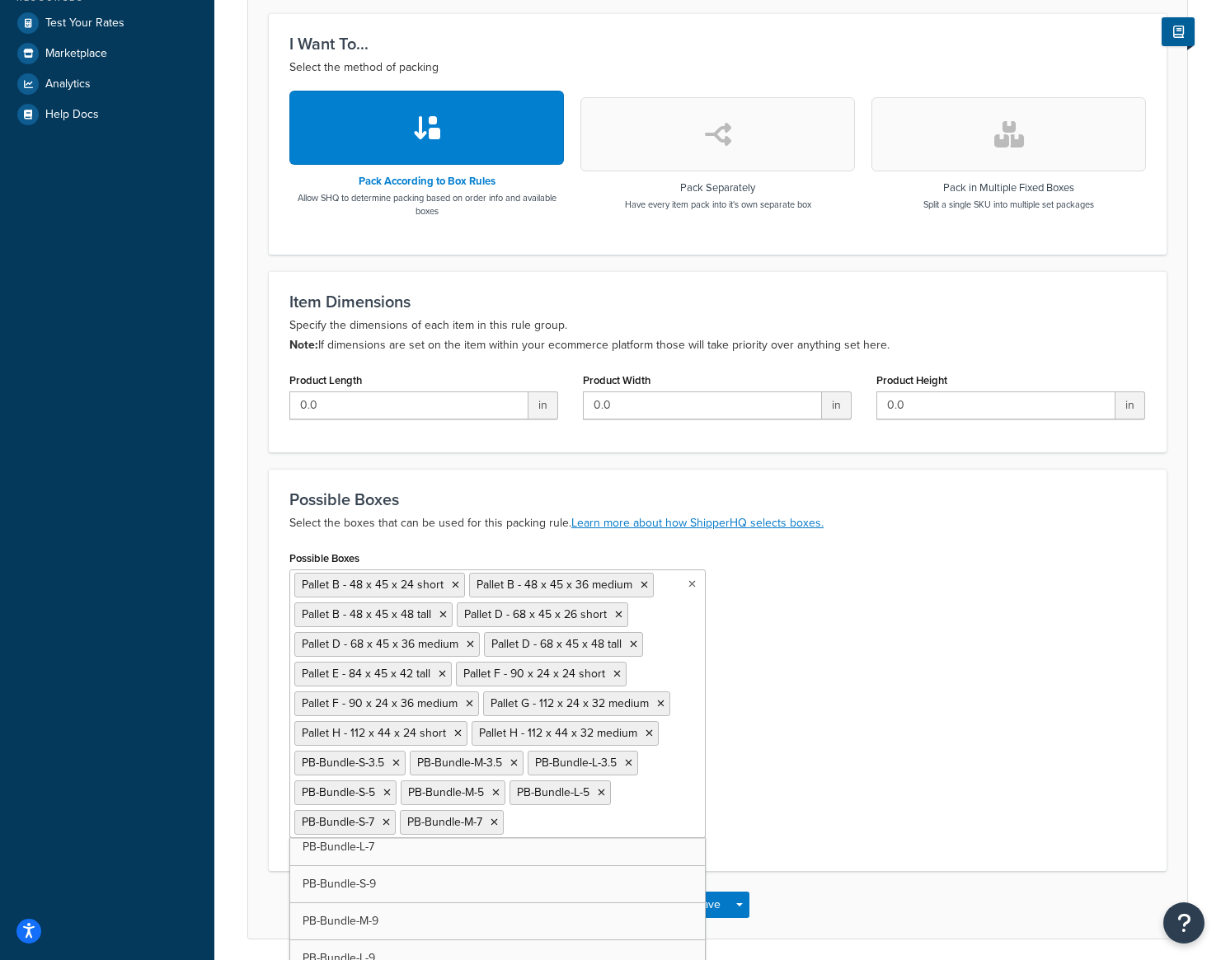
scroll to position [8949, 0]
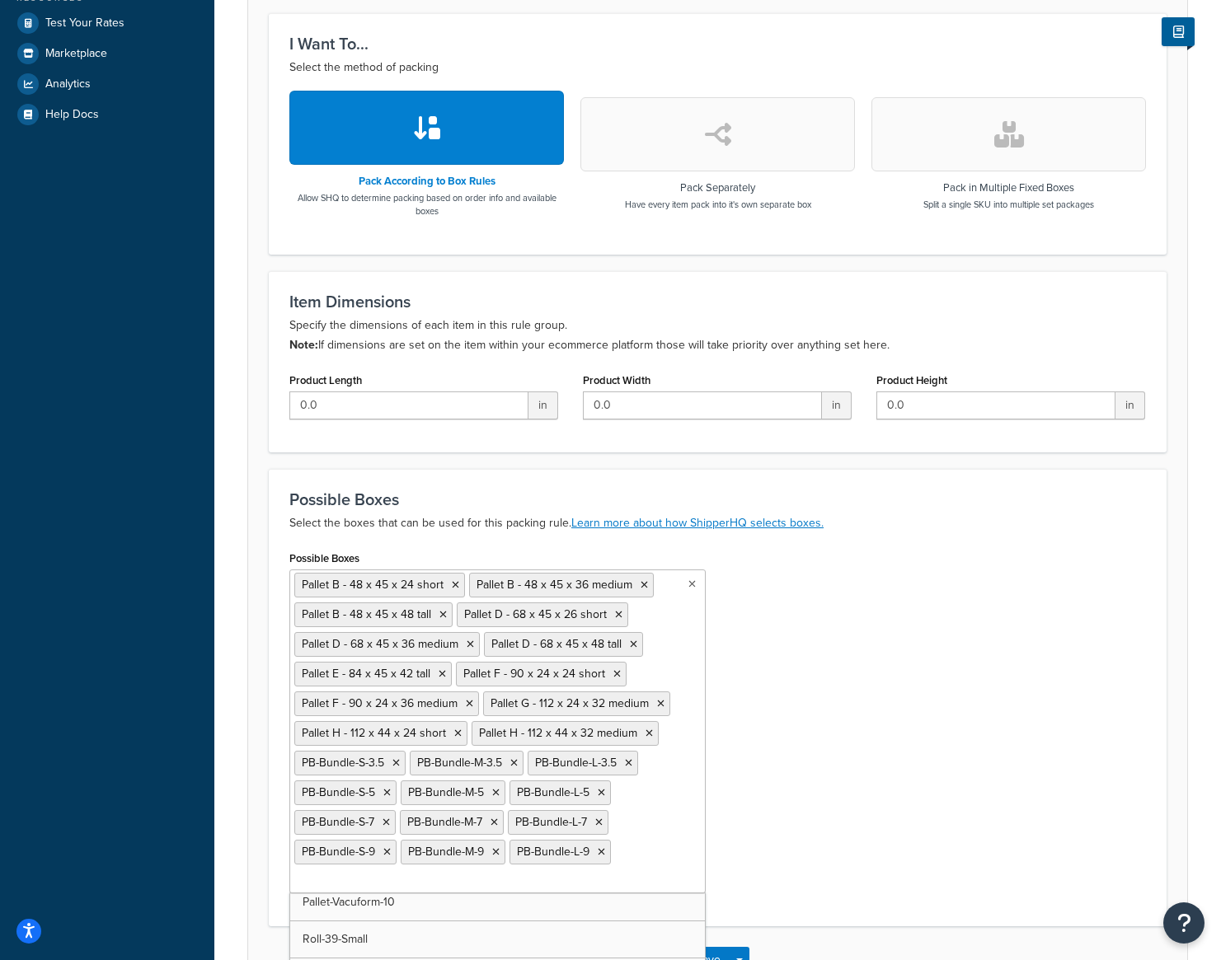
click at [810, 800] on div "Possible Boxes Pallet B - 48 x 45 x 24 short Pallet B - 48 x 45 x 36 medium Pal…" at bounding box center [717, 726] width 881 height 359
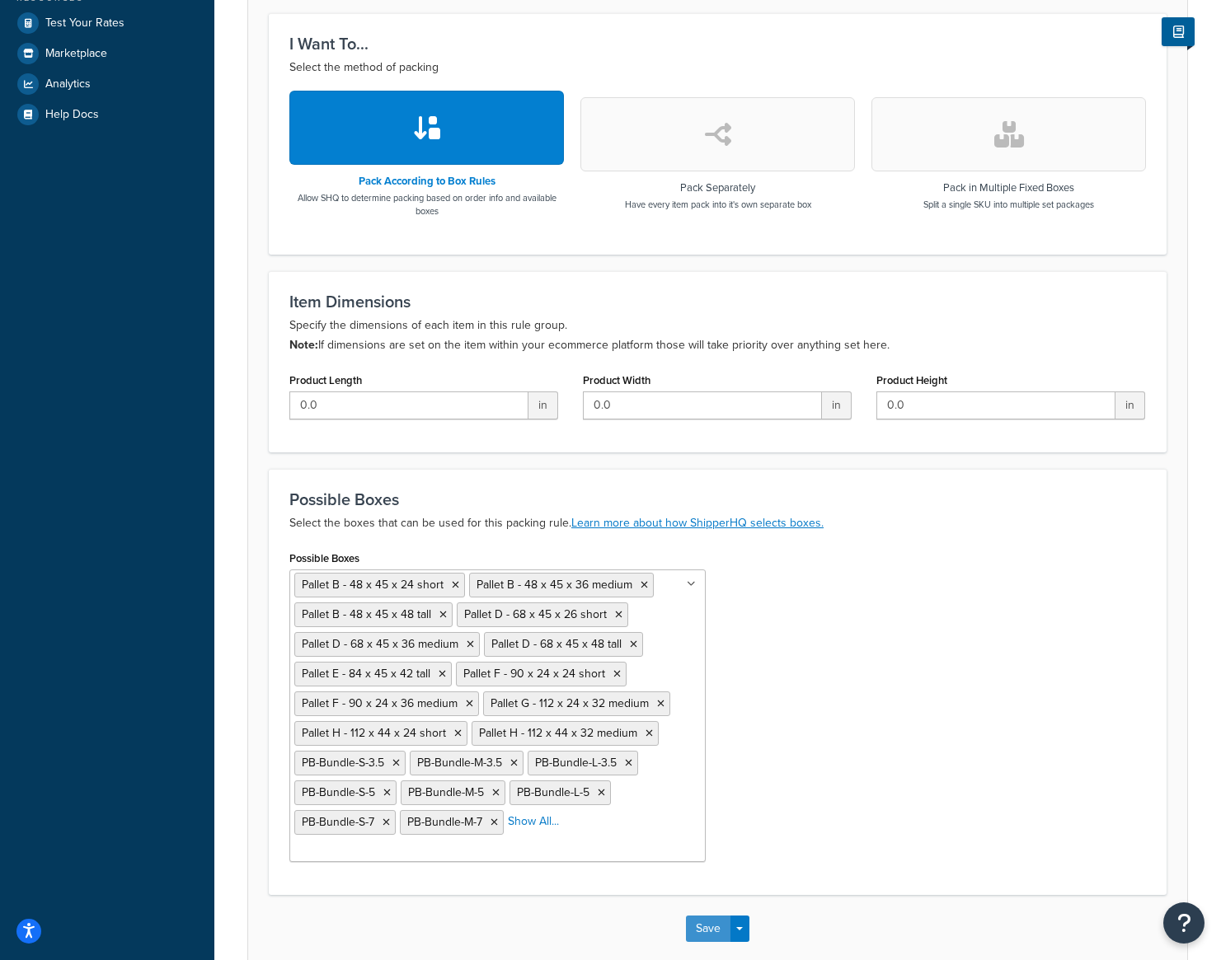
click at [706, 926] on button "Save" at bounding box center [708, 929] width 45 height 26
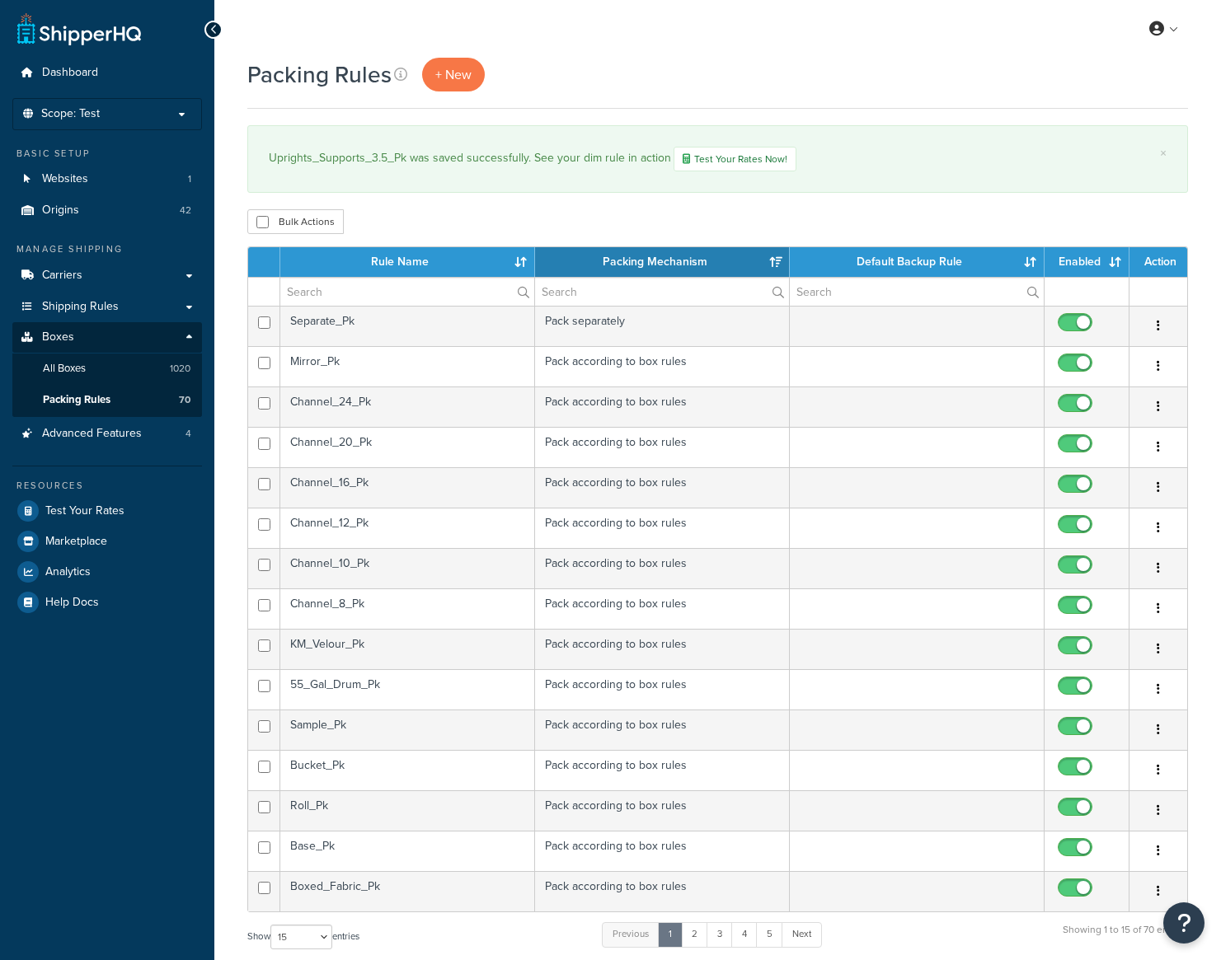
select select "15"
